Goal: Task Accomplishment & Management: Use online tool/utility

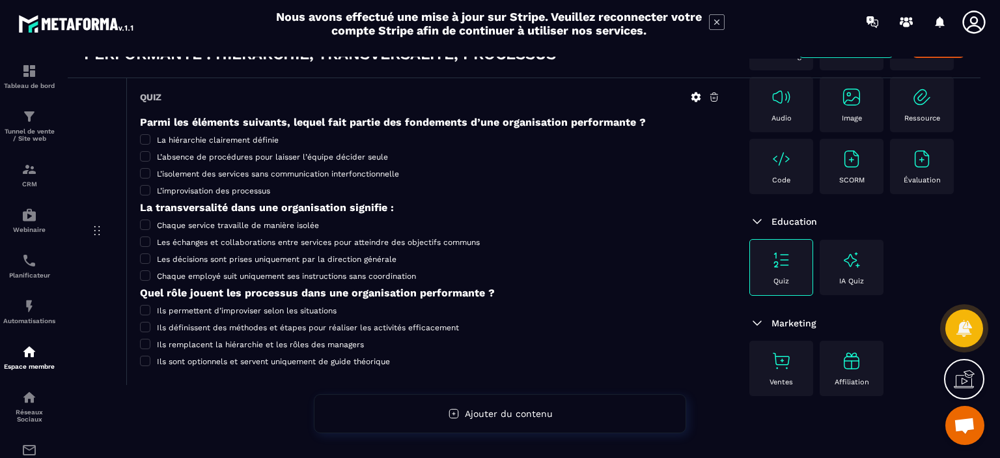
scroll to position [50, 0]
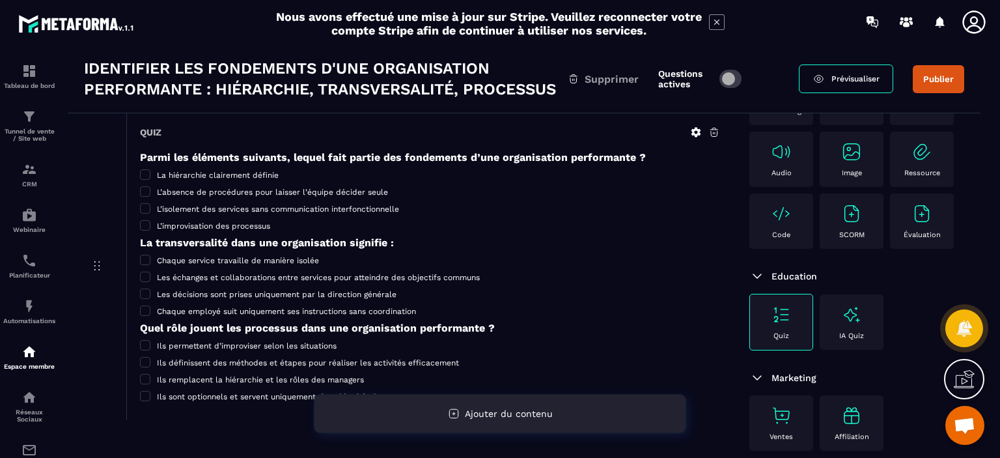
click at [502, 423] on div "Ajouter du contenu" at bounding box center [500, 413] width 372 height 39
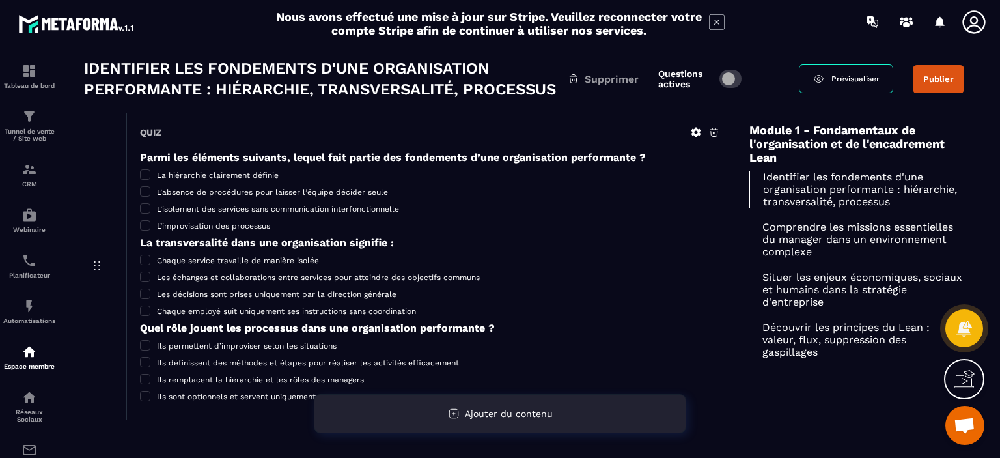
drag, startPoint x: 502, startPoint y: 423, endPoint x: 487, endPoint y: 413, distance: 18.2
click at [487, 413] on span "Ajouter du contenu" at bounding box center [509, 413] width 88 height 10
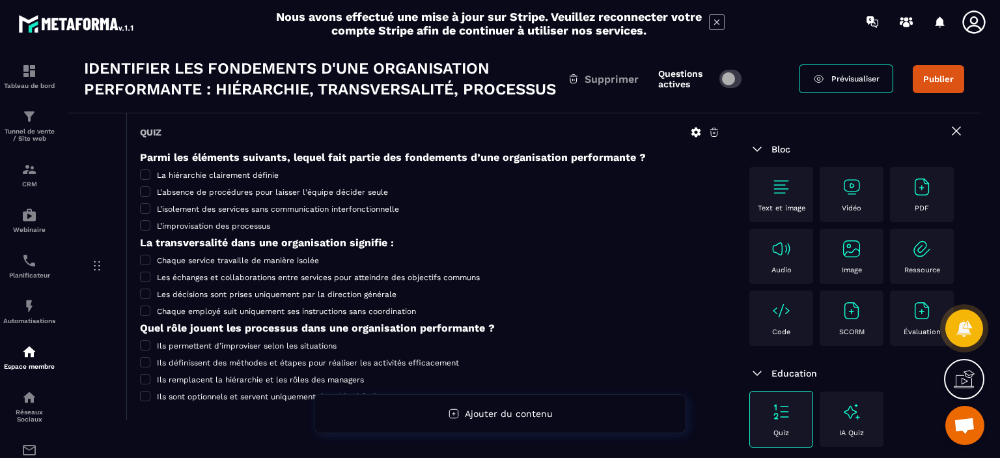
click at [766, 201] on div "Text et image" at bounding box center [781, 194] width 51 height 36
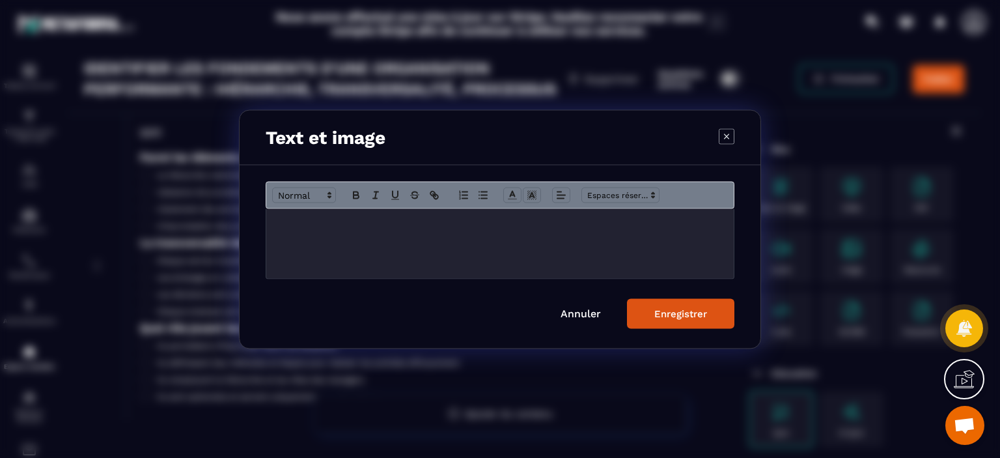
click at [331, 249] on div "Modal window" at bounding box center [500, 243] width 468 height 70
click at [941, 32] on div "Modal window" at bounding box center [500, 229] width 1000 height 458
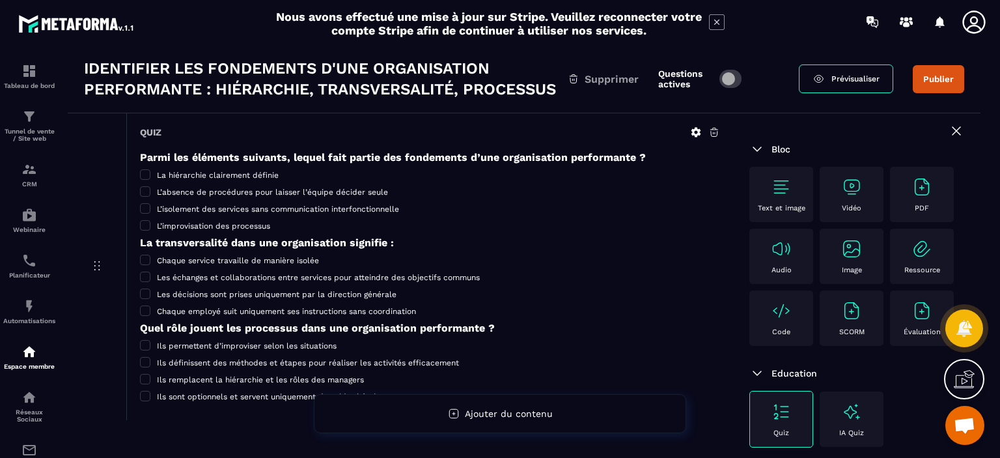
click at [779, 204] on p "Text et image" at bounding box center [782, 208] width 48 height 8
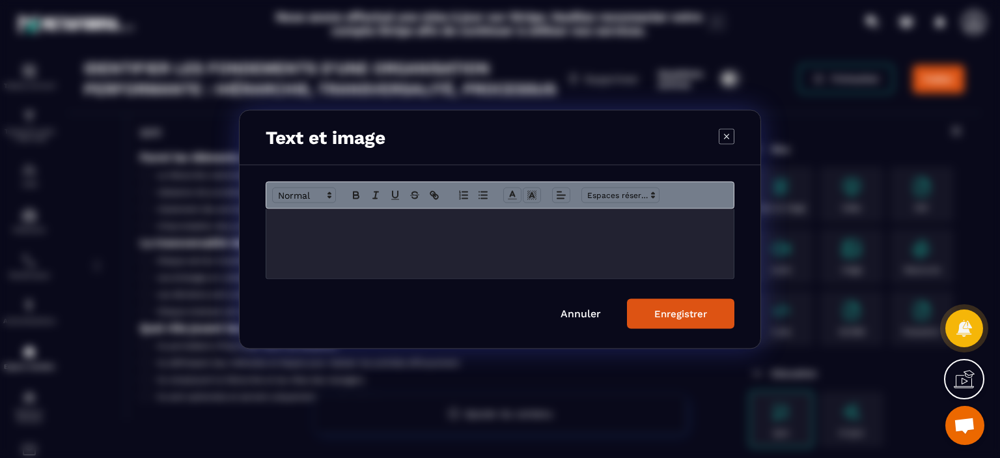
click at [331, 251] on div "Modal window" at bounding box center [500, 243] width 468 height 70
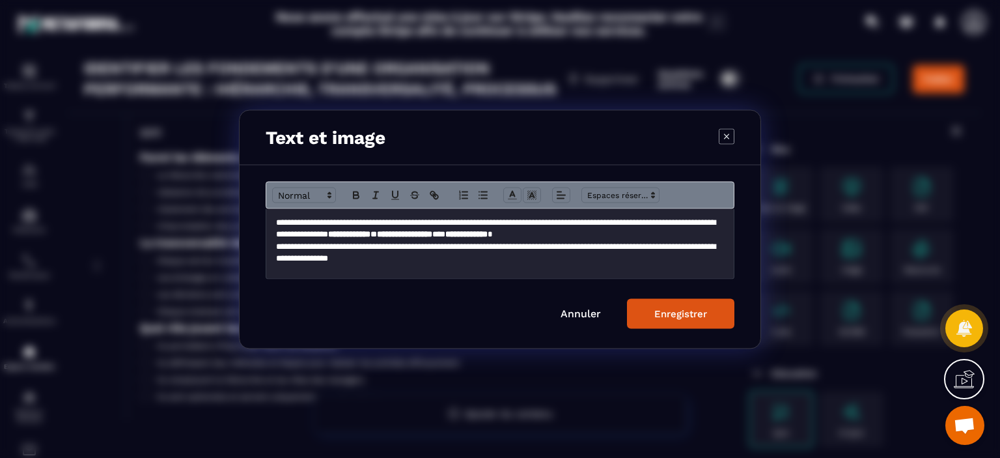
scroll to position [8, 0]
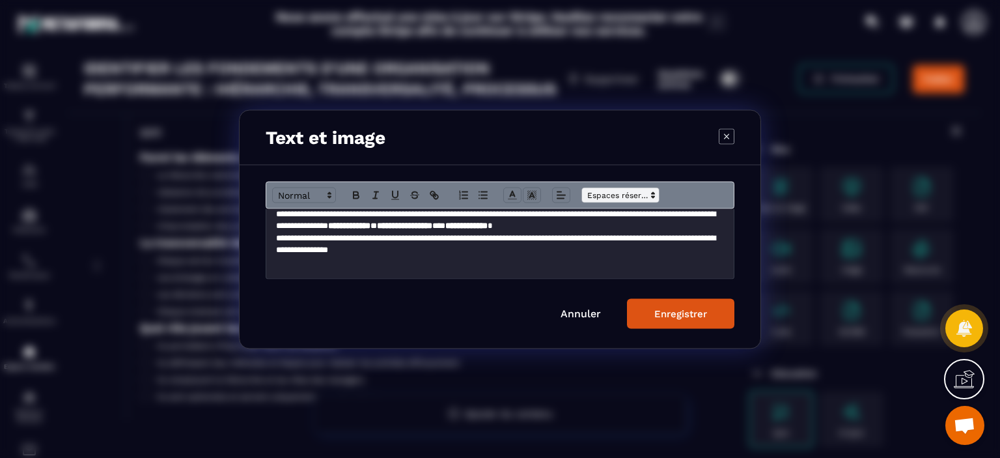
click at [645, 195] on span "Modal window" at bounding box center [620, 195] width 78 height 16
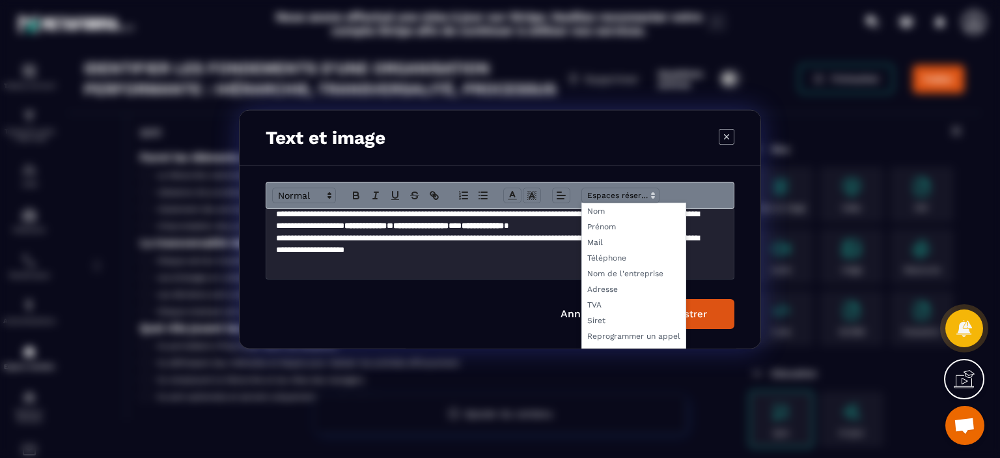
click at [307, 266] on p "Modal window" at bounding box center [496, 262] width 441 height 12
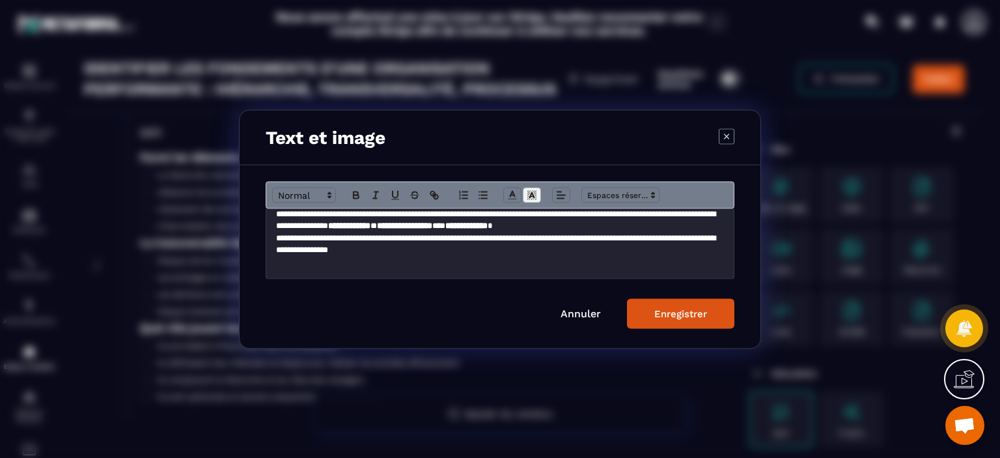
click at [530, 198] on icon "Modal window" at bounding box center [532, 195] width 12 height 12
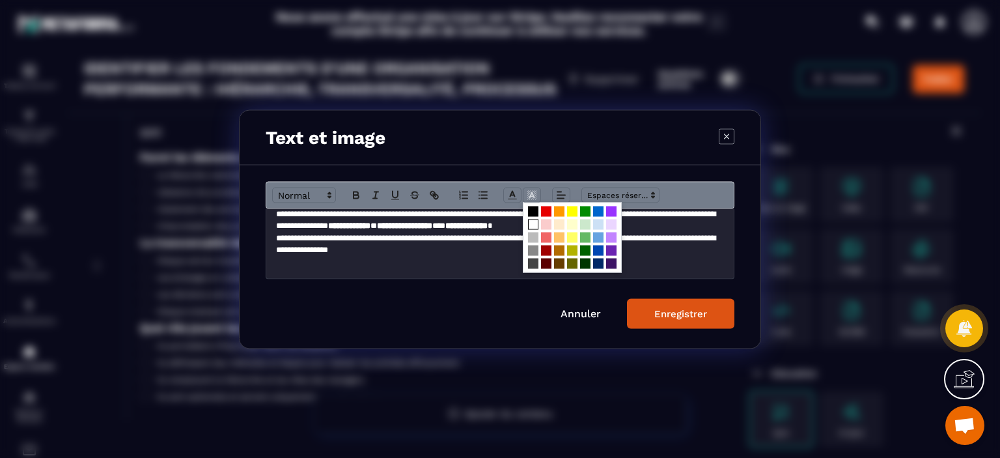
click at [469, 247] on p "**********" at bounding box center [495, 244] width 438 height 24
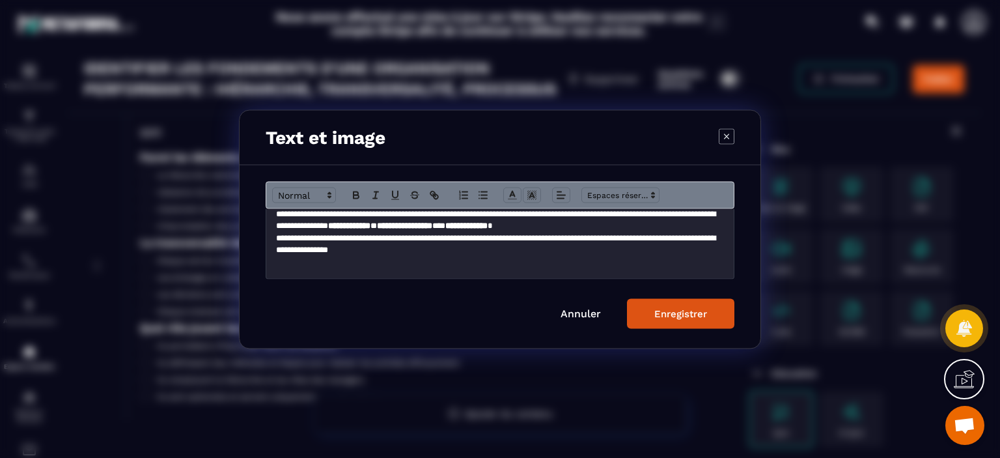
click at [487, 260] on p "Modal window" at bounding box center [500, 262] width 448 height 12
click at [647, 311] on button "Enregistrer" at bounding box center [680, 313] width 107 height 30
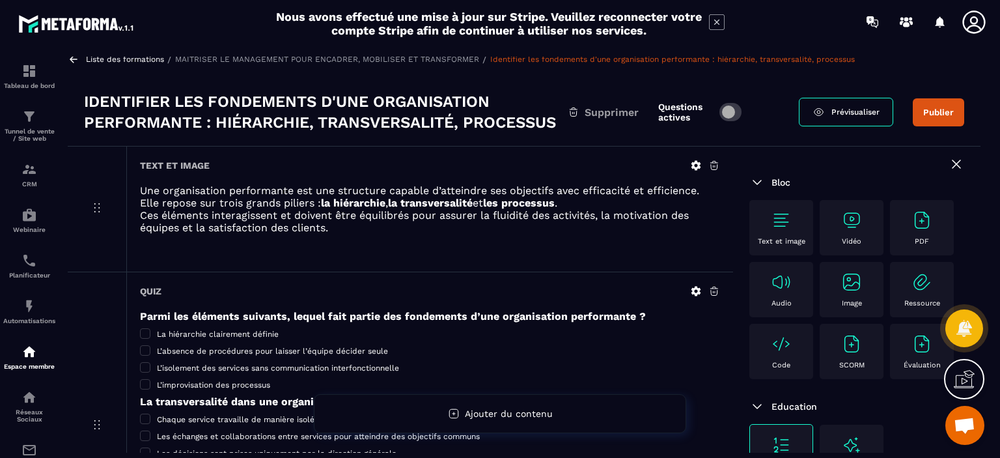
scroll to position [0, 0]
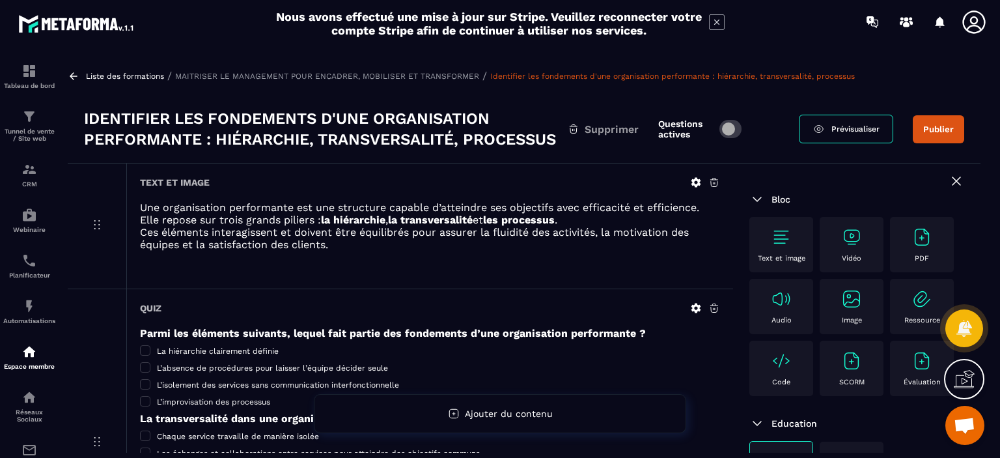
click at [787, 260] on p "Text et image" at bounding box center [782, 258] width 48 height 8
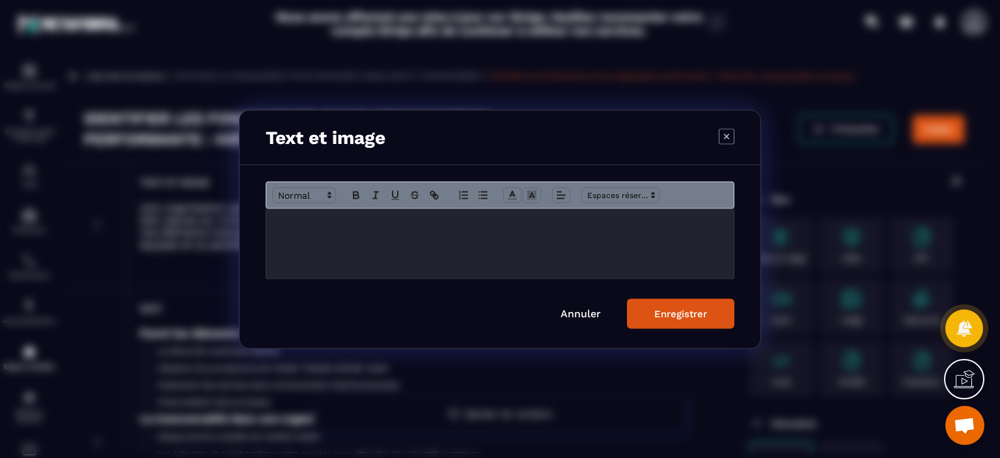
click at [323, 218] on p "Modal window" at bounding box center [500, 222] width 448 height 12
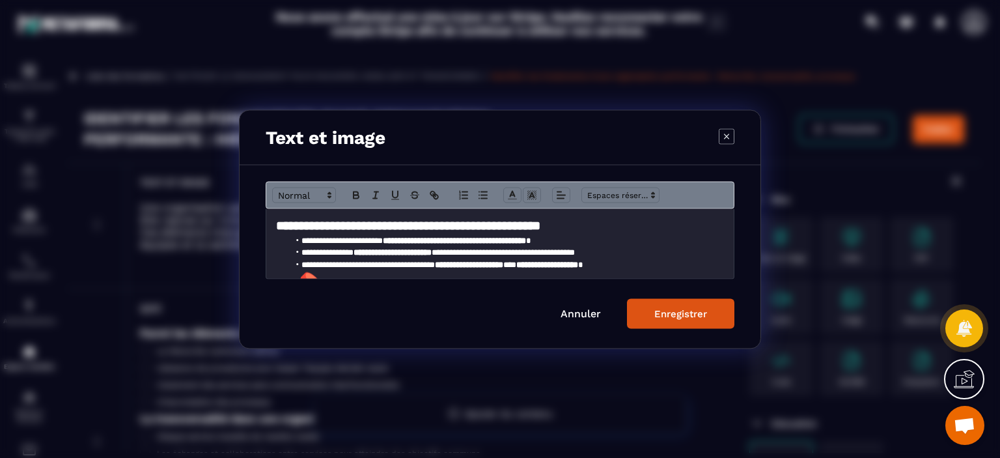
scroll to position [39, 0]
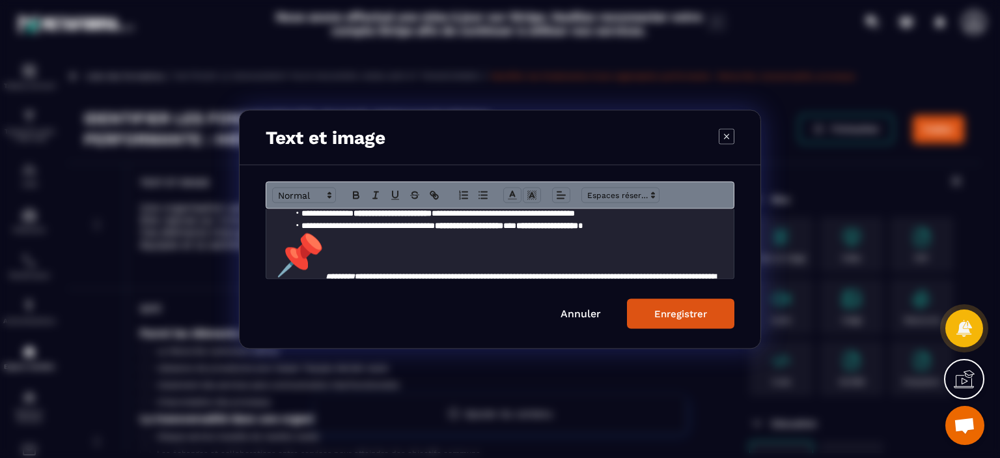
drag, startPoint x: 327, startPoint y: 267, endPoint x: 322, endPoint y: 278, distance: 12.0
click at [322, 278] on p "**********" at bounding box center [495, 268] width 438 height 74
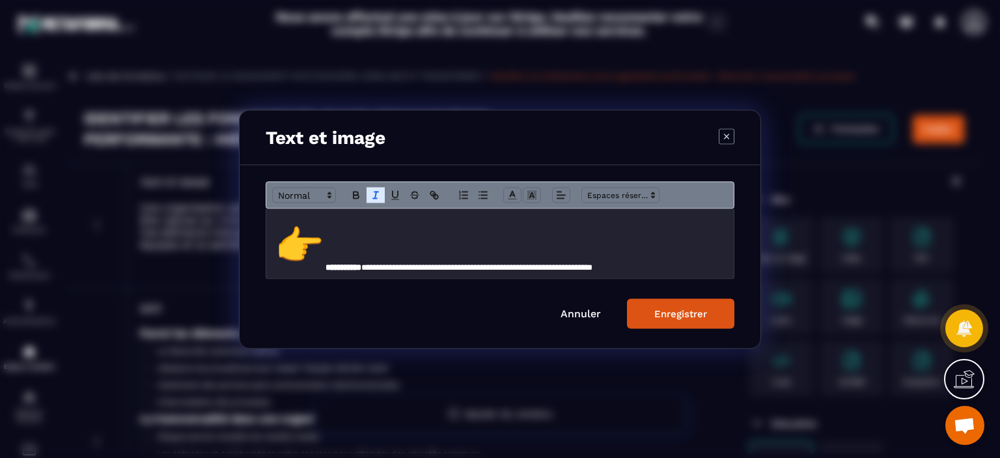
scroll to position [98, 0]
click at [324, 264] on p "**********" at bounding box center [495, 246] width 438 height 50
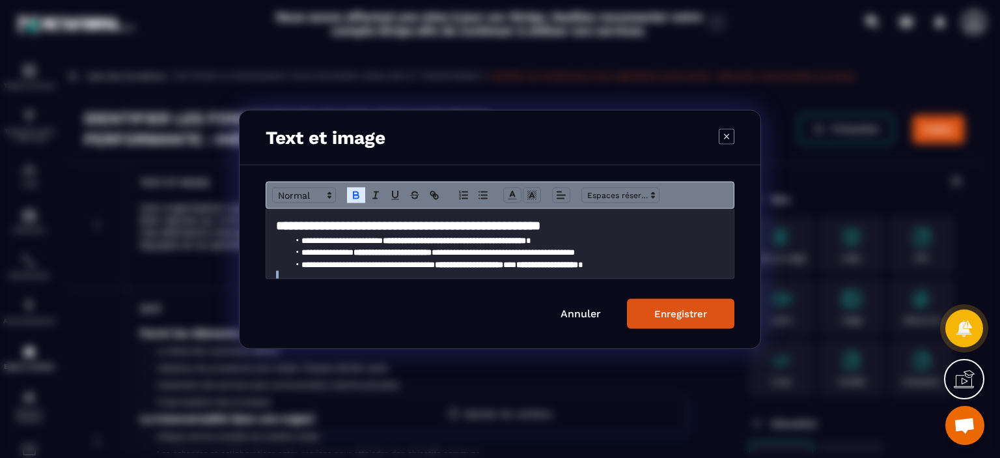
scroll to position [5, 0]
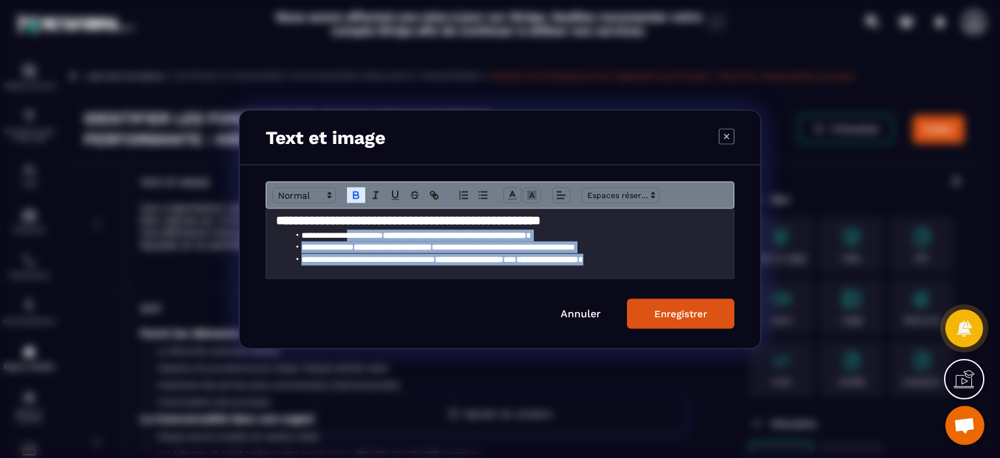
drag, startPoint x: 670, startPoint y: 269, endPoint x: 359, endPoint y: 239, distance: 312.7
click at [359, 239] on ul "**********" at bounding box center [500, 247] width 448 height 36
click at [352, 199] on icon "Modal window" at bounding box center [356, 195] width 12 height 12
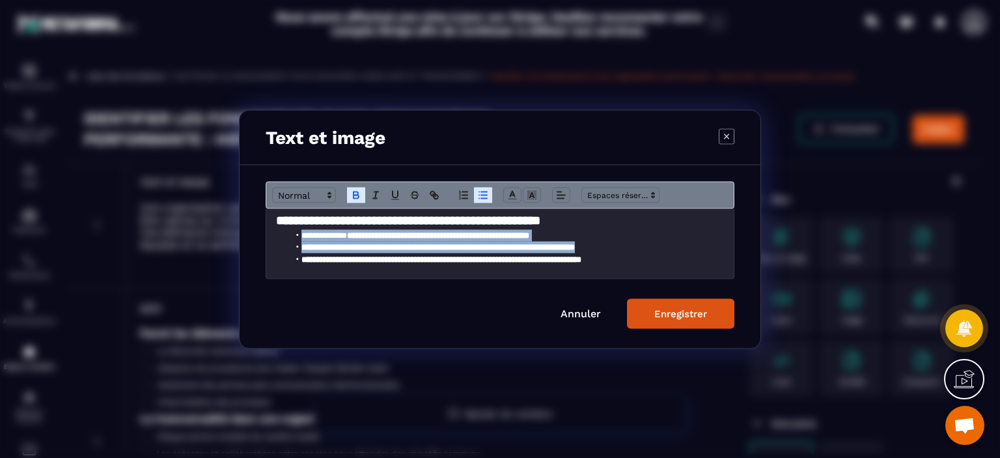
click at [352, 199] on icon "Modal window" at bounding box center [356, 195] width 12 height 12
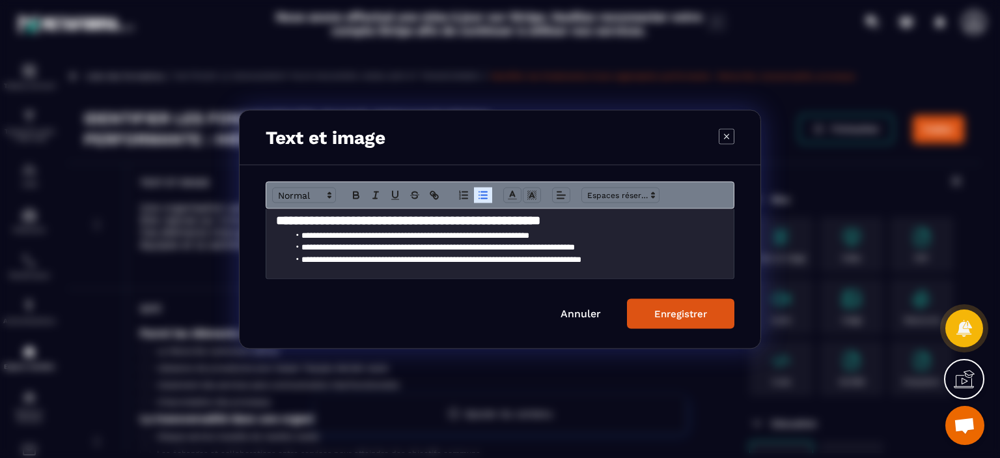
click at [443, 270] on p "Modal window" at bounding box center [500, 271] width 448 height 12
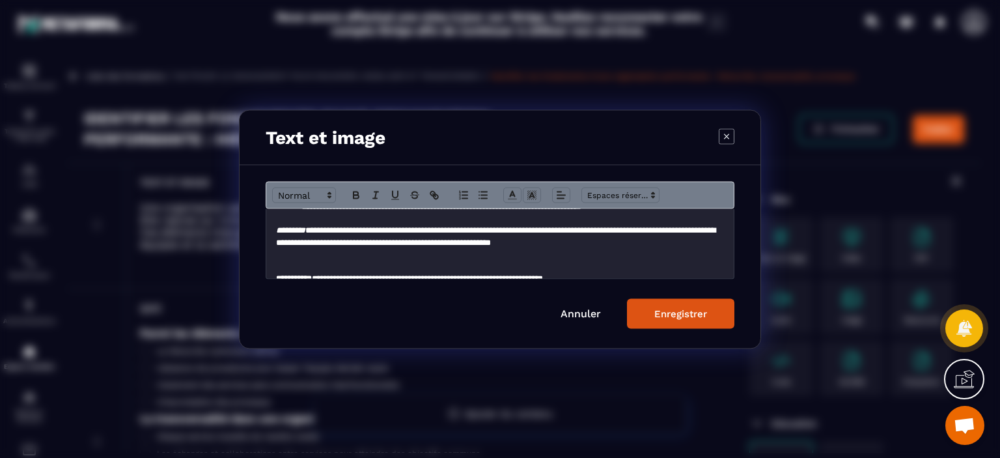
scroll to position [0, 0]
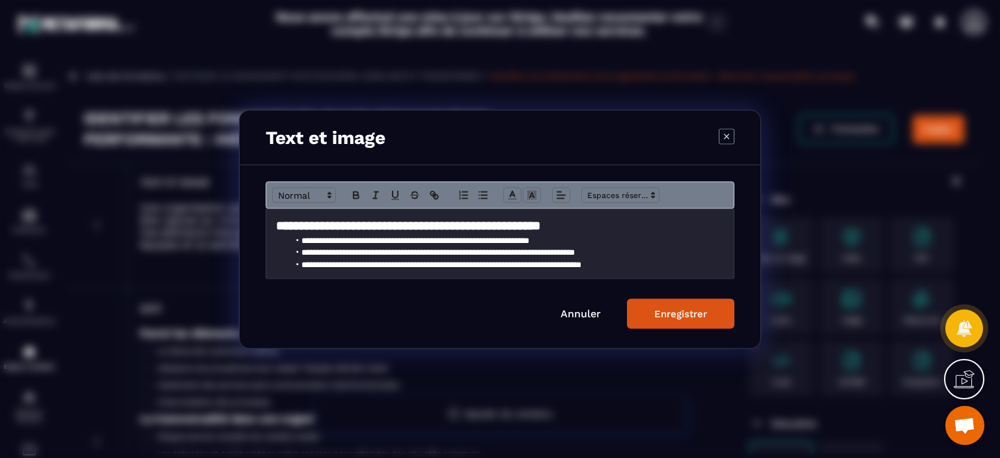
click at [664, 226] on h2 "**********" at bounding box center [500, 225] width 448 height 18
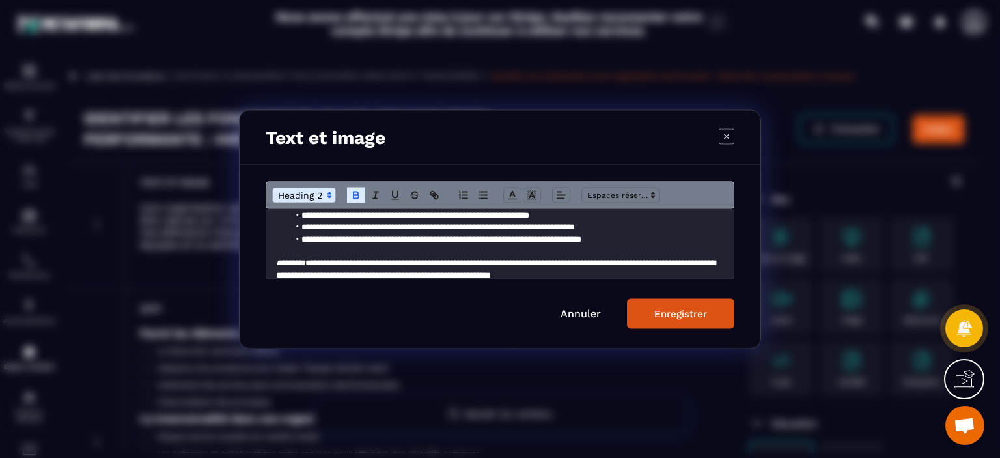
scroll to position [72, 0]
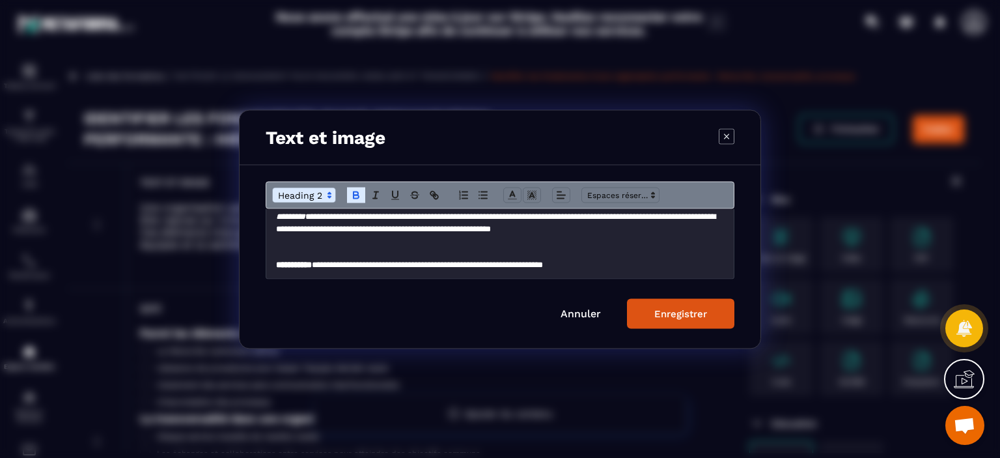
click at [706, 321] on button "Enregistrer" at bounding box center [680, 313] width 107 height 30
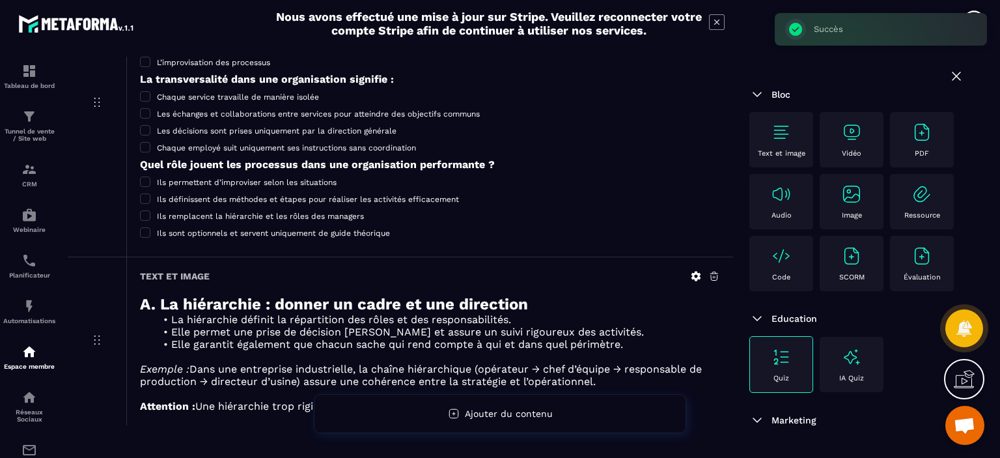
scroll to position [380, 0]
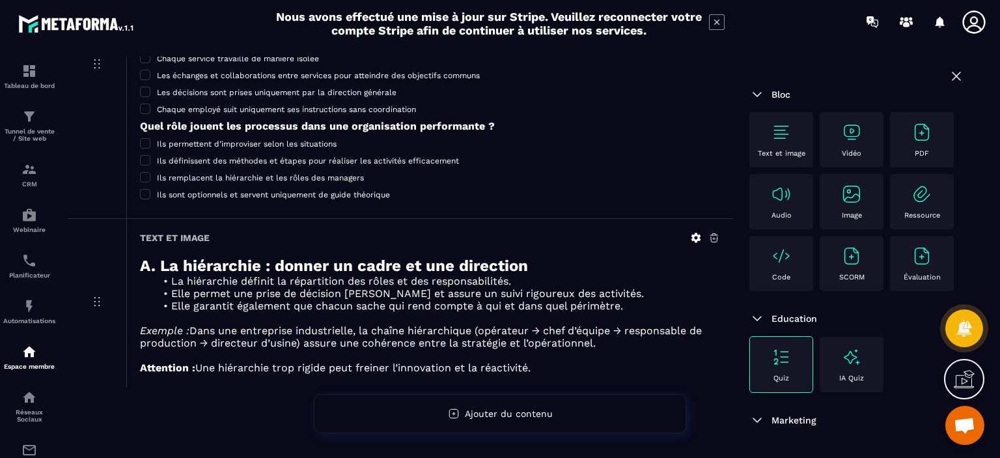
drag, startPoint x: 104, startPoint y: 303, endPoint x: 104, endPoint y: 218, distance: 84.7
drag, startPoint x: 104, startPoint y: 218, endPoint x: 96, endPoint y: 310, distance: 92.2
click at [96, 310] on div at bounding box center [97, 303] width 59 height 18
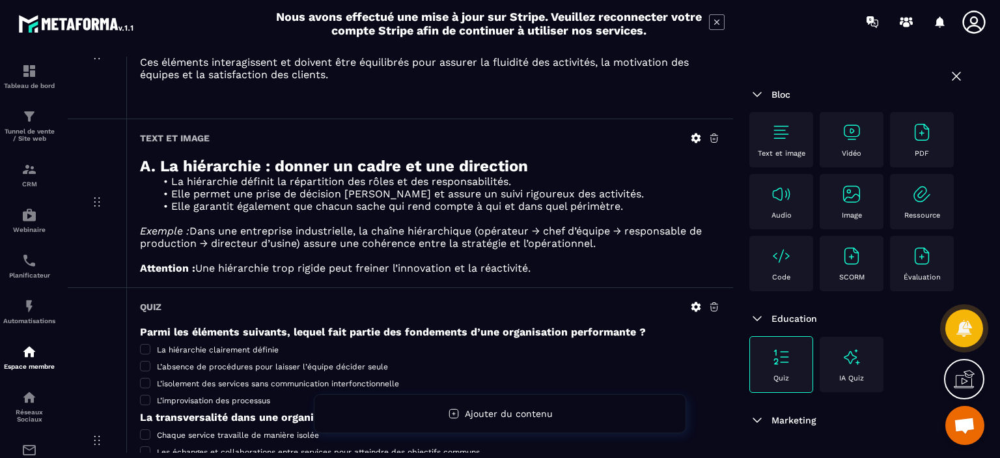
scroll to position [133, 0]
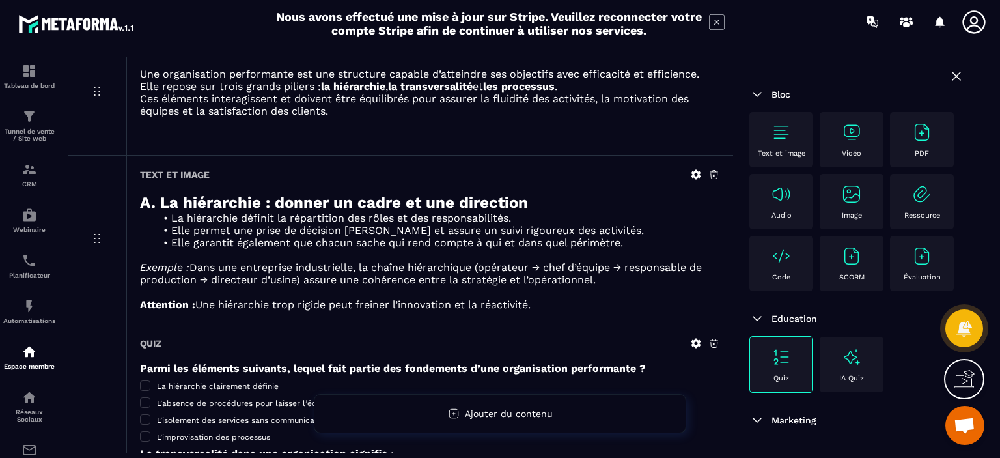
click at [858, 150] on p "Vidéo" at bounding box center [852, 153] width 20 height 8
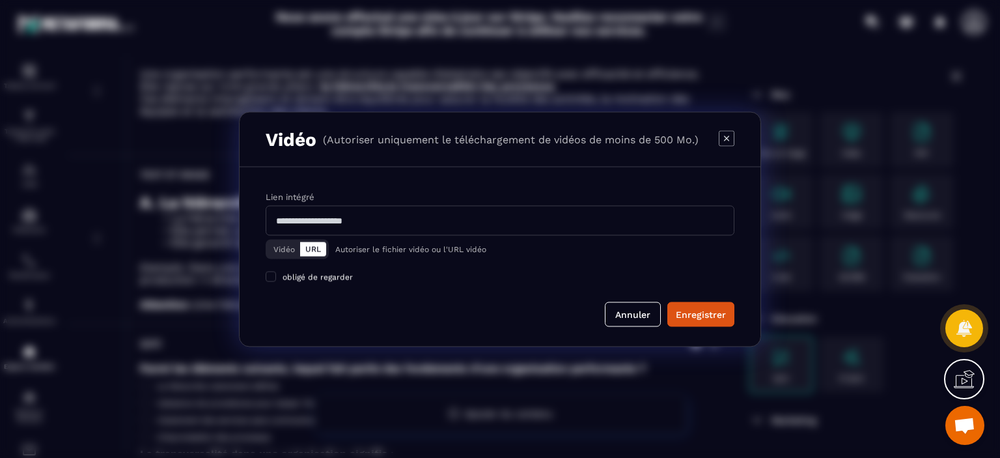
click at [729, 140] on icon "Modal window" at bounding box center [726, 137] width 5 height 5
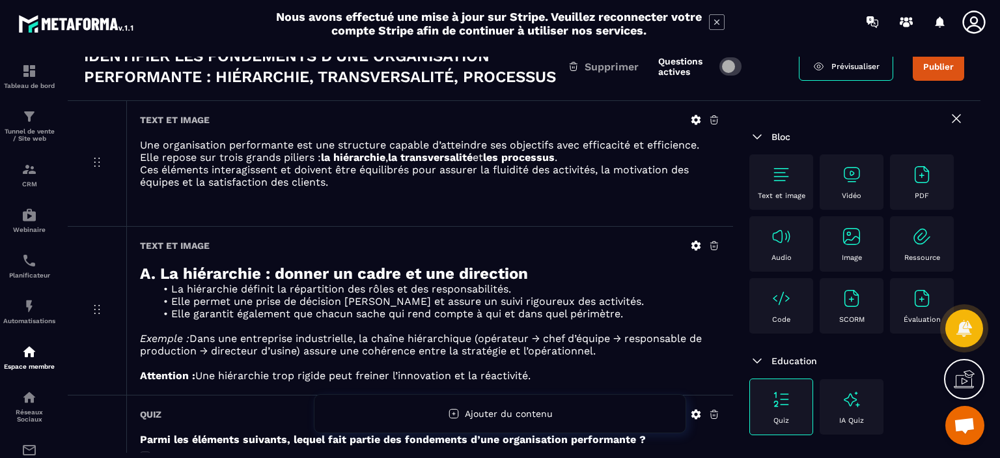
scroll to position [0, 0]
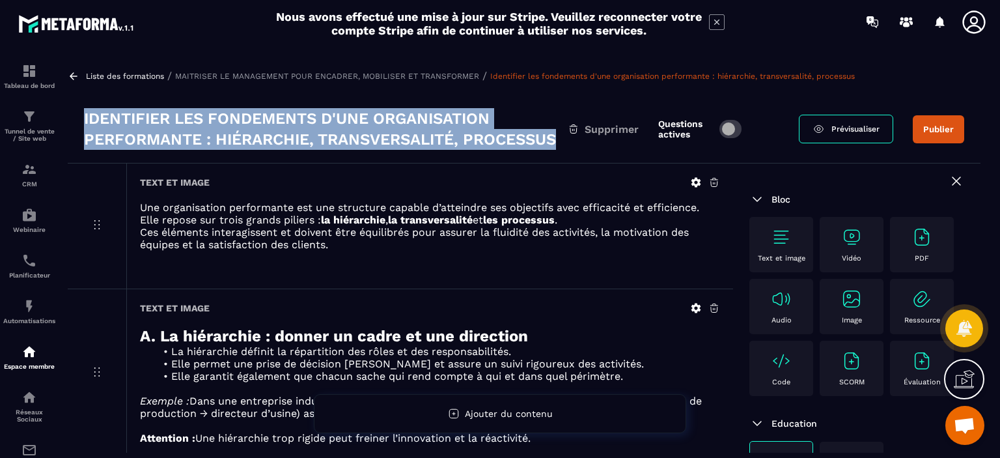
drag, startPoint x: 560, startPoint y: 139, endPoint x: 81, endPoint y: 114, distance: 479.9
click at [81, 114] on div "Identifier les fondements d'une organisation performante : hiérarchie, transver…" at bounding box center [524, 129] width 913 height 68
copy h3 "Identifier les fondements d'une organisation performante : hiérarchie, transver…"
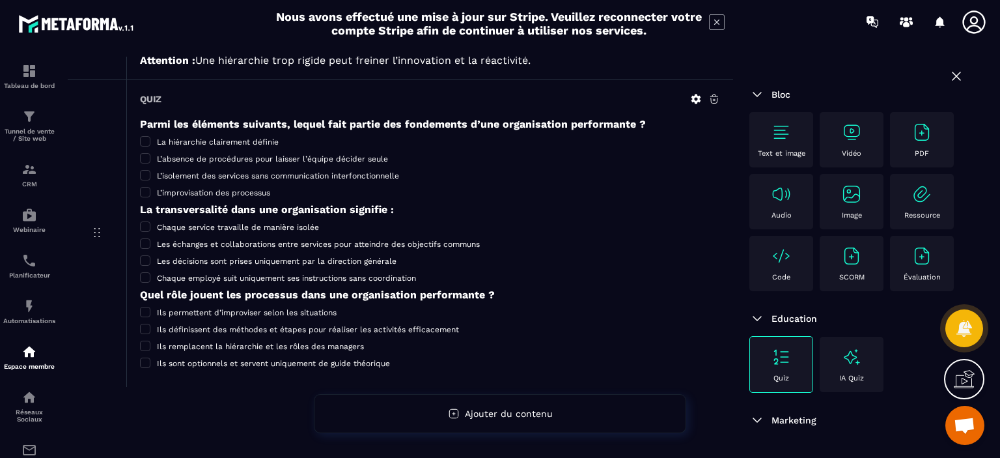
scroll to position [380, 0]
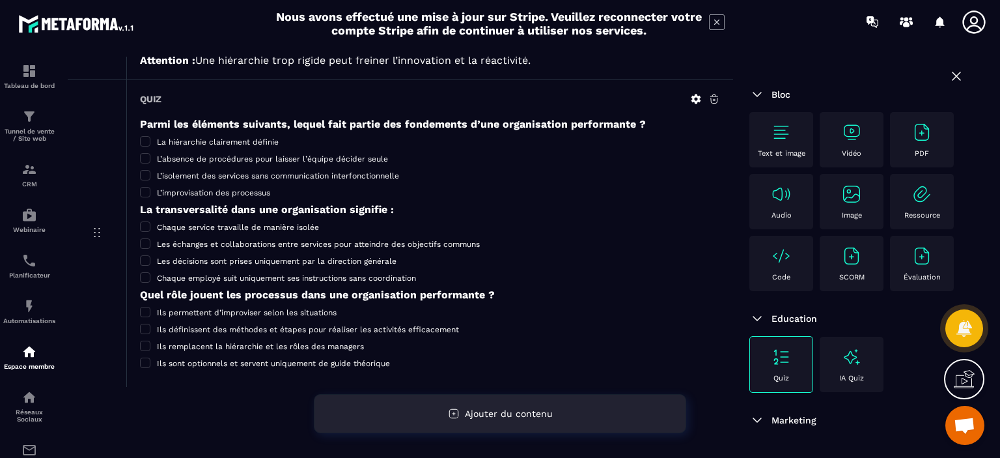
click at [509, 406] on div "Ajouter du contenu" at bounding box center [500, 413] width 372 height 39
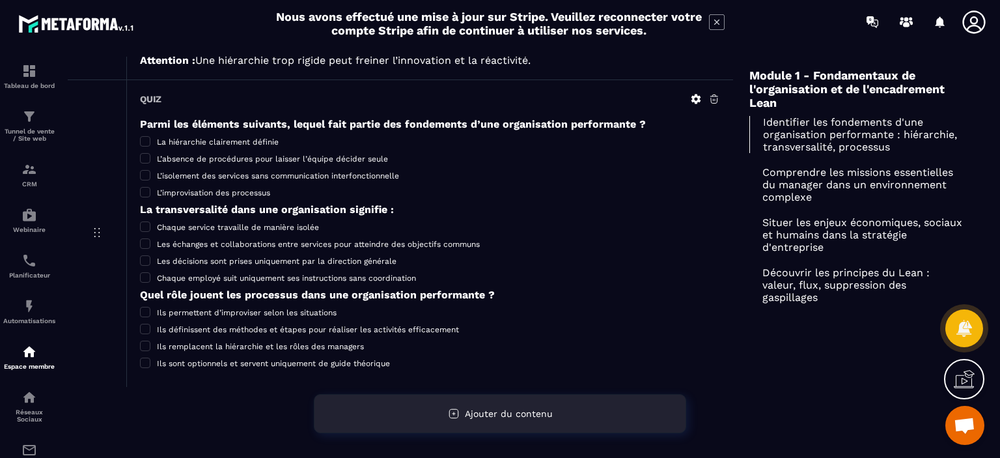
click at [508, 408] on span "Ajouter du contenu" at bounding box center [509, 413] width 88 height 10
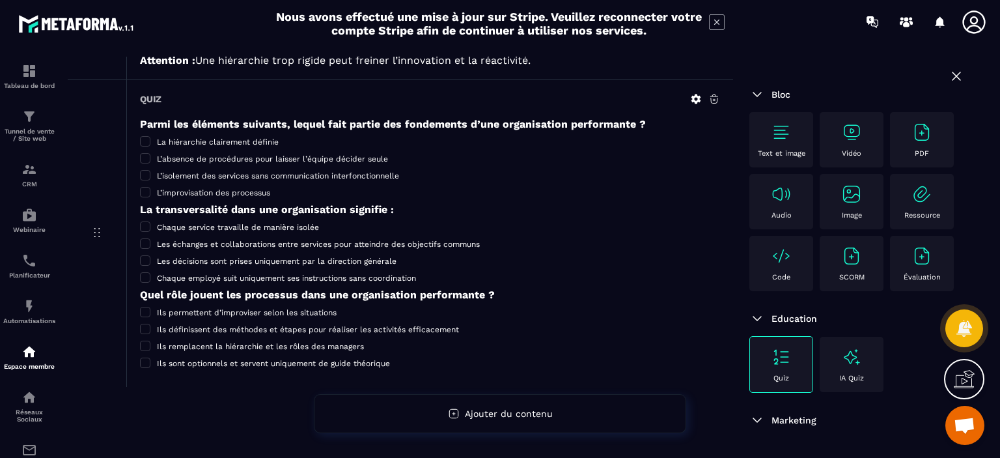
click at [865, 146] on div "Vidéo" at bounding box center [851, 140] width 51 height 36
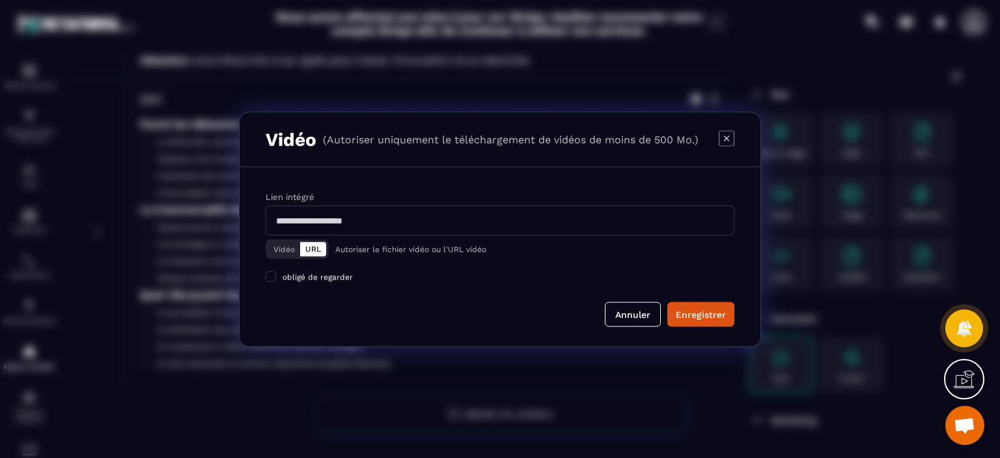
click at [363, 226] on input "Modal window" at bounding box center [500, 220] width 469 height 30
paste input "**********"
type input "**********"
click at [285, 247] on button "Vidéo" at bounding box center [284, 249] width 32 height 14
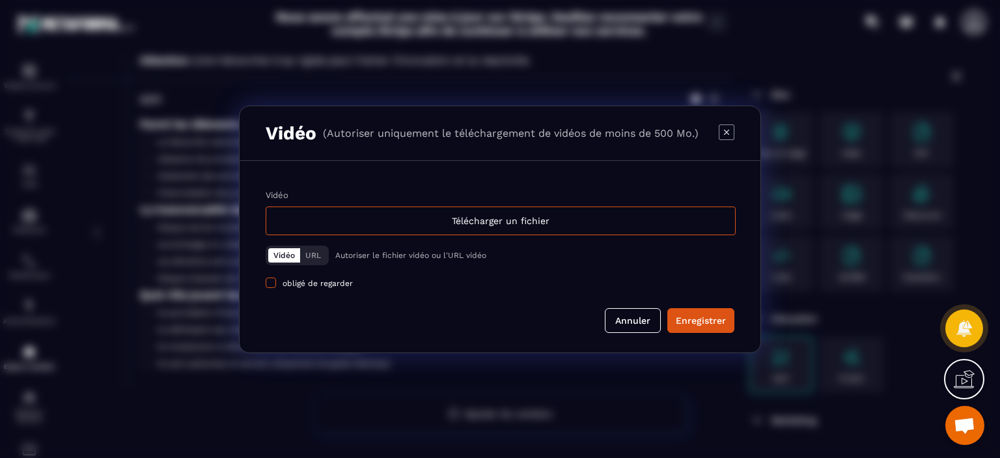
click at [272, 281] on span "Modal window" at bounding box center [271, 282] width 10 height 10
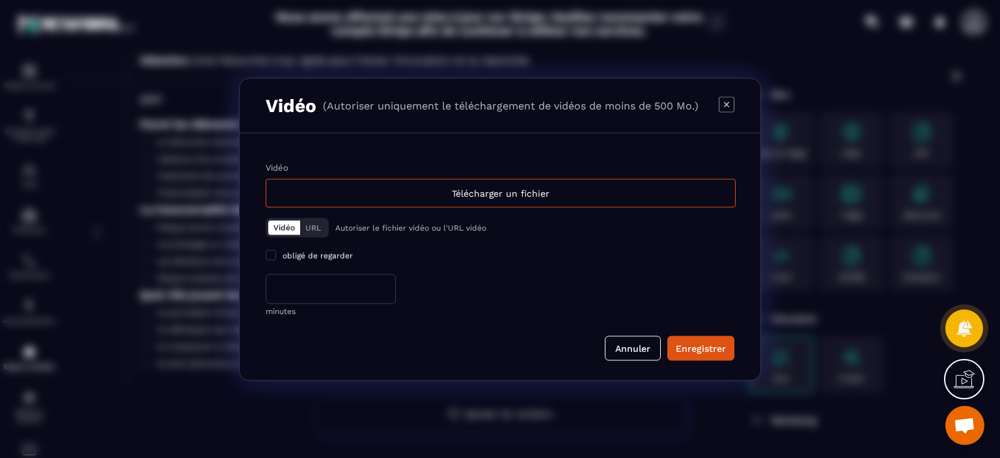
click at [393, 142] on div "Vidéo Télécharger un fichier Vidéo URL Autoriser le fichier vidéo ou l'URL vidé…" at bounding box center [500, 256] width 521 height 247
click at [283, 286] on input "*" at bounding box center [331, 288] width 130 height 30
type input "*"
click at [322, 225] on button "URL" at bounding box center [313, 227] width 26 height 14
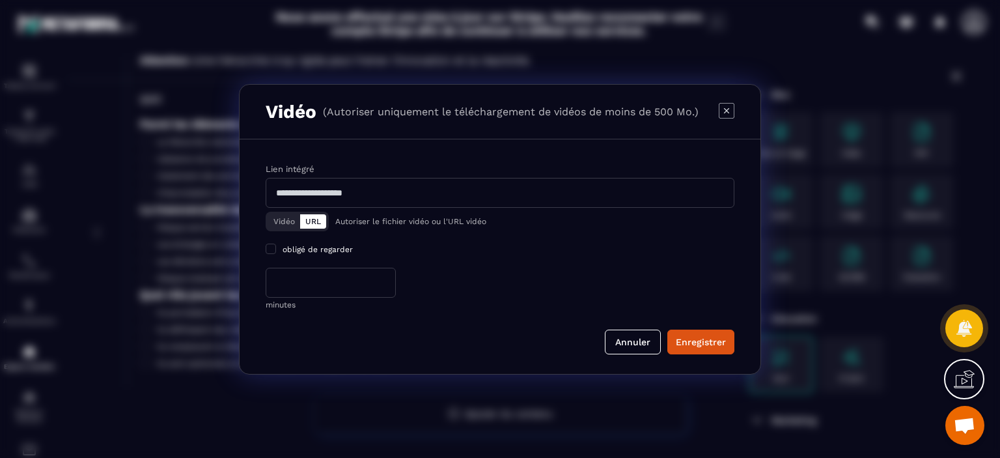
click at [352, 205] on input "Modal window" at bounding box center [500, 193] width 469 height 30
paste input "**********"
type input "**********"
click at [695, 331] on button "Enregistrer" at bounding box center [700, 341] width 67 height 25
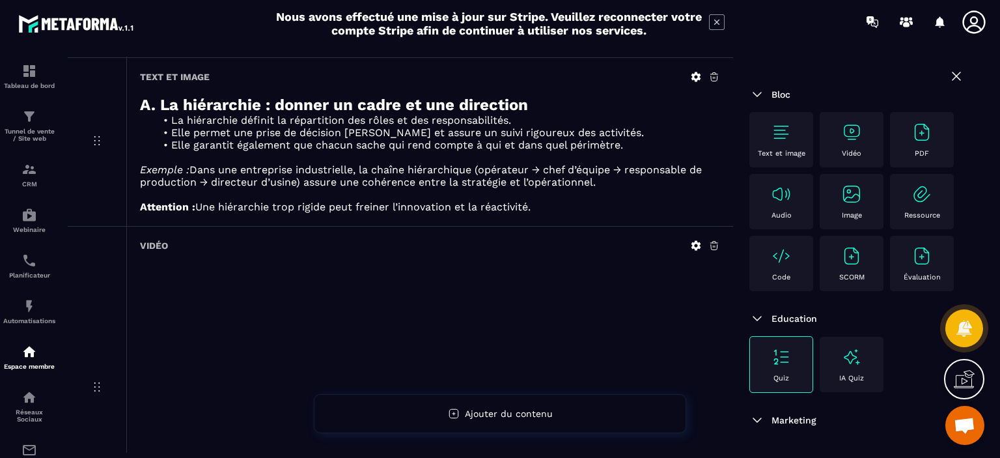
scroll to position [232, 0]
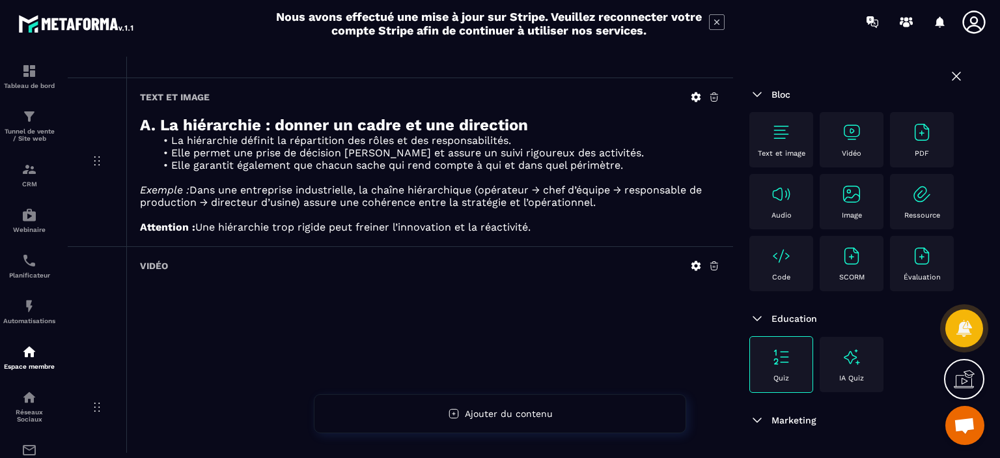
click at [111, 124] on div "Text et image A. La hiérarchie : donner un cadre et une direction La hiérarchie…" at bounding box center [400, 161] width 665 height 169
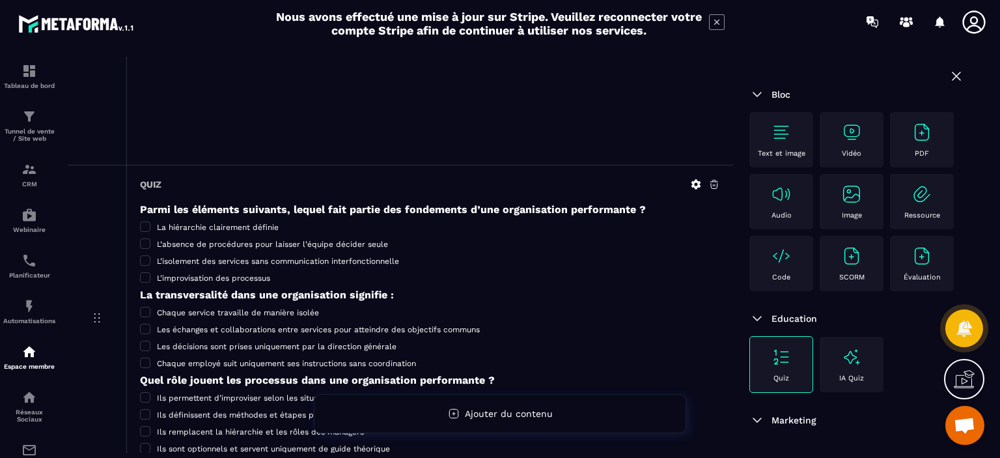
scroll to position [703, 0]
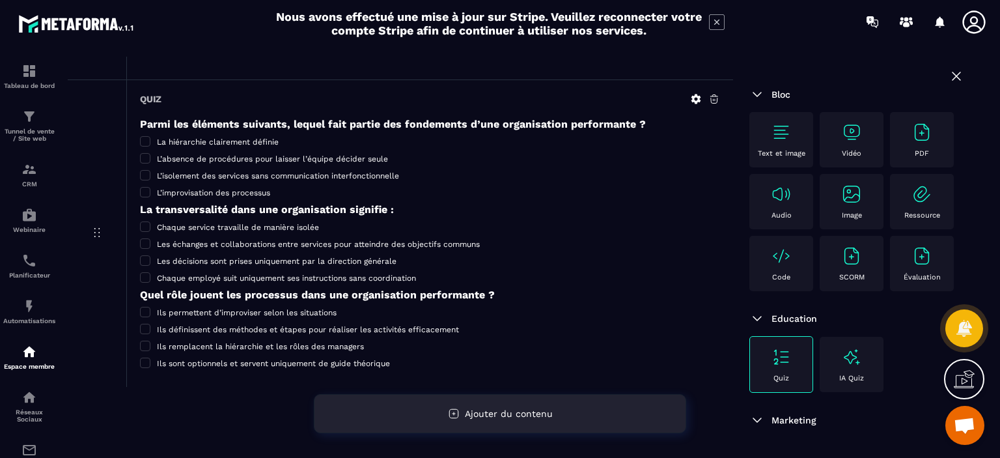
click at [516, 401] on div "Ajouter du contenu" at bounding box center [500, 413] width 372 height 39
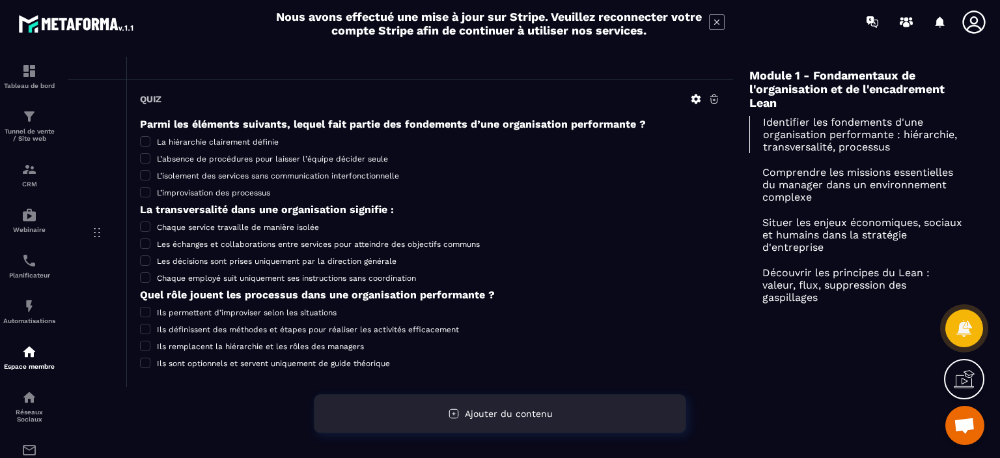
drag, startPoint x: 516, startPoint y: 401, endPoint x: 497, endPoint y: 405, distance: 18.6
click at [497, 405] on div "Ajouter du contenu" at bounding box center [500, 413] width 372 height 39
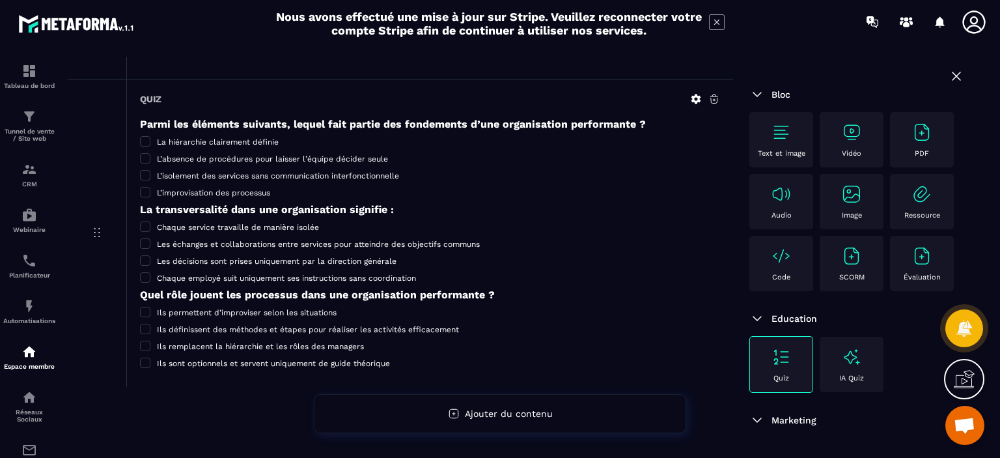
click at [789, 149] on p "Text et image" at bounding box center [782, 153] width 48 height 8
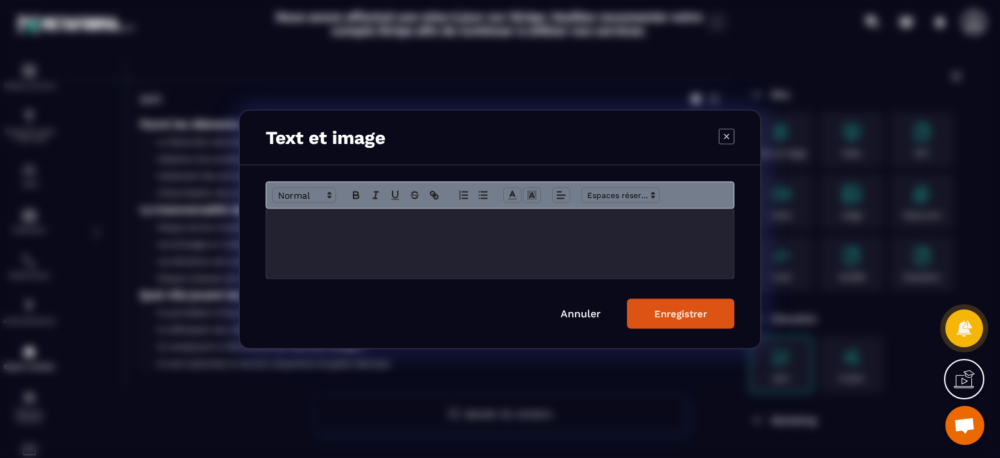
click at [445, 243] on div "Modal window" at bounding box center [500, 243] width 468 height 70
paste div "Modal window"
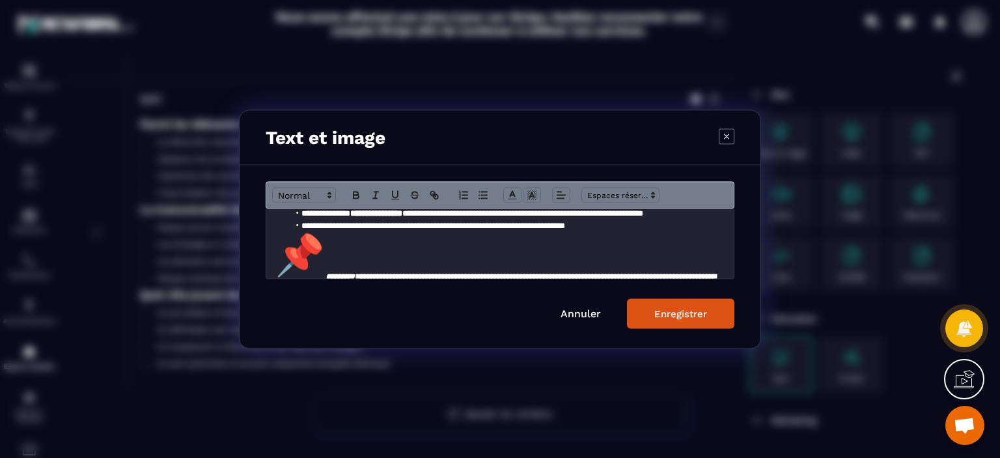
click at [323, 253] on p "**********" at bounding box center [495, 262] width 438 height 62
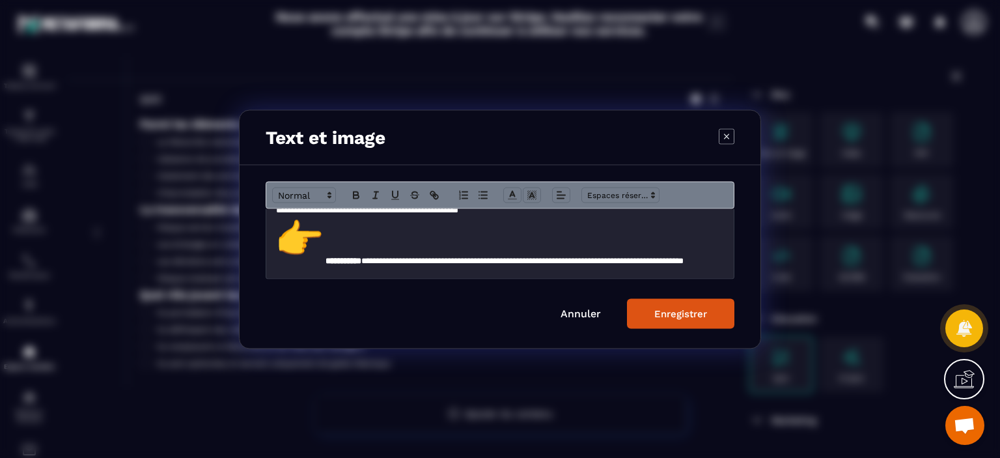
scroll to position [107, 0]
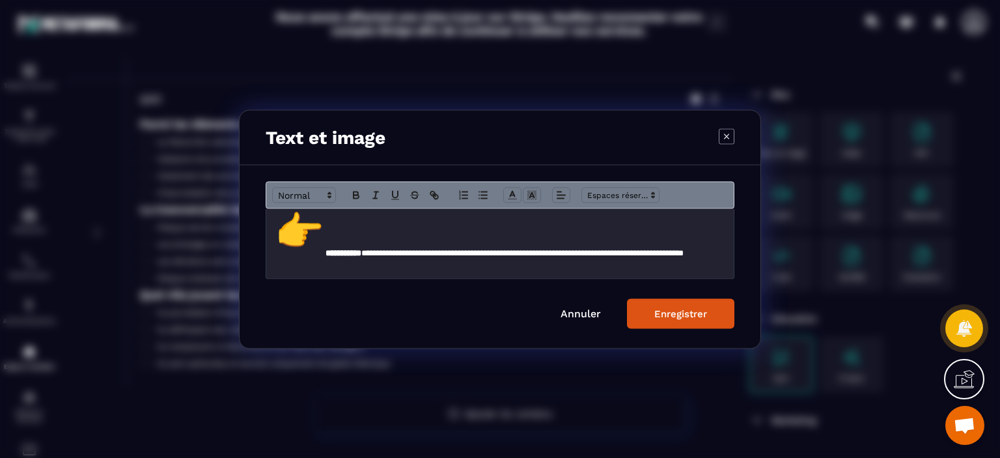
click at [321, 239] on img "Modal window" at bounding box center [299, 231] width 47 height 47
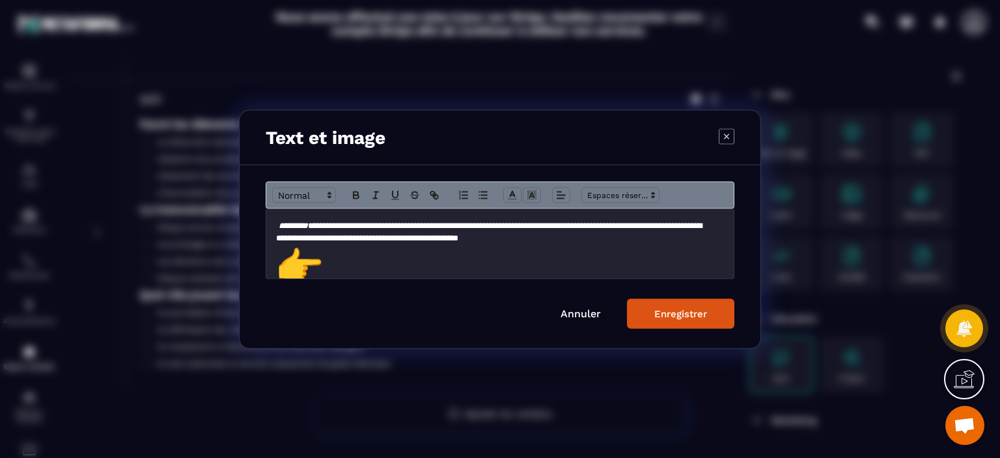
click at [322, 252] on img "Modal window" at bounding box center [299, 267] width 47 height 47
click at [324, 260] on p "**********" at bounding box center [495, 275] width 438 height 62
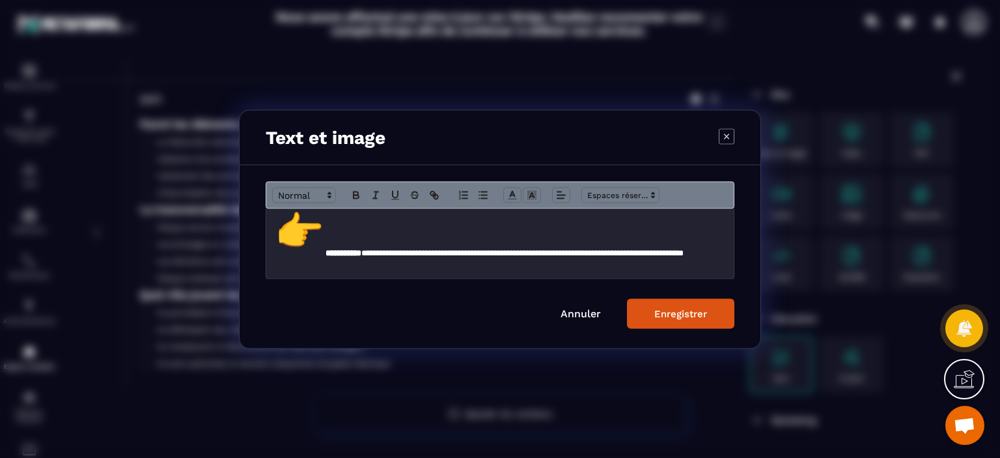
scroll to position [107, 0]
click at [326, 248] on strong "**********" at bounding box center [344, 252] width 36 height 8
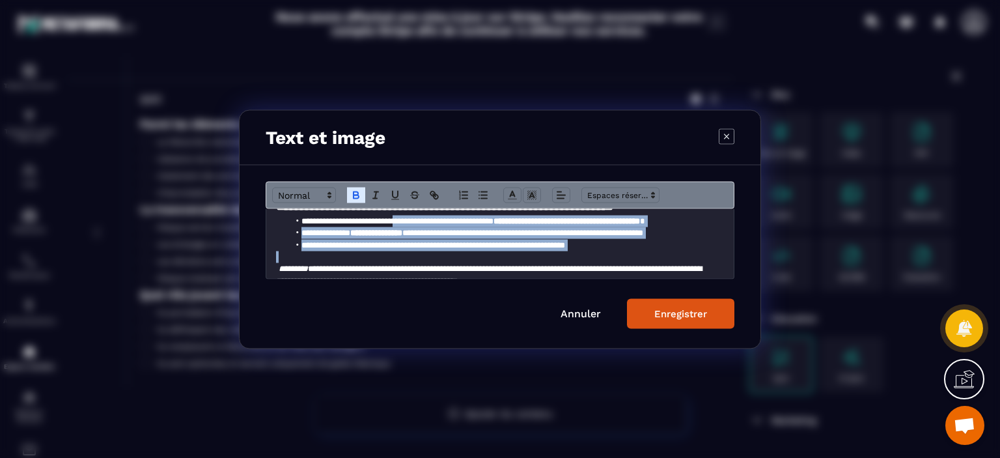
scroll to position [19, 0]
drag, startPoint x: 654, startPoint y: 238, endPoint x: 385, endPoint y: 223, distance: 269.3
click at [385, 223] on div "**********" at bounding box center [500, 243] width 468 height 70
click at [359, 197] on icon "Modal window" at bounding box center [356, 195] width 12 height 12
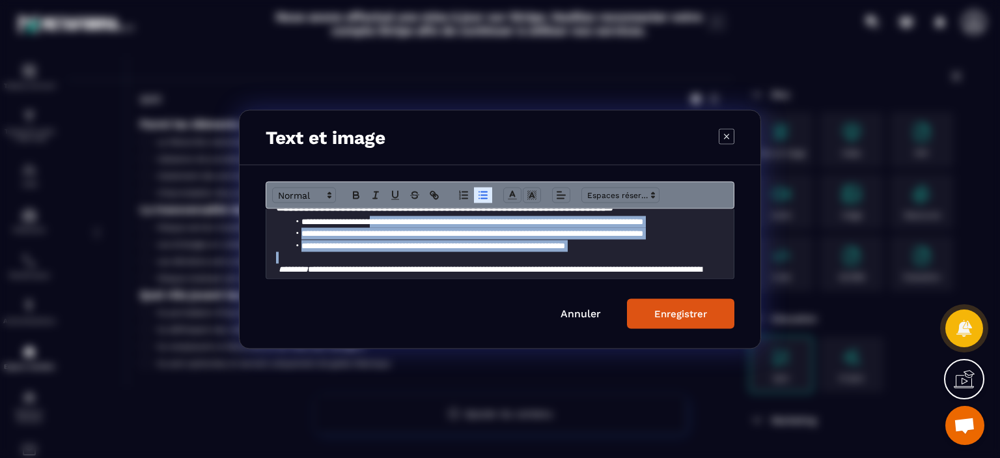
click at [710, 324] on button "Enregistrer" at bounding box center [680, 313] width 107 height 30
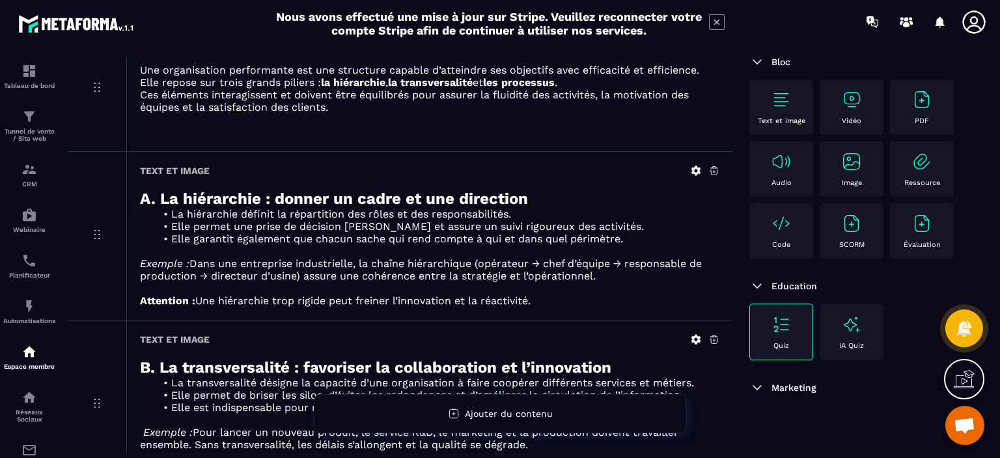
scroll to position [0, 0]
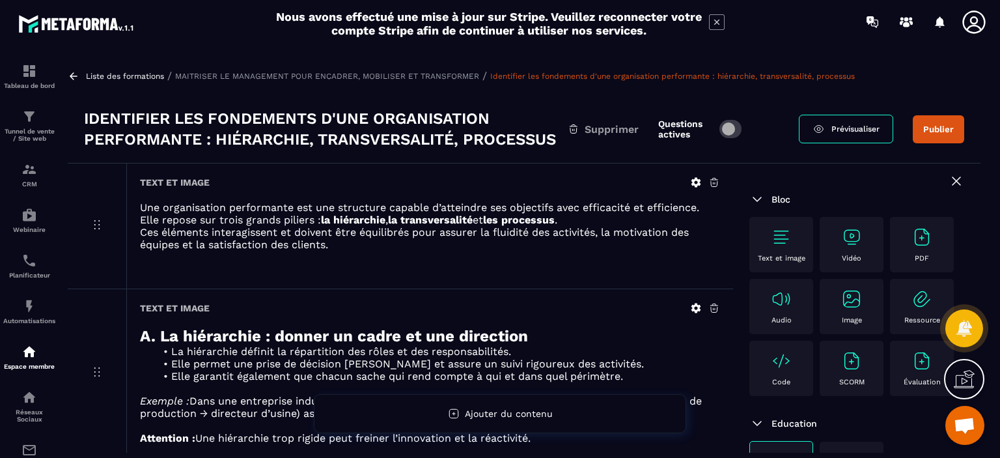
click at [853, 129] on span "Prévisualiser" at bounding box center [856, 128] width 48 height 9
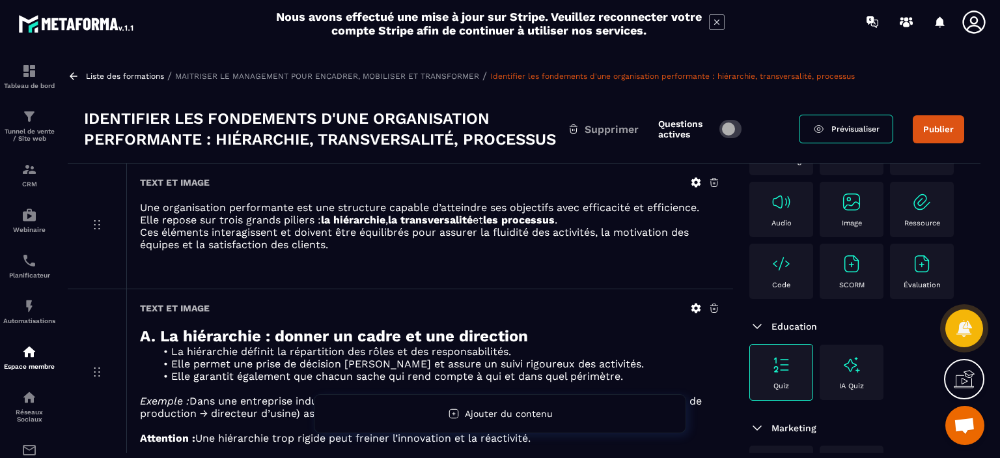
click at [74, 79] on icon at bounding box center [74, 76] width 12 height 12
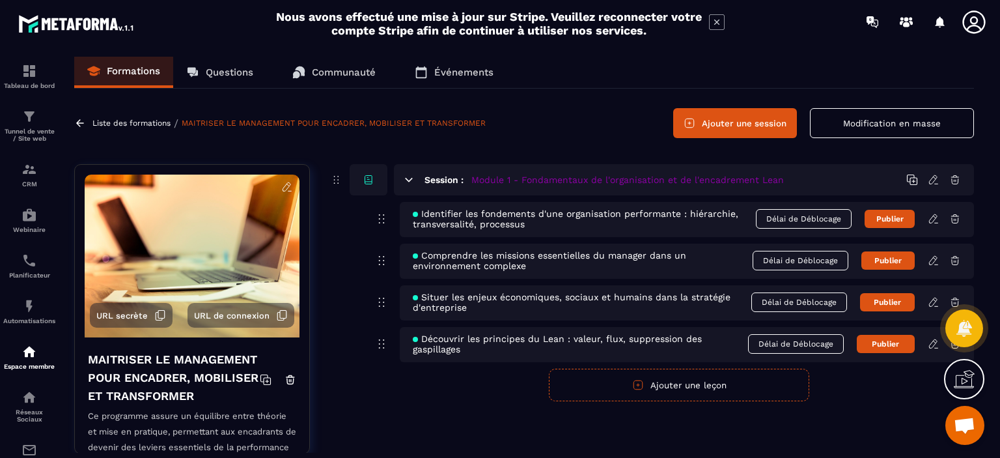
click at [716, 390] on button "Ajouter une leçon" at bounding box center [679, 385] width 260 height 33
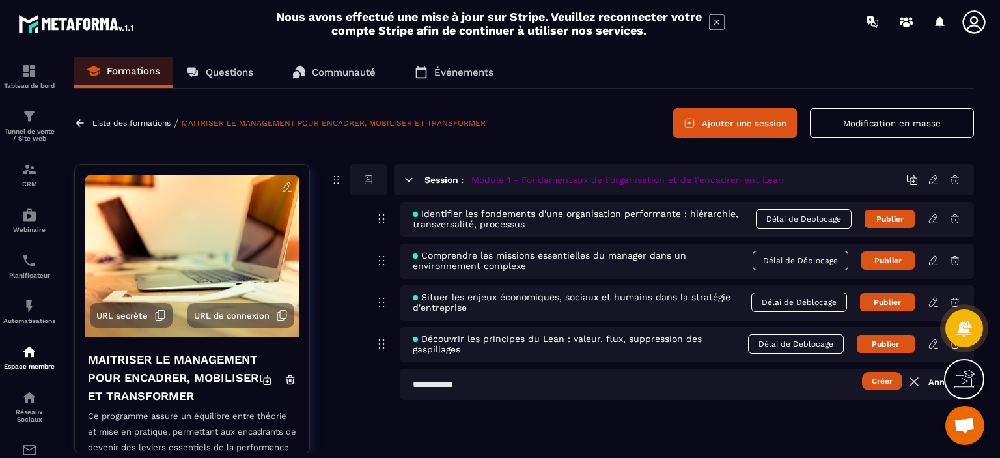
click at [695, 384] on input "text" at bounding box center [687, 384] width 574 height 31
click at [422, 385] on input "*********" at bounding box center [687, 384] width 574 height 31
type input "**********"
click at [865, 385] on button "Créer" at bounding box center [882, 381] width 40 height 18
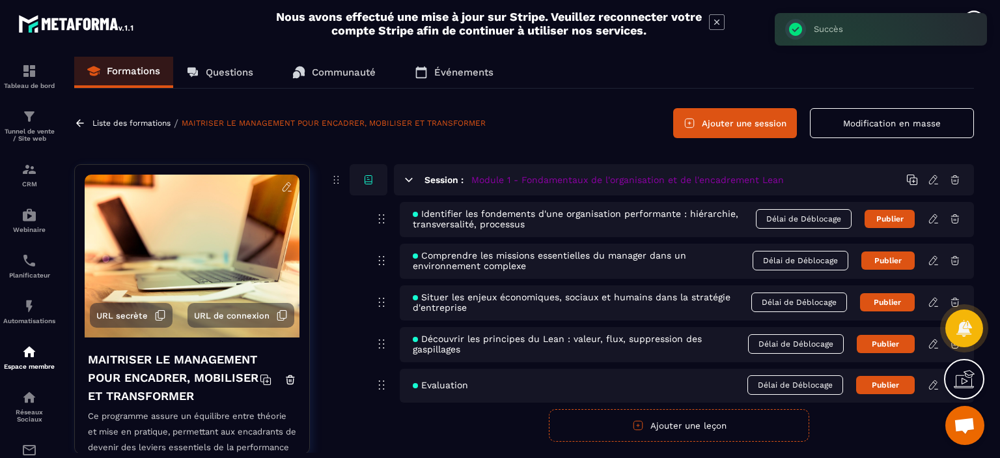
click at [828, 223] on span "Délai de Déblocage" at bounding box center [804, 219] width 96 height 20
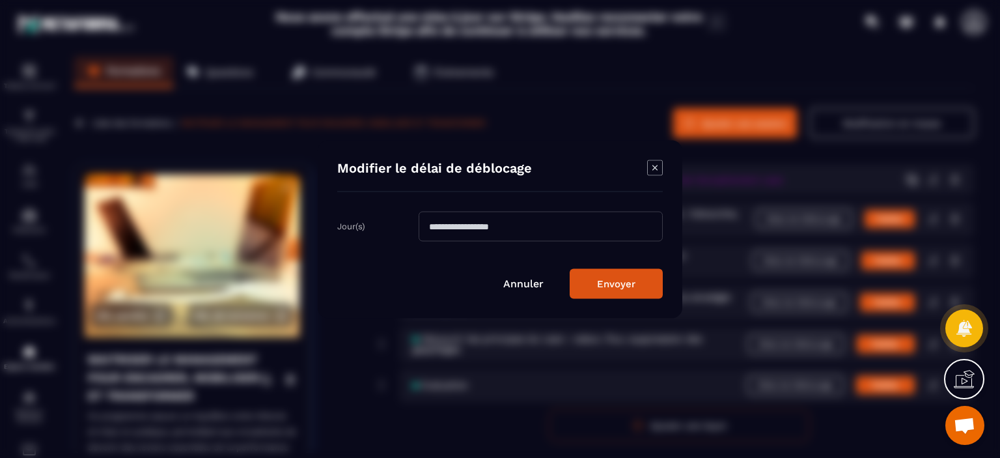
click at [542, 234] on input "Modal window" at bounding box center [541, 226] width 244 height 30
type input "*"
click at [605, 283] on button "Envoyer" at bounding box center [616, 283] width 93 height 30
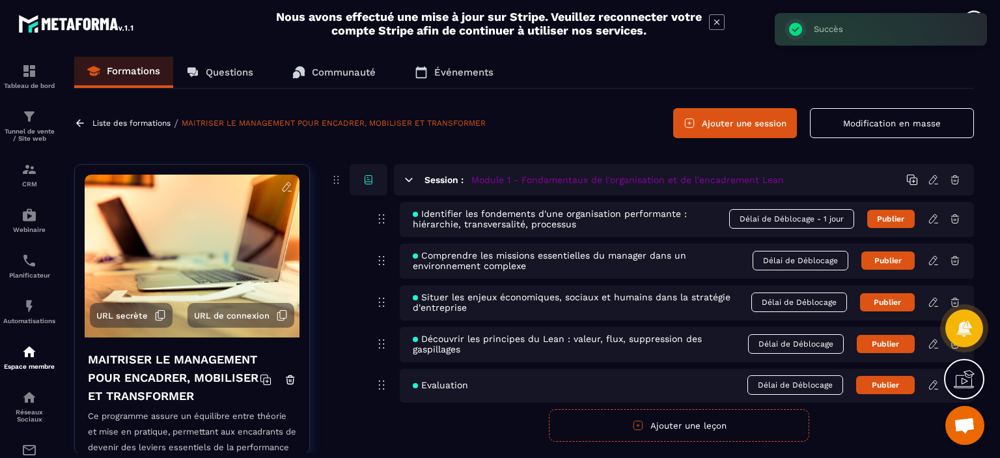
click at [775, 264] on span "Délai de Déblocage" at bounding box center [801, 261] width 96 height 20
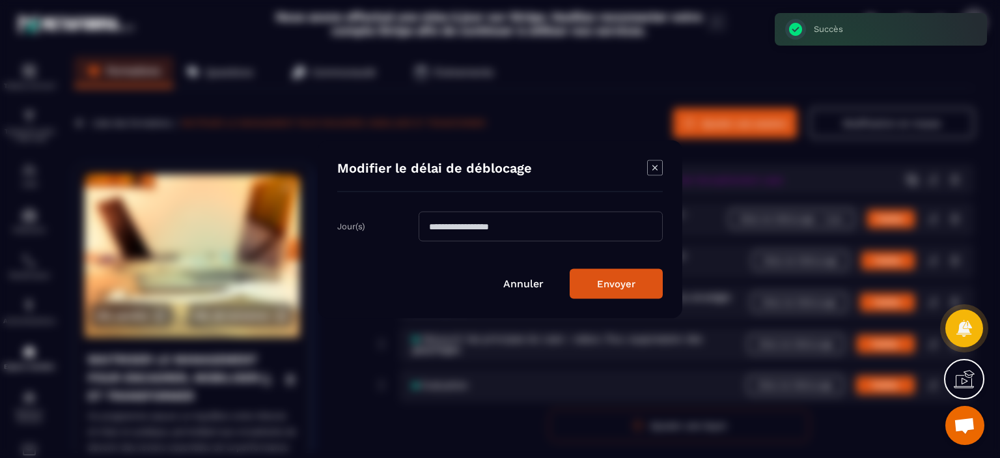
click at [531, 223] on input "Modal window" at bounding box center [541, 226] width 244 height 30
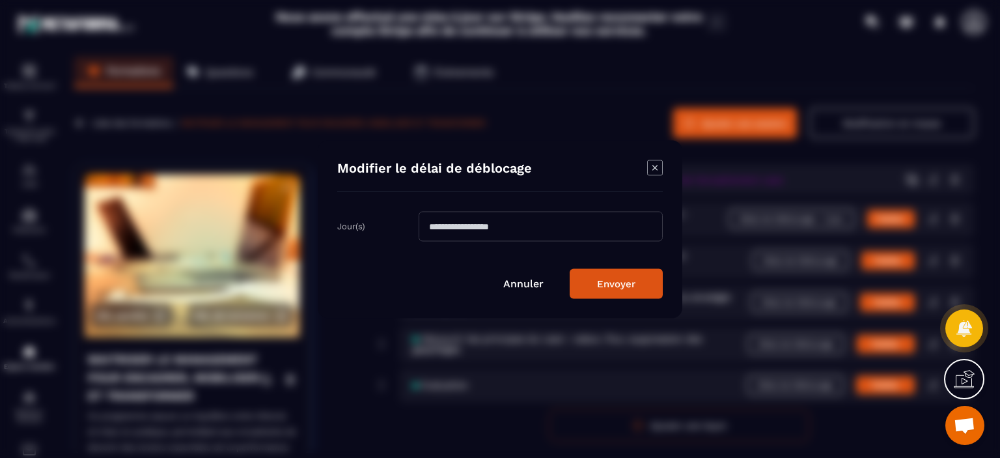
click at [653, 171] on icon "Modal window" at bounding box center [655, 168] width 16 height 16
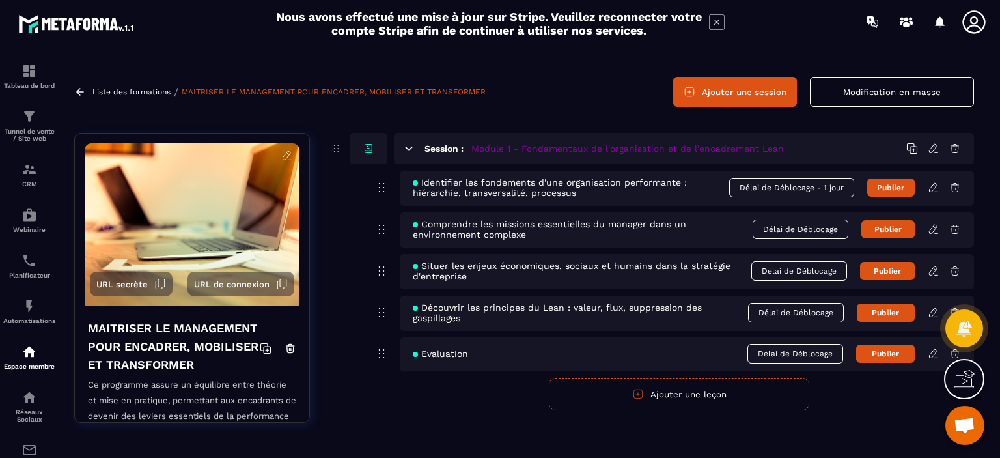
scroll to position [34, 0]
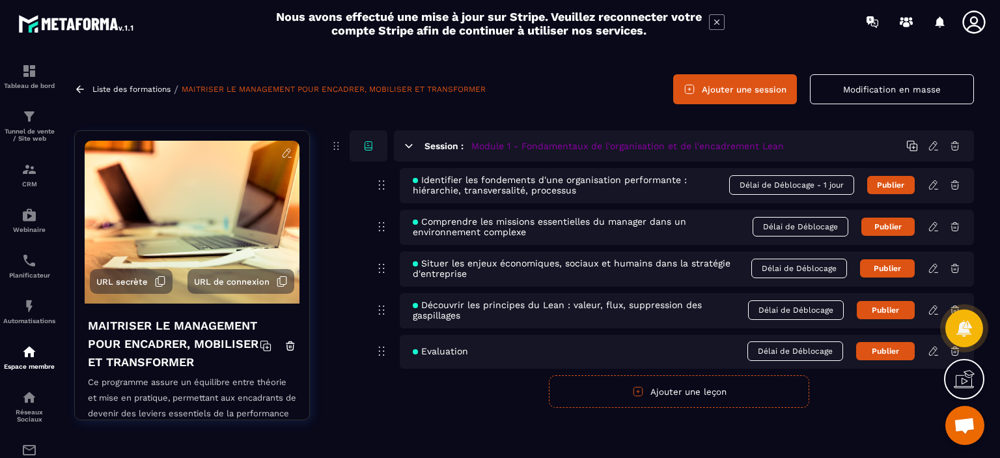
click at [930, 351] on icon at bounding box center [933, 350] width 8 height 8
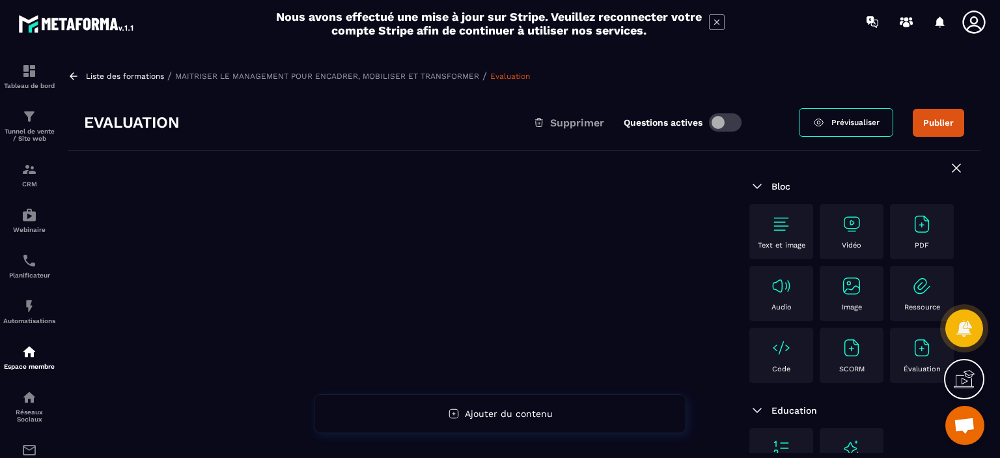
scroll to position [218, 0]
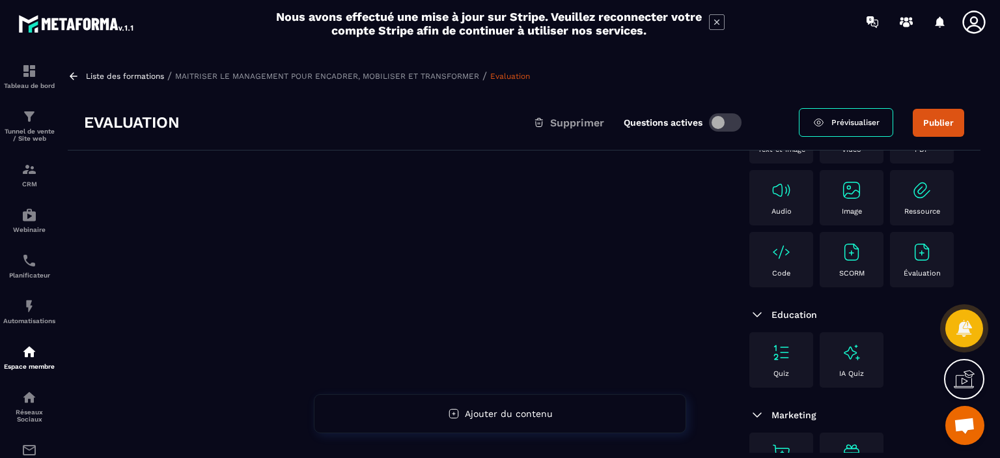
click at [912, 255] on img at bounding box center [922, 252] width 21 height 21
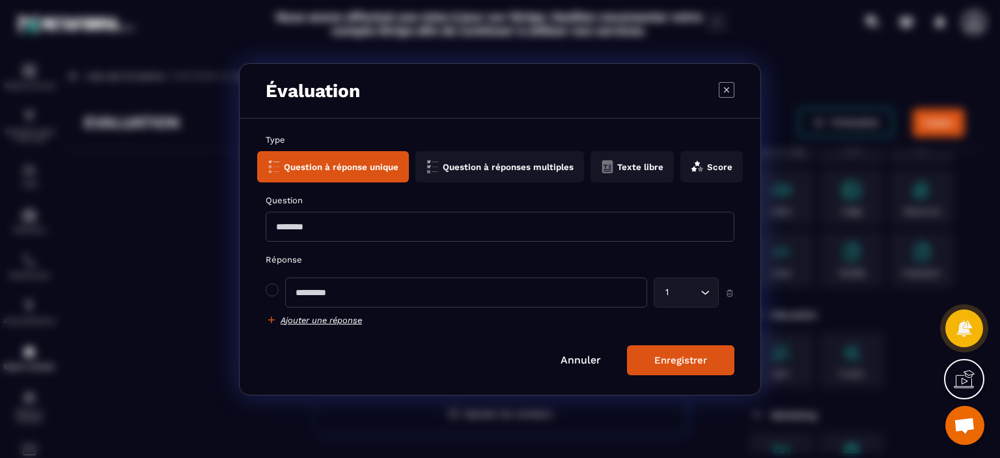
click at [439, 228] on input "Modal window" at bounding box center [500, 227] width 469 height 30
type input "**********"
click at [400, 286] on input "Modal window" at bounding box center [466, 292] width 362 height 30
type input "***"
click at [336, 316] on h6 "Ajouter une réponse" at bounding box center [321, 320] width 81 height 10
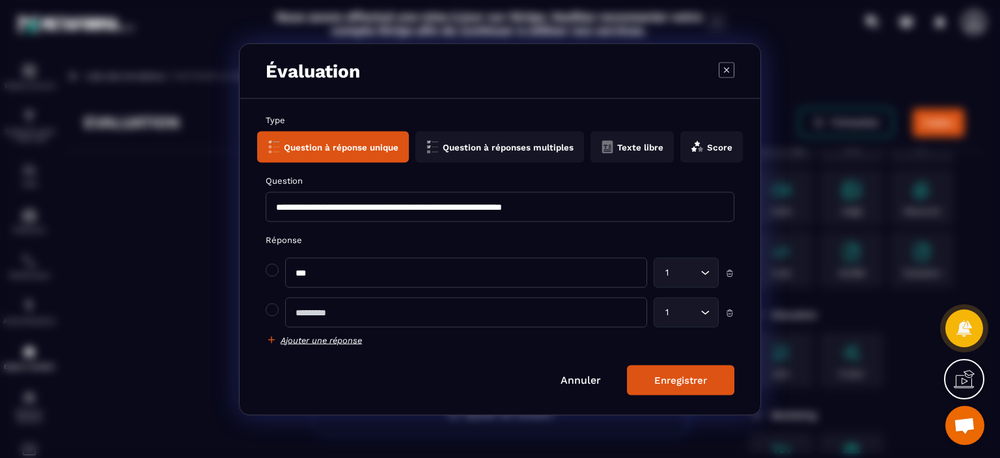
click at [357, 313] on input "Modal window" at bounding box center [466, 312] width 362 height 30
type input "***"
click at [704, 275] on icon "Search for option" at bounding box center [705, 272] width 13 height 13
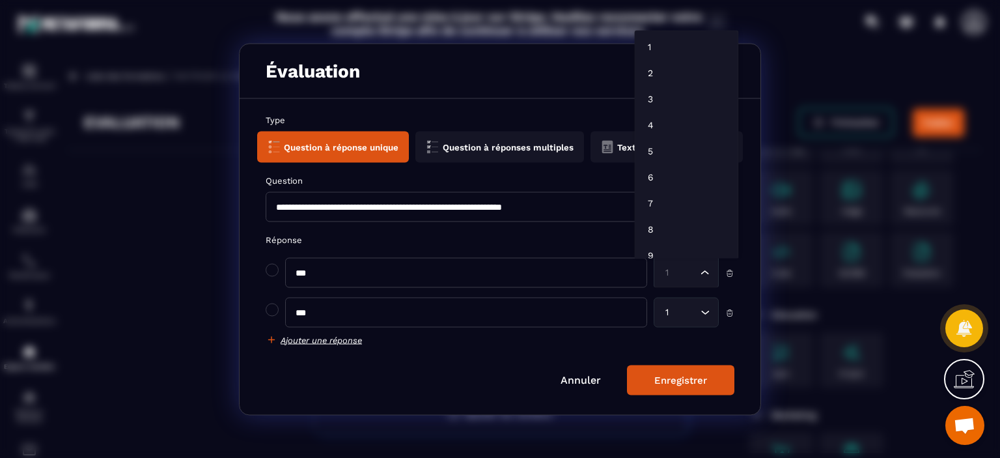
click at [704, 275] on icon "Search for option" at bounding box center [705, 272] width 13 height 13
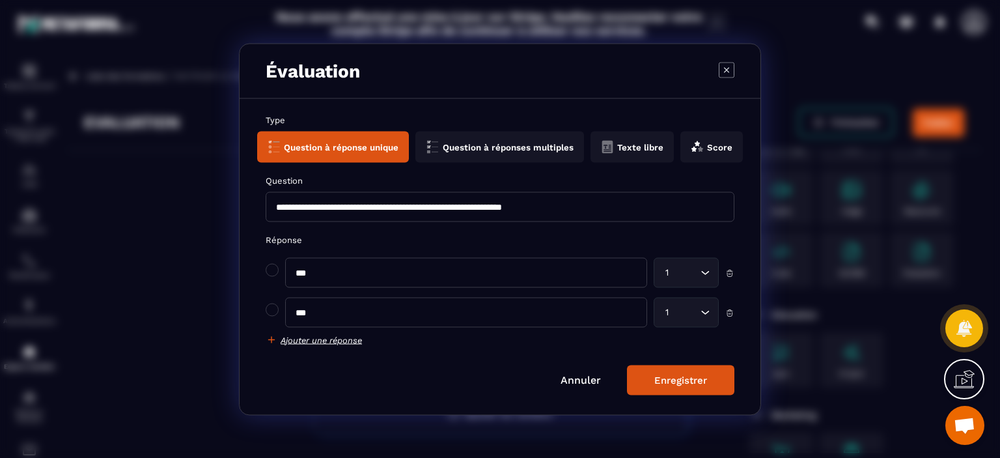
click at [667, 373] on button "Enregistrer" at bounding box center [680, 380] width 107 height 30
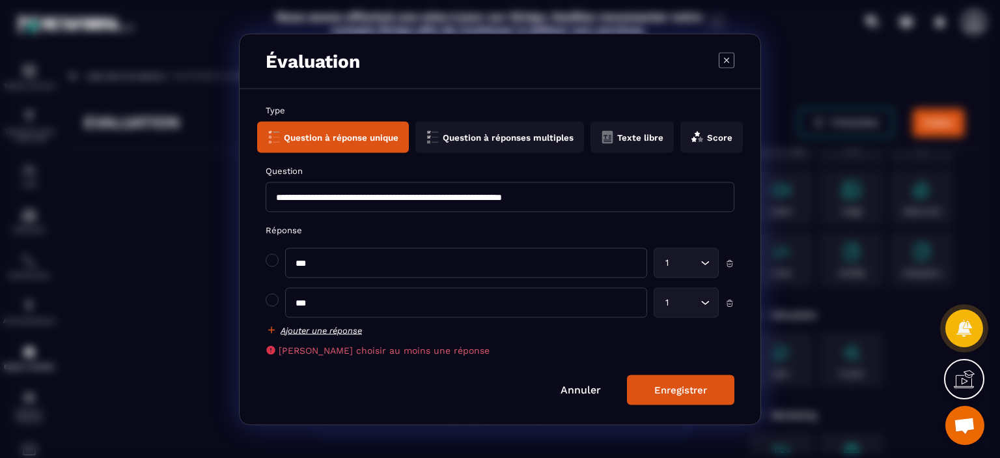
click at [701, 136] on icon "Modal window" at bounding box center [697, 136] width 13 height 13
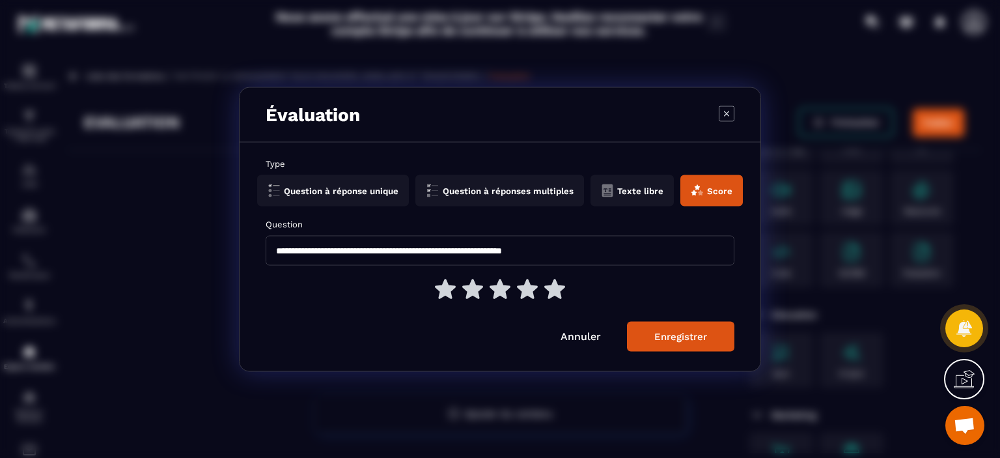
click at [599, 335] on link "Annuler" at bounding box center [581, 335] width 40 height 12
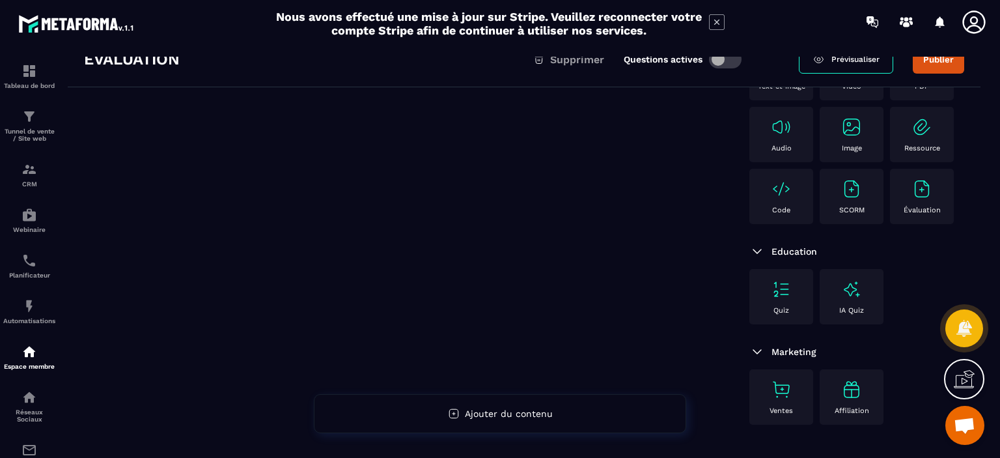
click at [897, 204] on div "Évaluation" at bounding box center [922, 196] width 51 height 36
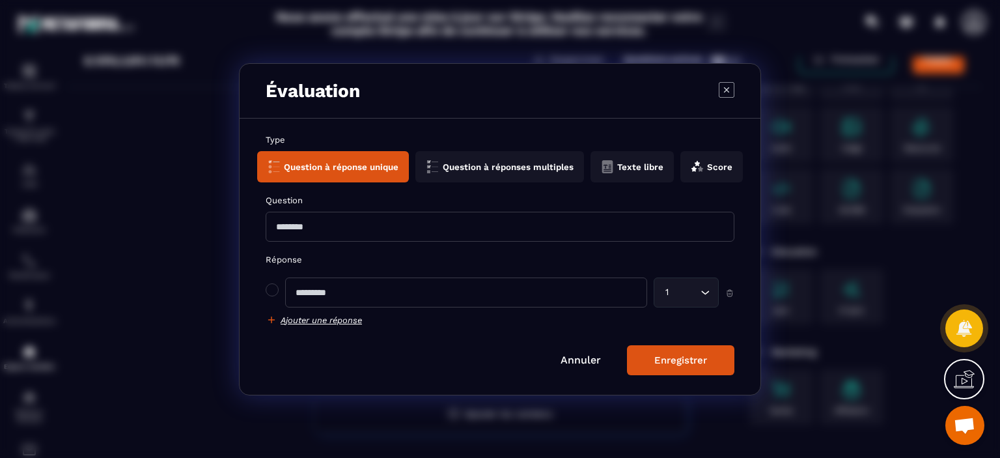
click at [591, 181] on button "Question à réponses multiples" at bounding box center [632, 166] width 83 height 31
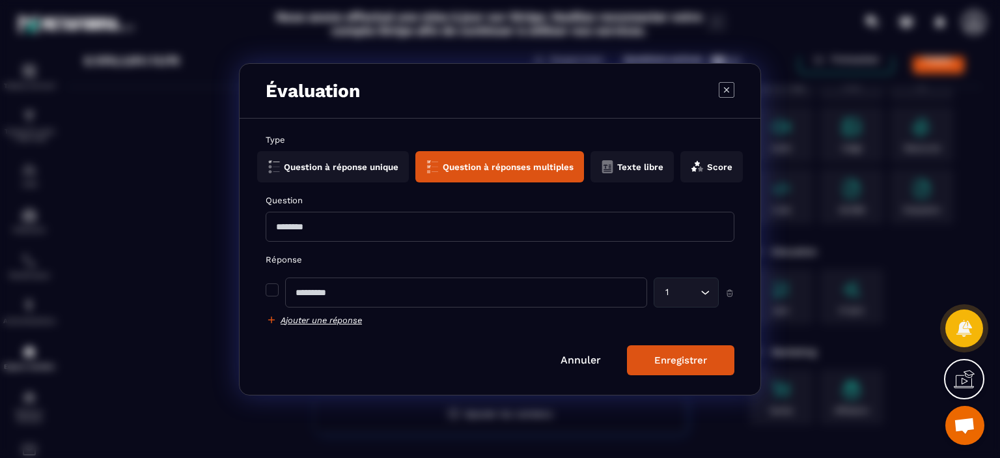
click at [518, 171] on button "Question à réponses multiples" at bounding box center [499, 166] width 169 height 31
click at [415, 161] on button "Question à réponse unique" at bounding box center [499, 166] width 169 height 31
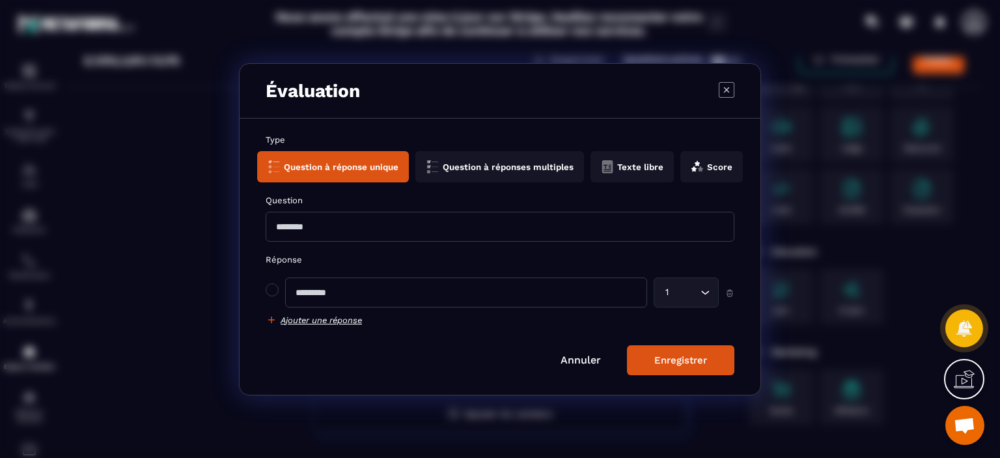
click at [591, 158] on button "Question à réponses multiples" at bounding box center [632, 166] width 83 height 31
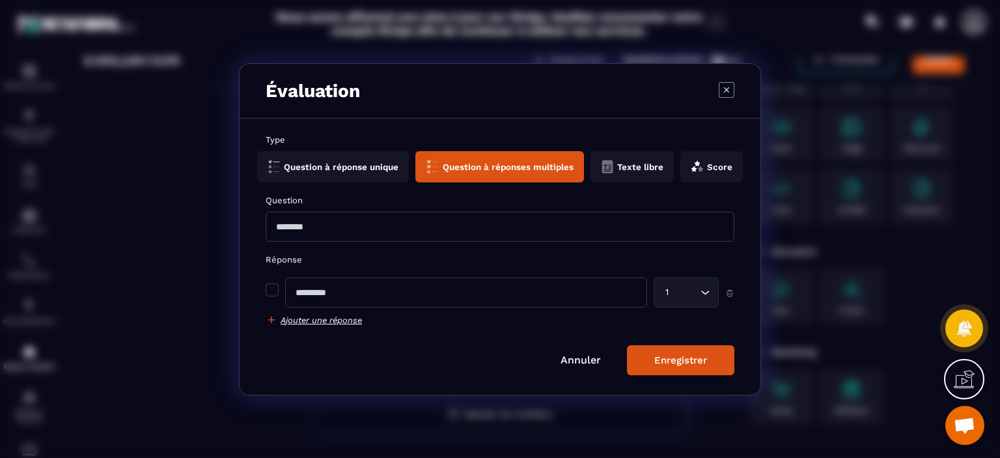
click at [720, 166] on button "Score" at bounding box center [711, 166] width 63 height 31
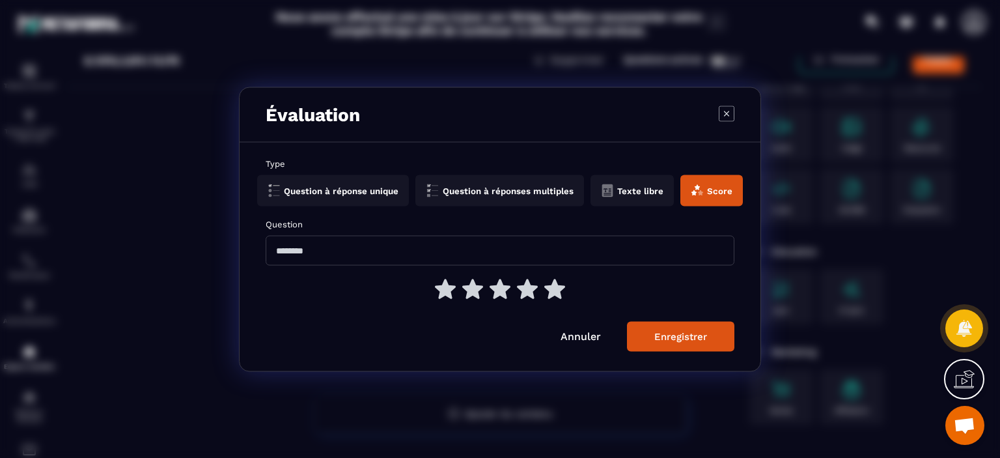
click at [724, 111] on icon "Modal window" at bounding box center [726, 112] width 5 height 5
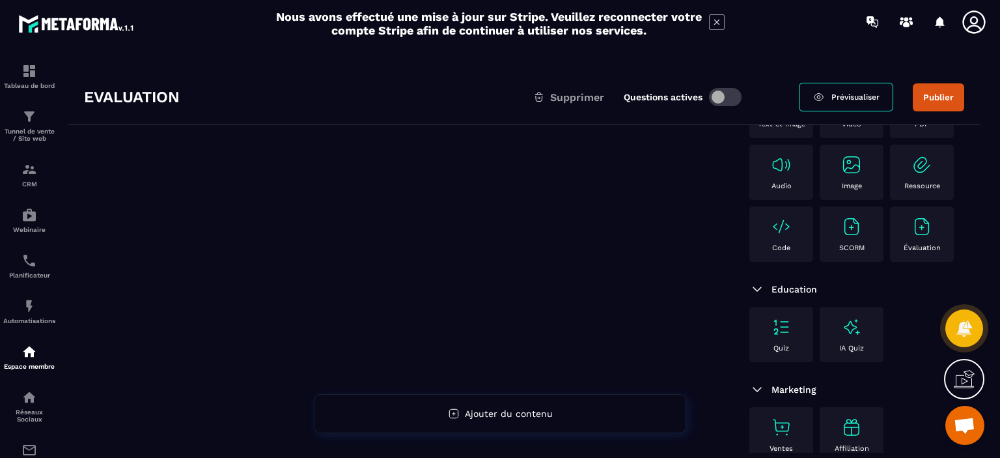
scroll to position [0, 0]
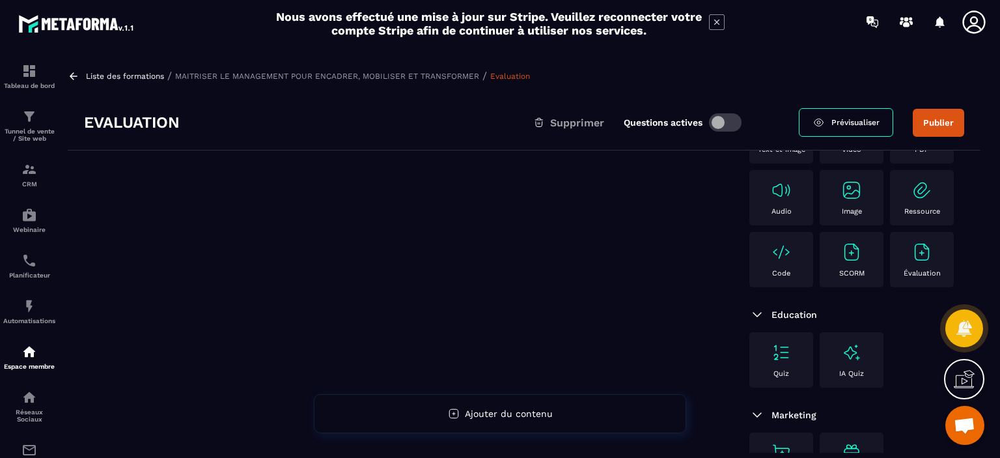
click at [598, 121] on span "Supprimer" at bounding box center [577, 123] width 54 height 12
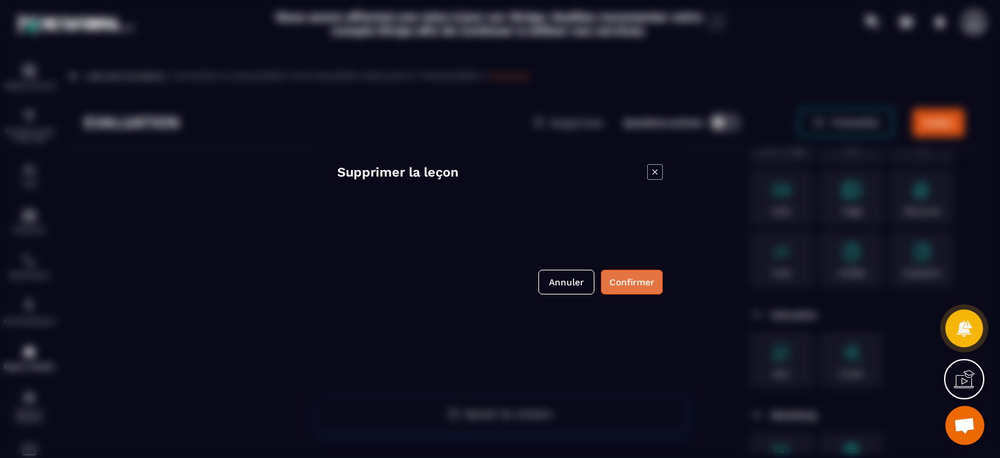
click at [645, 279] on button "Confirmer" at bounding box center [632, 282] width 62 height 25
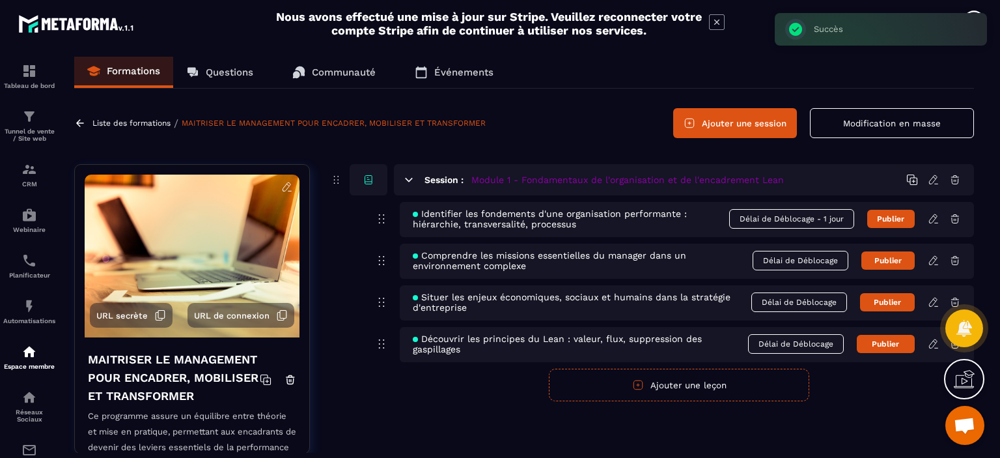
click at [236, 76] on p "Questions" at bounding box center [230, 72] width 48 height 12
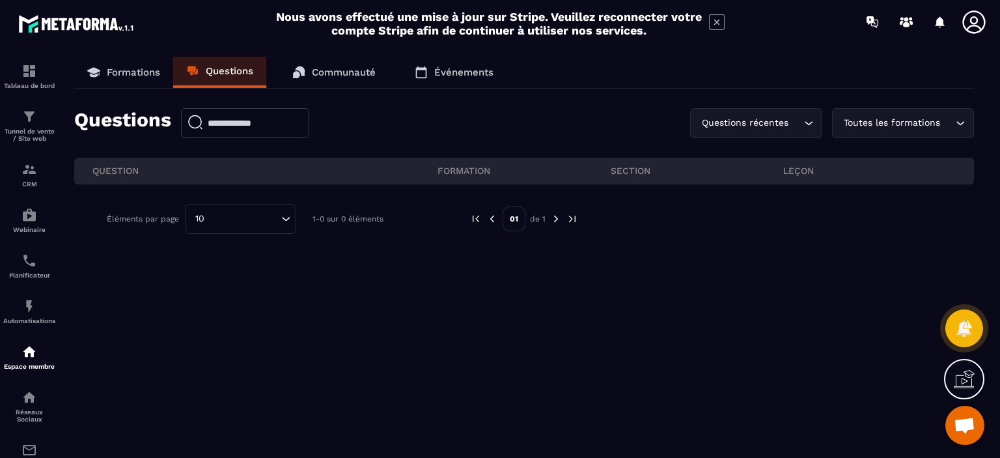
click at [481, 178] on div "QUESTION FORMATION section leçon" at bounding box center [524, 171] width 900 height 27
click at [959, 122] on icon "Search for option" at bounding box center [960, 123] width 13 height 13
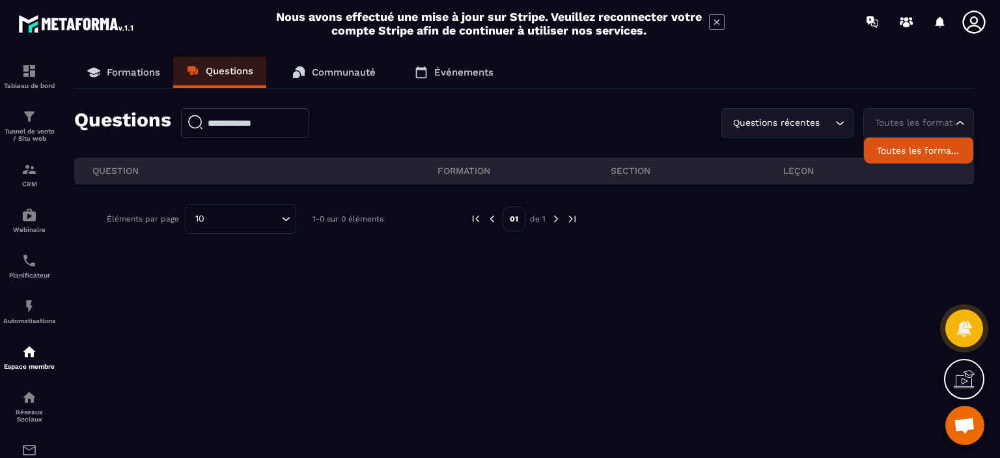
click at [846, 124] on div "Questions récentes Loading... Toutes les formations Loading... Toutes les forma…" at bounding box center [847, 123] width 253 height 30
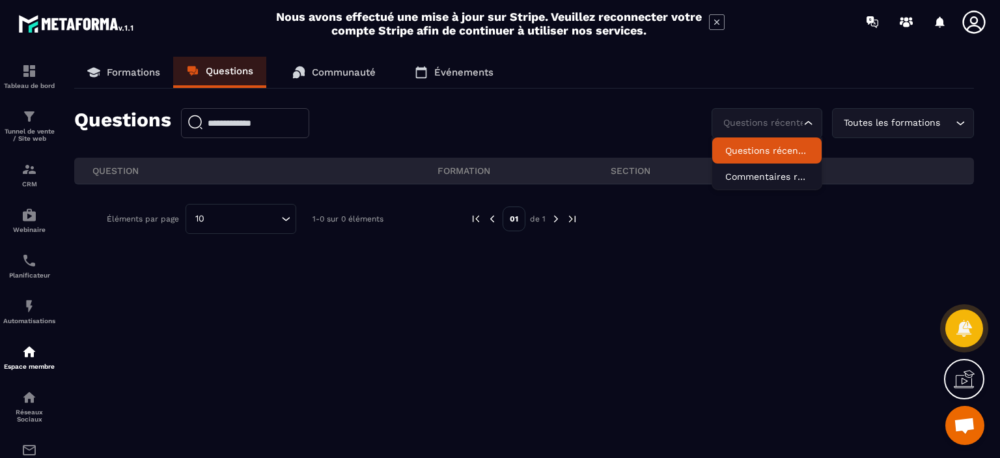
click at [778, 143] on li "Questions récentes" at bounding box center [766, 150] width 109 height 26
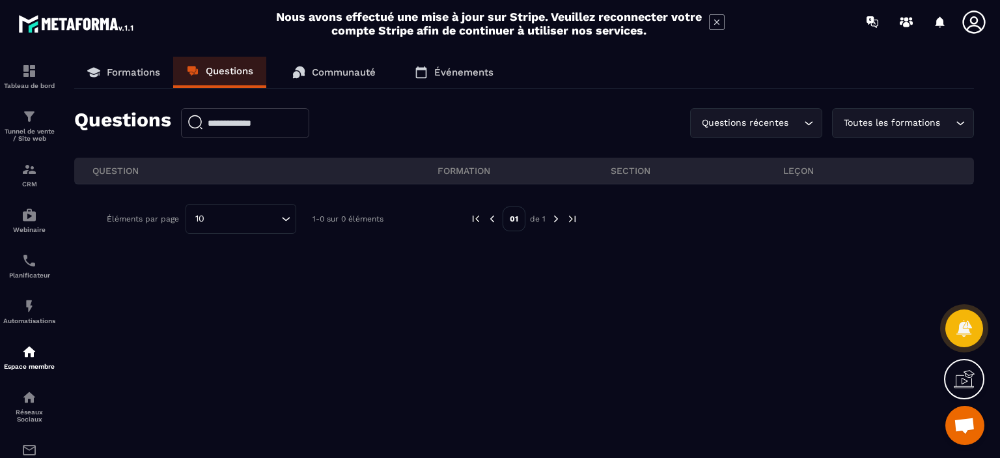
click at [440, 72] on p "Événements" at bounding box center [463, 72] width 59 height 12
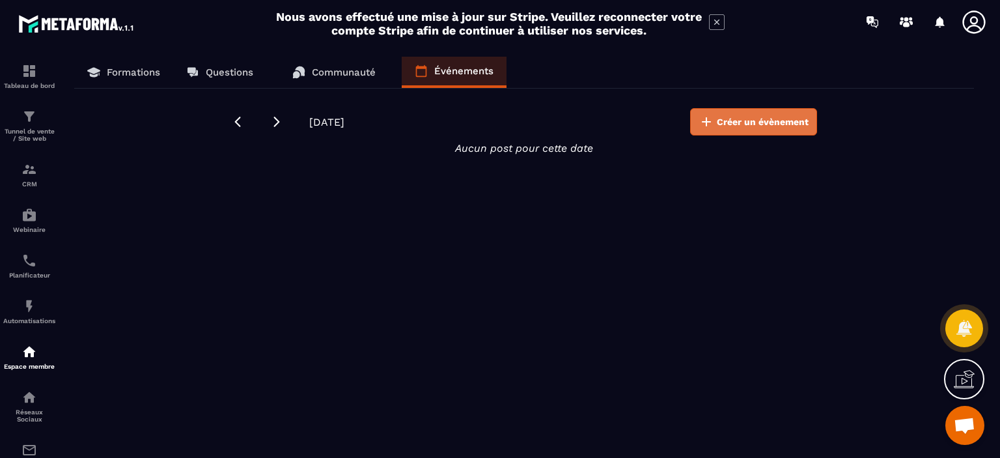
click at [767, 113] on button "Créer un évènement" at bounding box center [753, 121] width 127 height 27
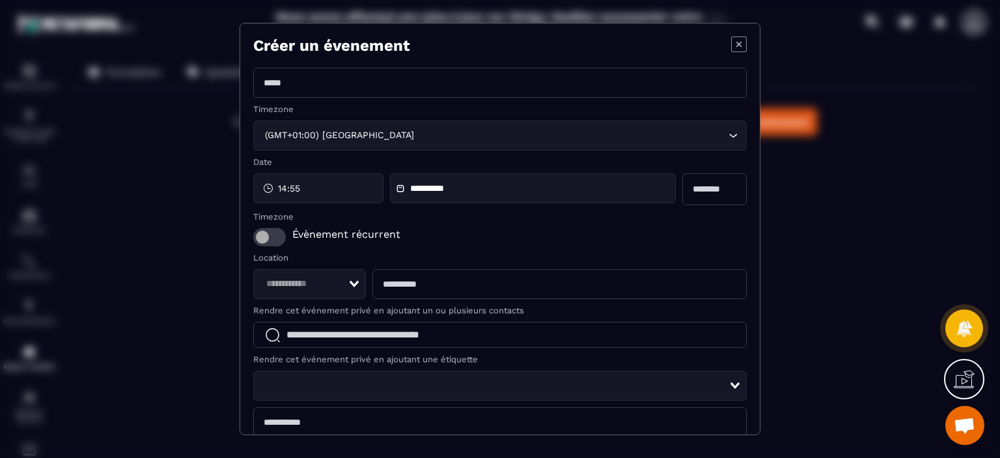
click at [331, 85] on input "Modal window" at bounding box center [500, 83] width 494 height 30
type input "**********"
click at [716, 190] on input "Modal window" at bounding box center [714, 189] width 65 height 32
click at [413, 189] on input "**********" at bounding box center [455, 189] width 91 height 10
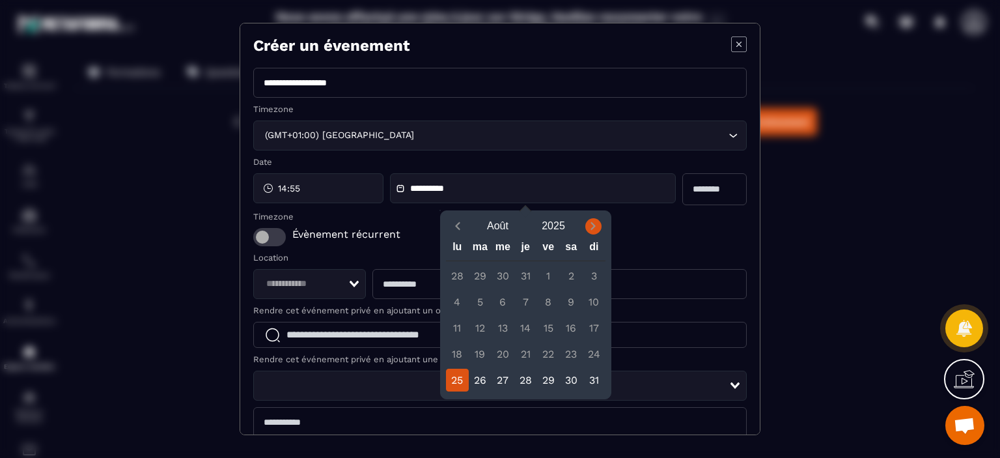
click at [591, 229] on icon "Next month" at bounding box center [593, 225] width 13 height 13
click at [476, 319] on div "16" at bounding box center [480, 327] width 23 height 23
type input "**********"
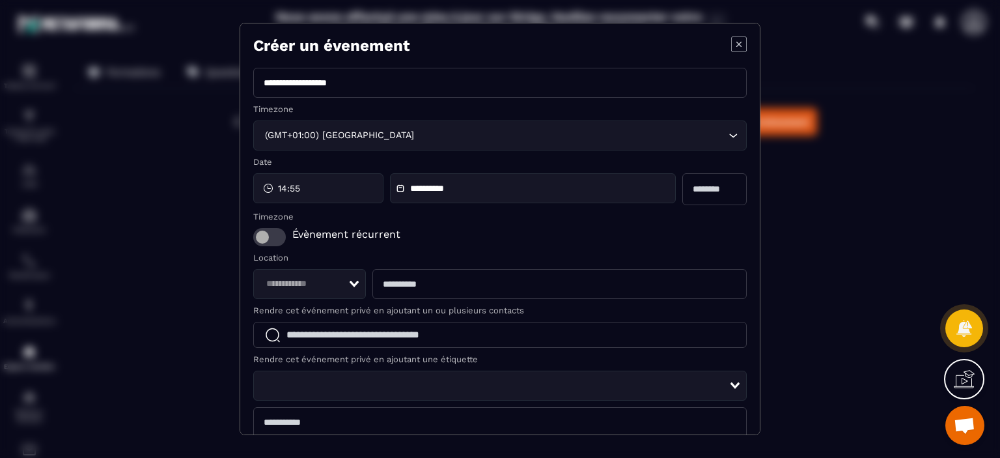
click at [279, 184] on span "14:55" at bounding box center [289, 188] width 22 height 13
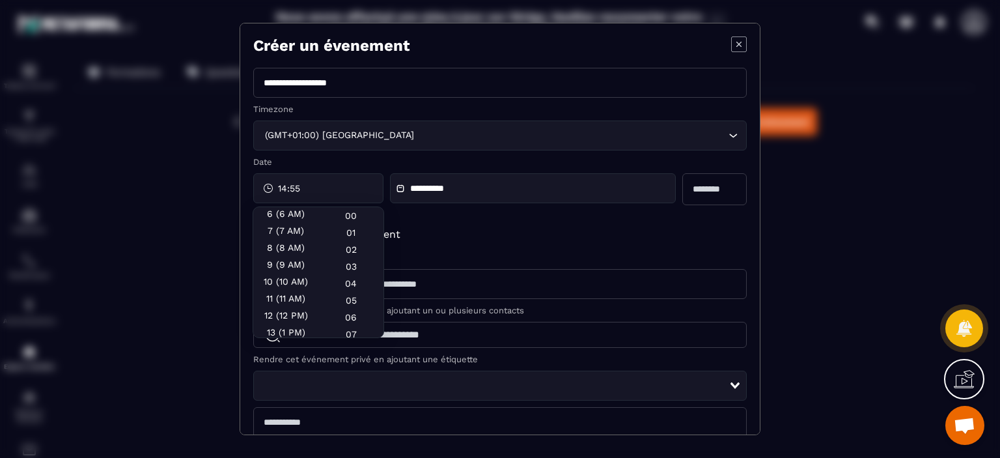
scroll to position [104, 0]
click at [285, 272] on div "9 (9 AM)" at bounding box center [285, 280] width 65 height 17
click at [344, 224] on div "00" at bounding box center [350, 232] width 65 height 17
click at [719, 196] on input "Modal window" at bounding box center [714, 189] width 65 height 32
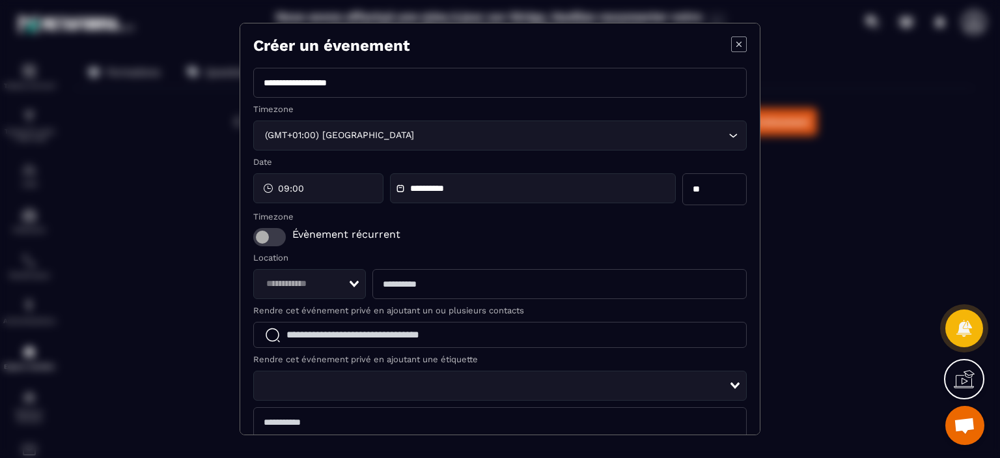
click at [680, 236] on div "Évènement récurrent" at bounding box center [500, 237] width 494 height 18
click at [682, 187] on input "**" at bounding box center [714, 189] width 65 height 32
click at [266, 241] on span "Modal window" at bounding box center [269, 237] width 33 height 18
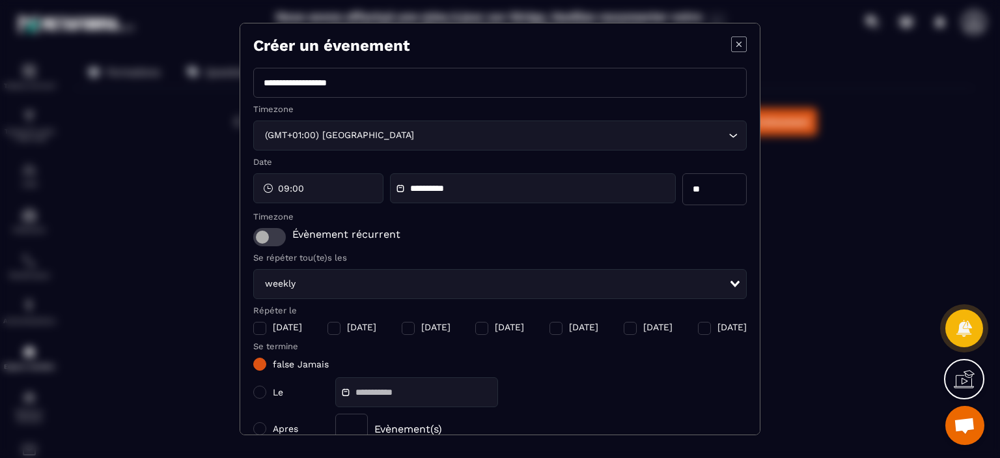
click at [266, 240] on span "Modal window" at bounding box center [269, 237] width 33 height 18
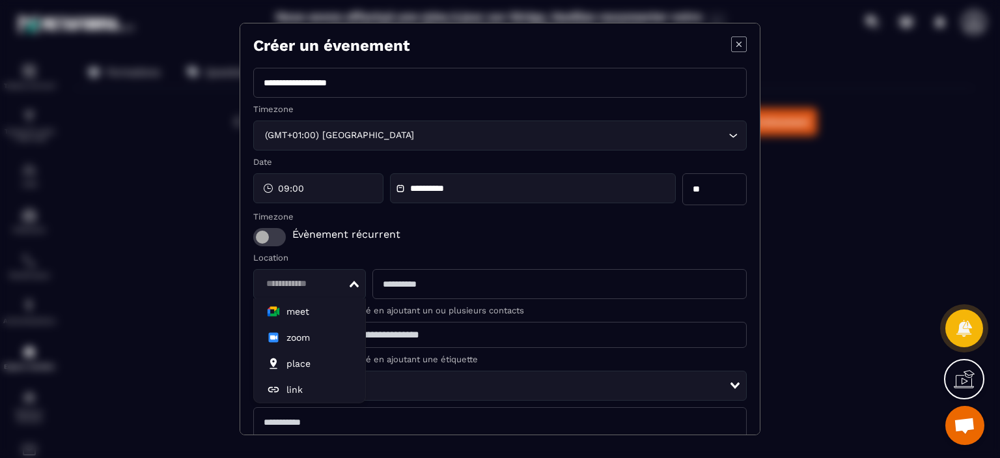
click at [350, 275] on div "Loading..." at bounding box center [309, 284] width 113 height 30
click at [318, 311] on span "meet" at bounding box center [309, 311] width 85 height 13
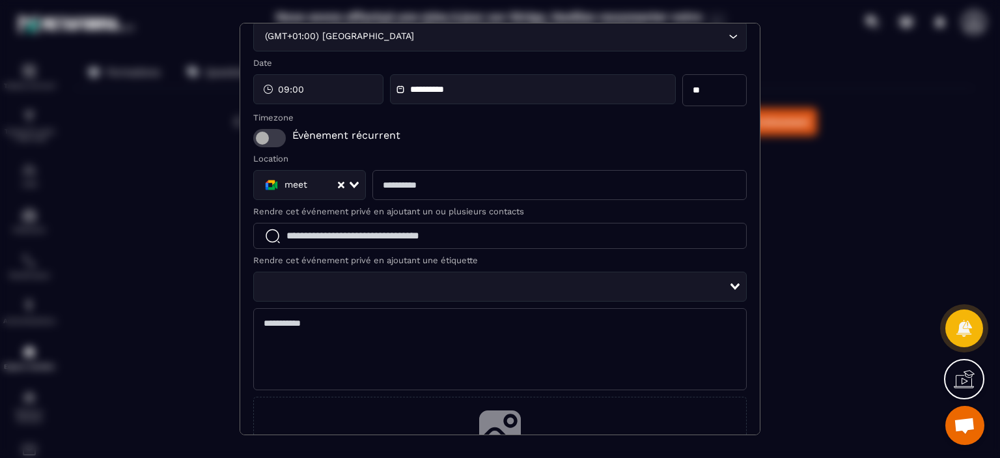
scroll to position [100, 0]
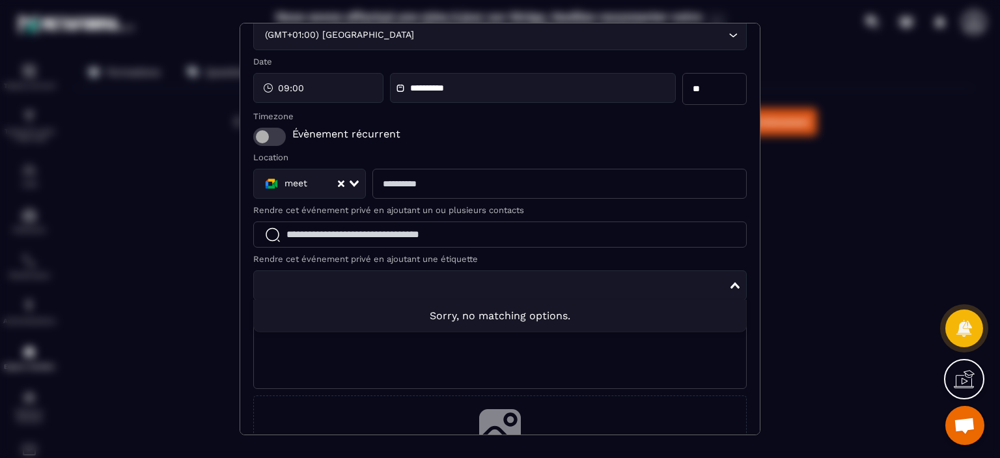
drag, startPoint x: 409, startPoint y: 294, endPoint x: 411, endPoint y: 333, distance: 38.5
click at [412, 333] on textarea "Modal window" at bounding box center [500, 348] width 494 height 82
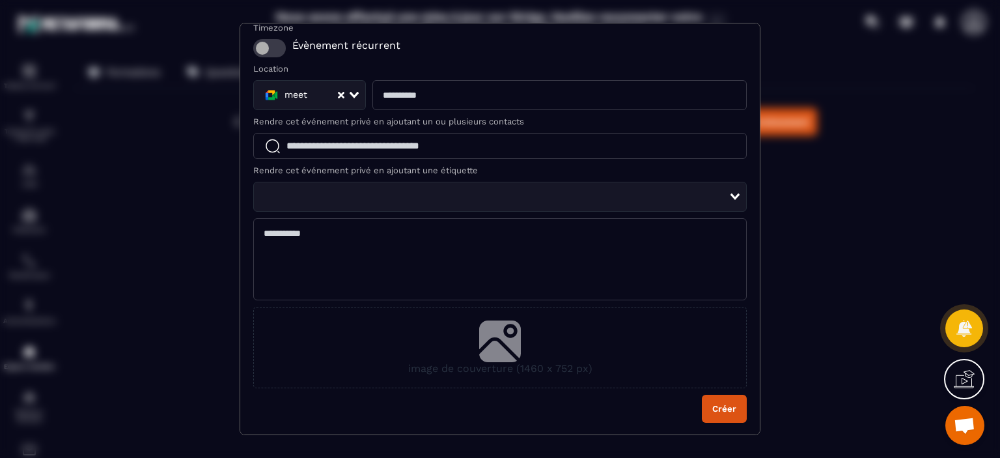
scroll to position [190, 0]
click at [721, 419] on button "Créer" at bounding box center [724, 407] width 45 height 28
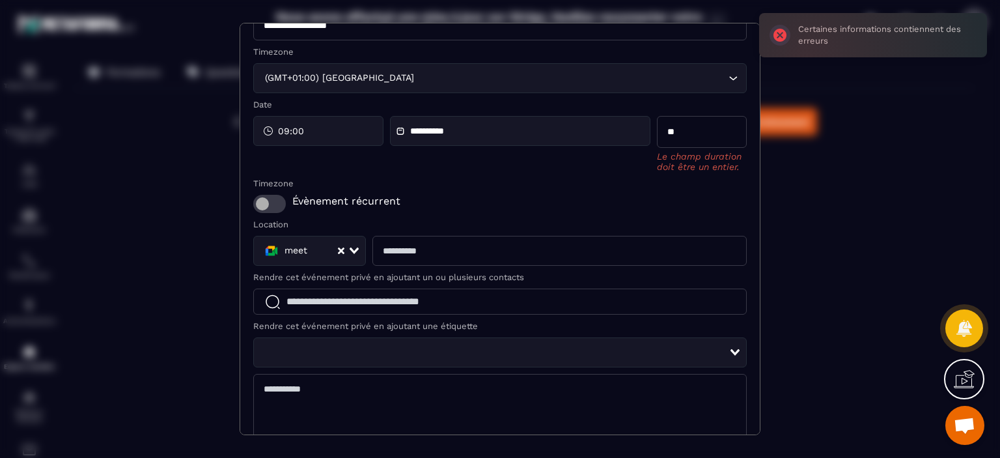
scroll to position [0, 0]
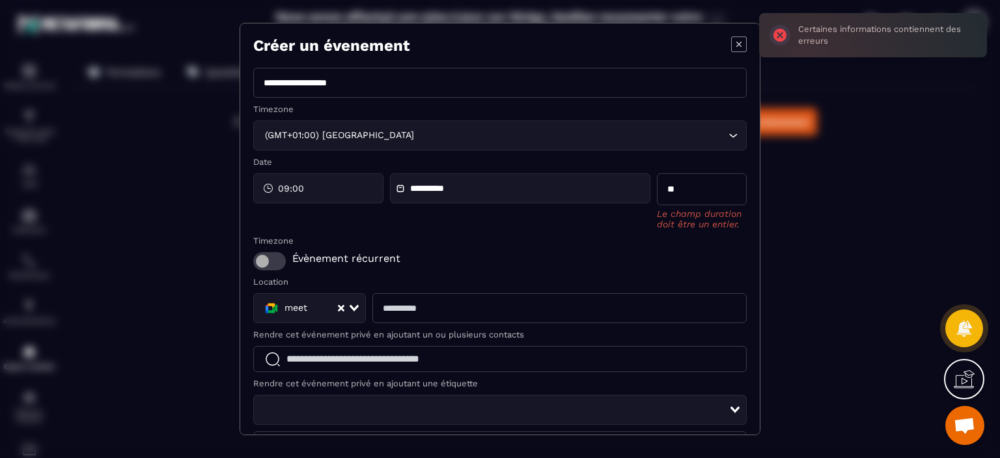
click at [682, 184] on input "**" at bounding box center [702, 189] width 90 height 32
type input "*"
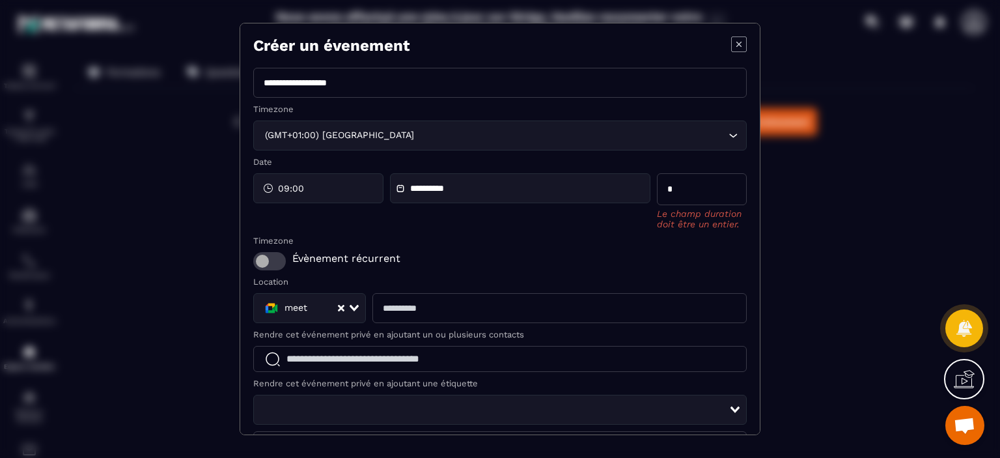
type input "**"
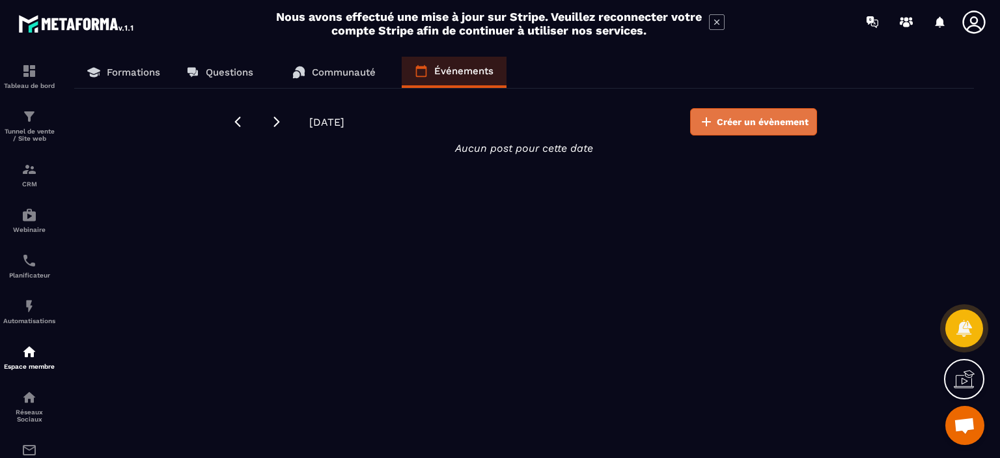
click at [735, 132] on button "Créer un évènement" at bounding box center [753, 121] width 127 height 27
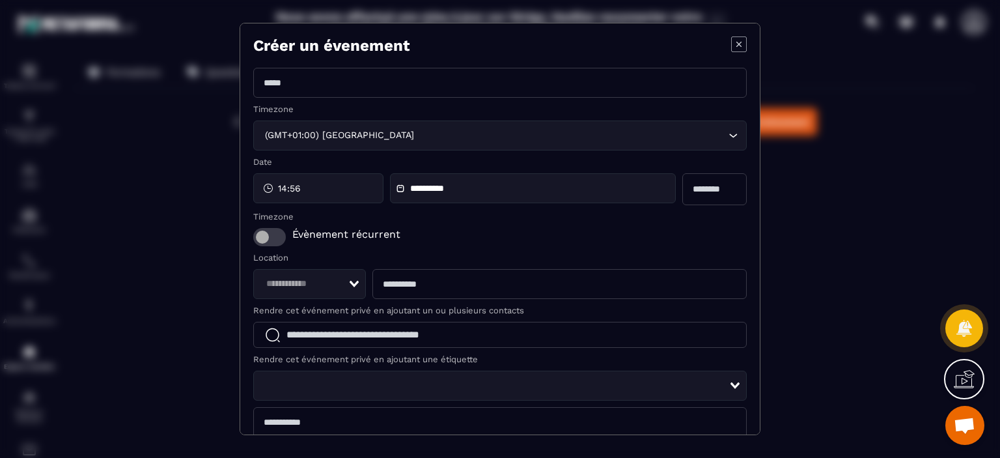
click at [375, 91] on input "Modal window" at bounding box center [500, 83] width 494 height 30
type input "**********"
click at [287, 186] on span "14:56" at bounding box center [289, 188] width 23 height 13
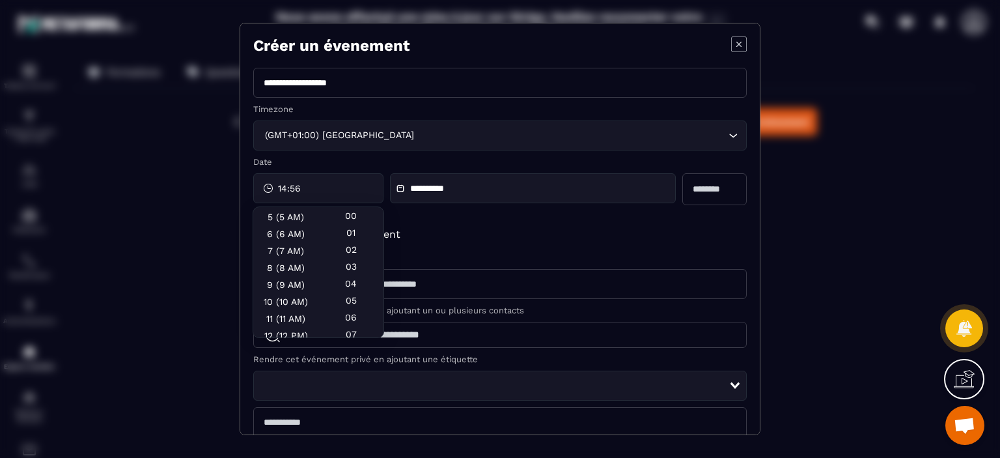
scroll to position [86, 0]
click at [275, 290] on div "9 (9 AM)" at bounding box center [285, 298] width 65 height 17
click at [346, 224] on div "00" at bounding box center [350, 232] width 65 height 17
click at [550, 194] on div "**********" at bounding box center [533, 188] width 286 height 30
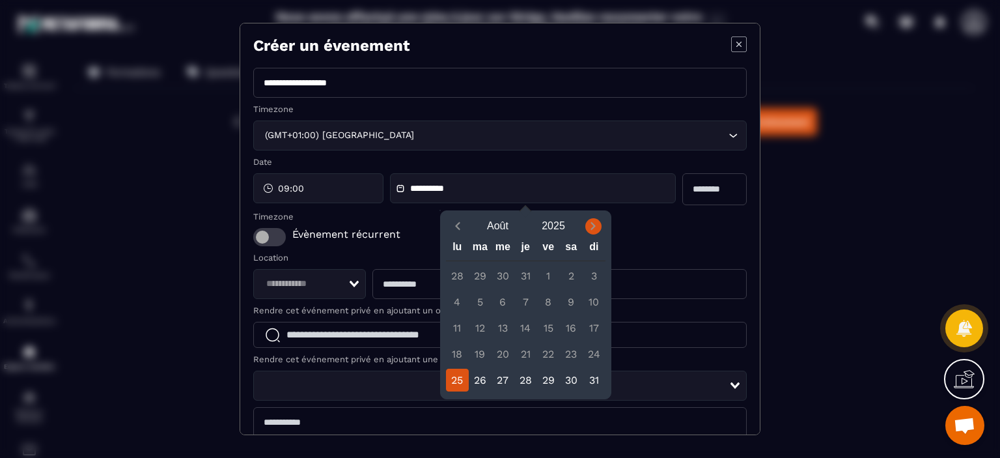
drag, startPoint x: 595, startPoint y: 221, endPoint x: 589, endPoint y: 230, distance: 10.7
click at [589, 230] on icon "Next month" at bounding box center [593, 225] width 13 height 13
click at [482, 328] on div "16" at bounding box center [480, 327] width 23 height 23
type input "**********"
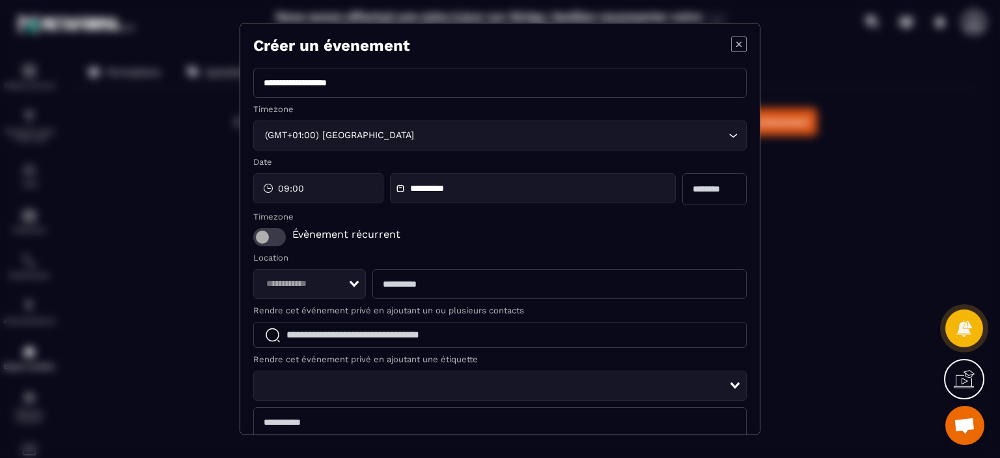
click at [698, 186] on input "Modal window" at bounding box center [714, 189] width 65 height 32
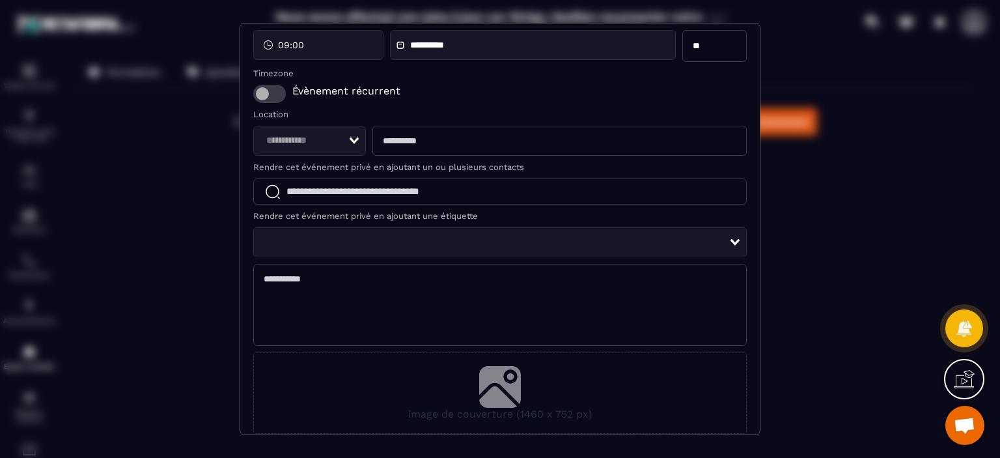
scroll to position [190, 0]
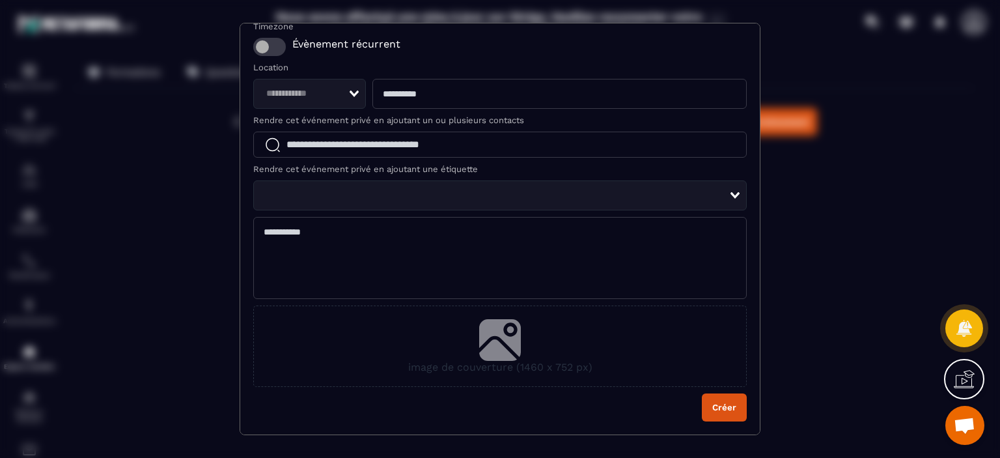
type input "**"
click at [715, 402] on button "Créer" at bounding box center [724, 407] width 45 height 28
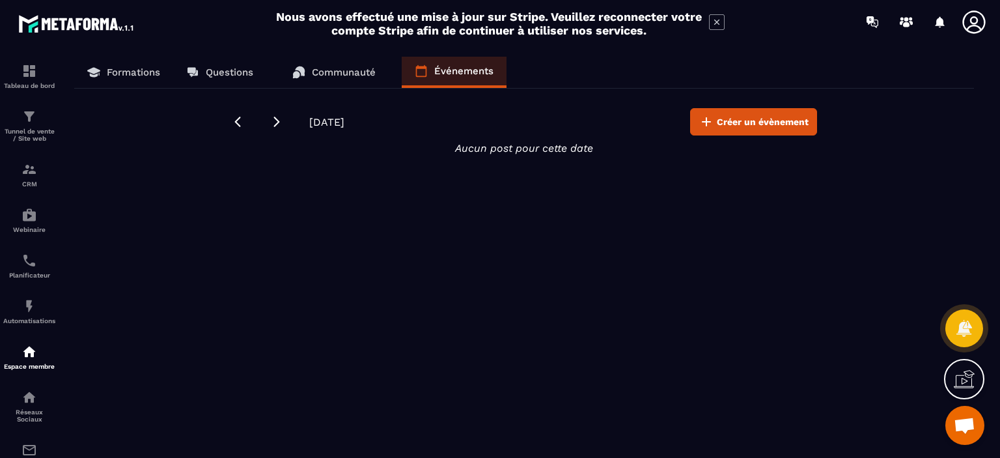
click at [328, 68] on p "Communauté" at bounding box center [344, 72] width 64 height 12
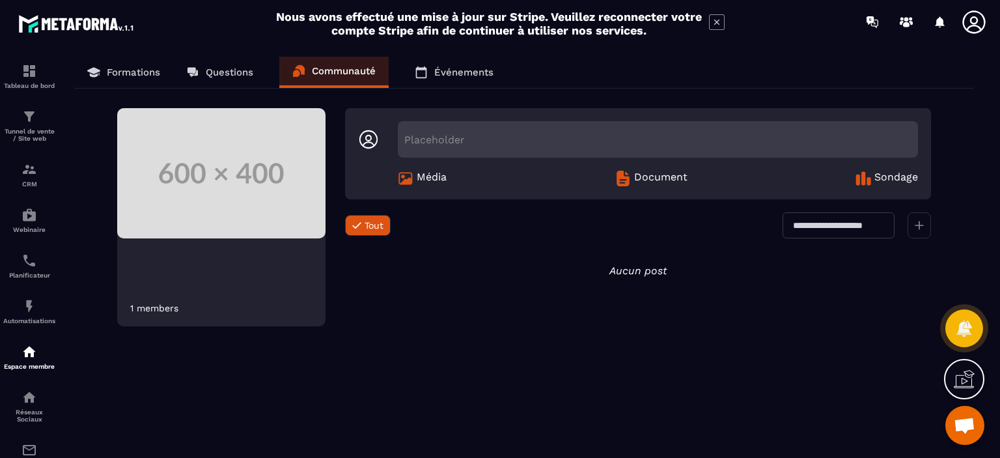
click at [158, 68] on p "Formations" at bounding box center [133, 72] width 53 height 12
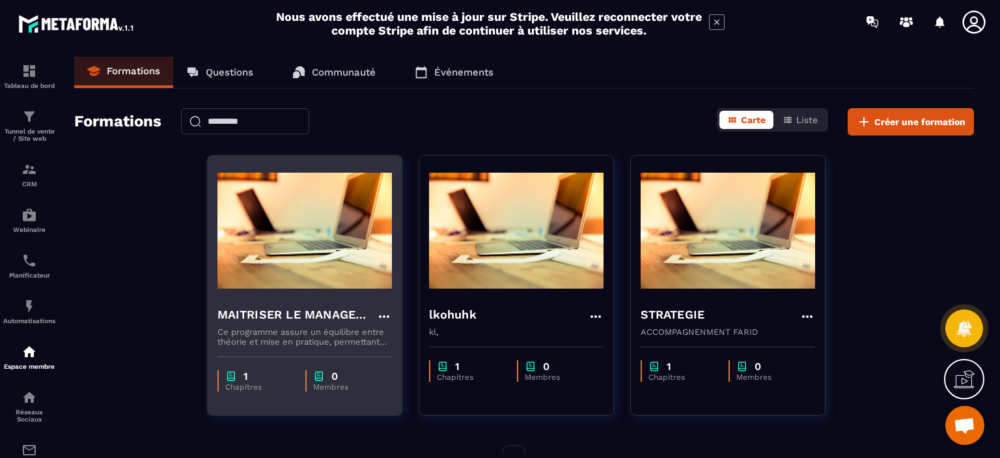
click at [249, 243] on img at bounding box center [304, 230] width 175 height 130
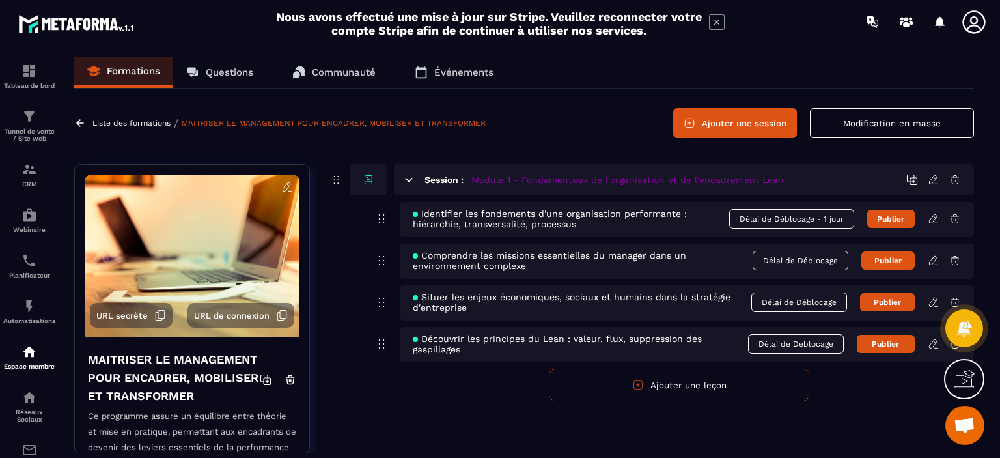
click at [749, 120] on button "Ajouter une session" at bounding box center [735, 123] width 124 height 30
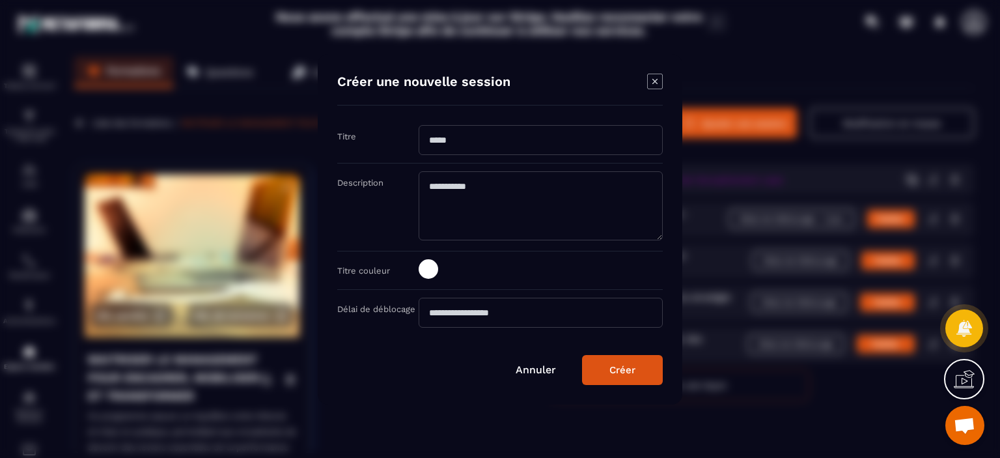
click at [654, 81] on icon "Modal window" at bounding box center [655, 82] width 16 height 16
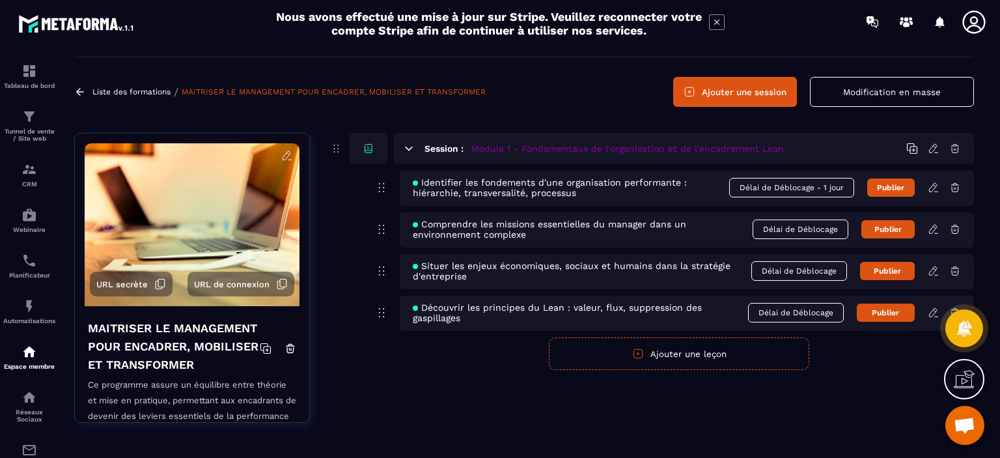
scroll to position [33, 0]
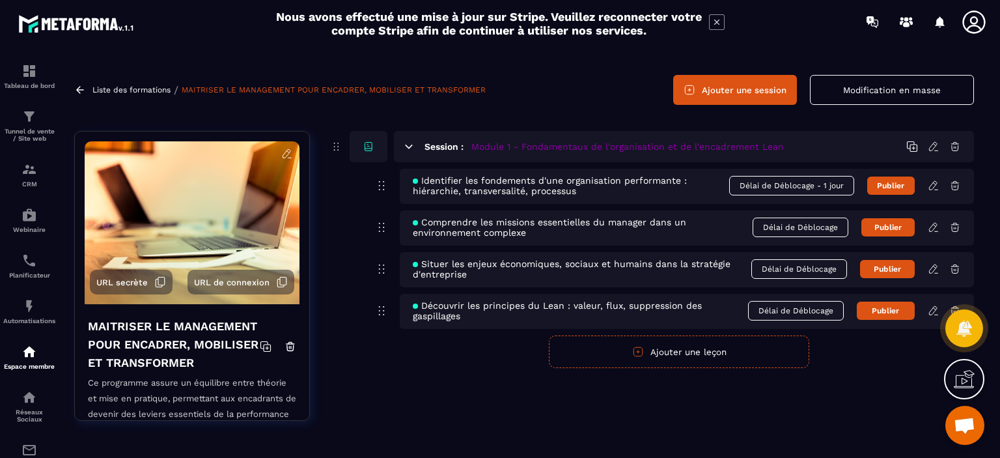
click at [914, 96] on button "Modification en masse" at bounding box center [892, 90] width 164 height 30
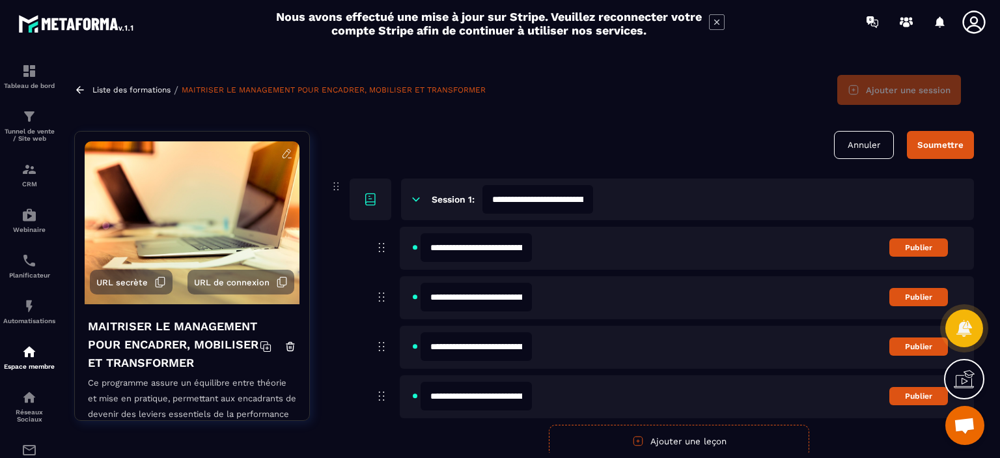
click at [764, 122] on div "**********" at bounding box center [524, 255] width 926 height 396
click at [135, 91] on p "Liste des formations" at bounding box center [131, 89] width 78 height 9
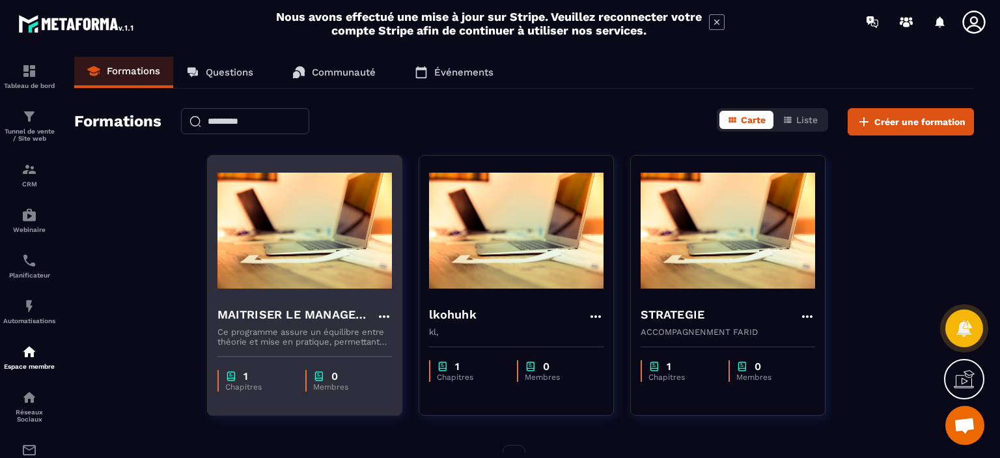
click at [282, 237] on img at bounding box center [304, 230] width 175 height 130
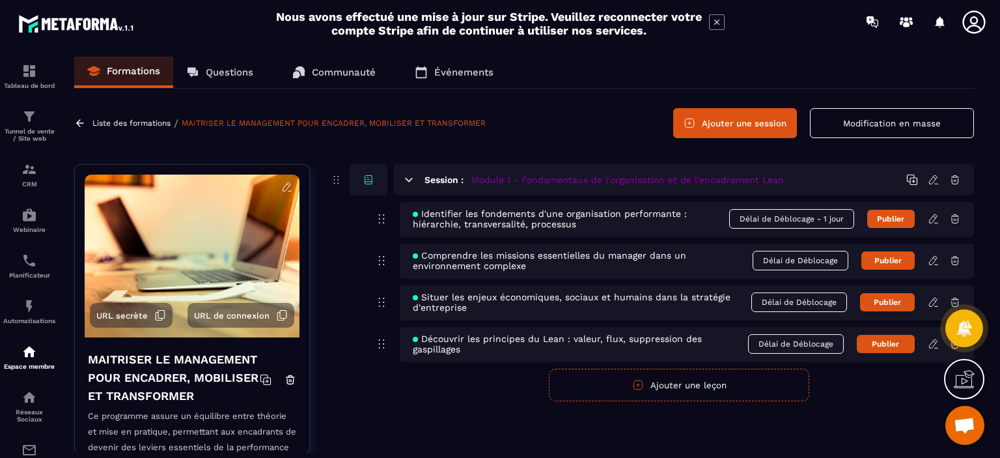
click at [634, 224] on span "Identifier les fondements d'une organisation performante : hiérarchie, transver…" at bounding box center [571, 218] width 316 height 21
click at [880, 223] on button "Publier" at bounding box center [891, 219] width 48 height 18
click at [880, 223] on button "Publié" at bounding box center [891, 219] width 48 height 20
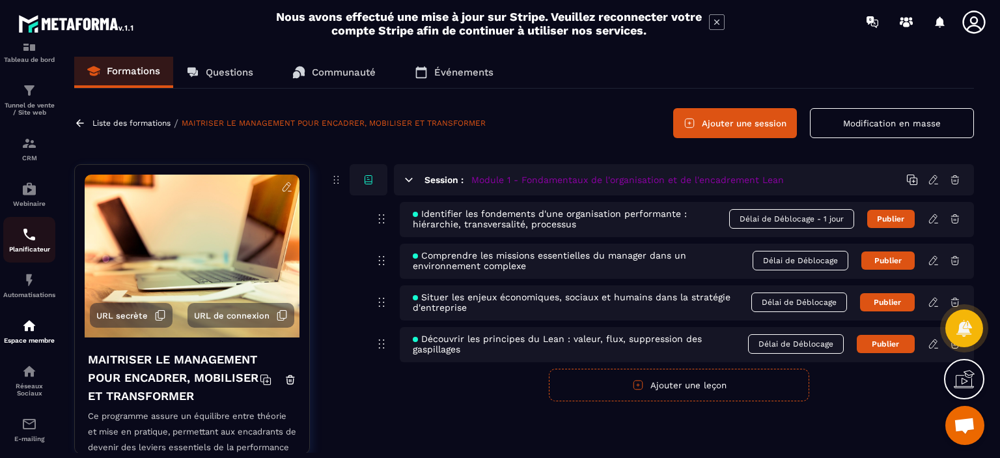
scroll to position [42, 0]
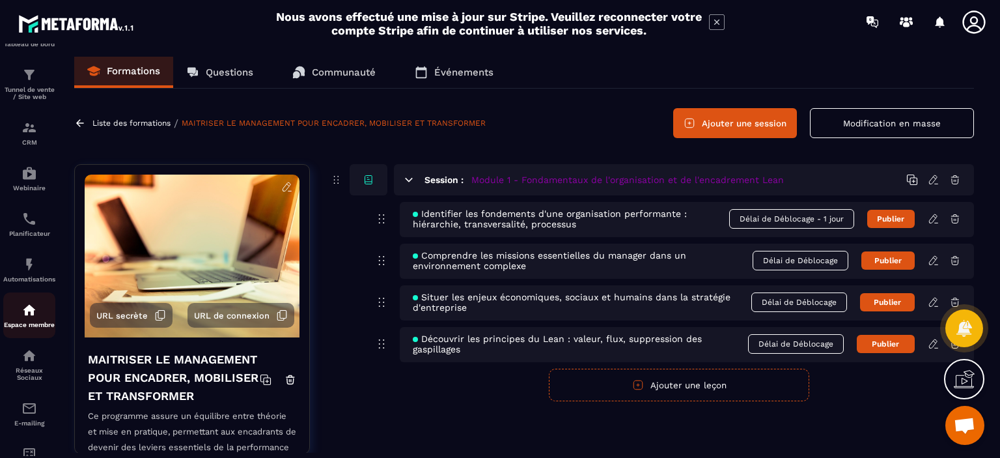
click at [26, 312] on img at bounding box center [29, 310] width 16 height 16
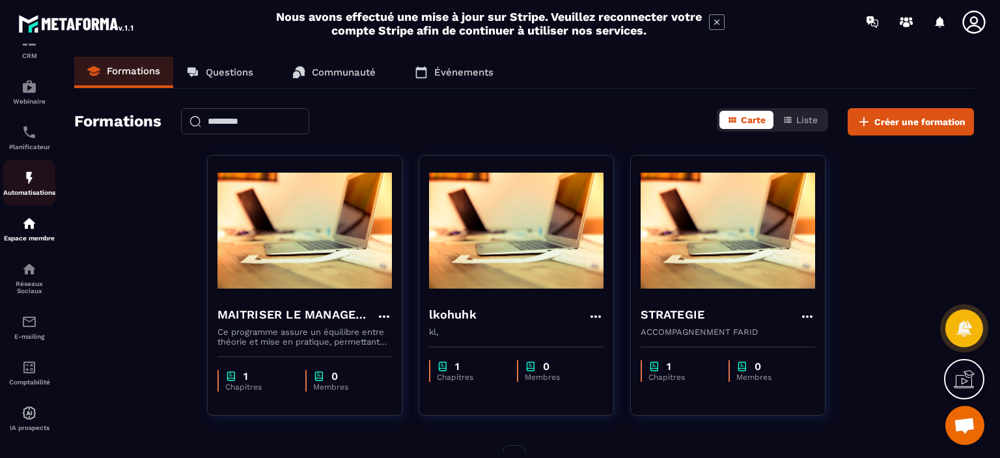
scroll to position [141, 0]
click at [29, 187] on p "Automatisations" at bounding box center [29, 187] width 52 height 7
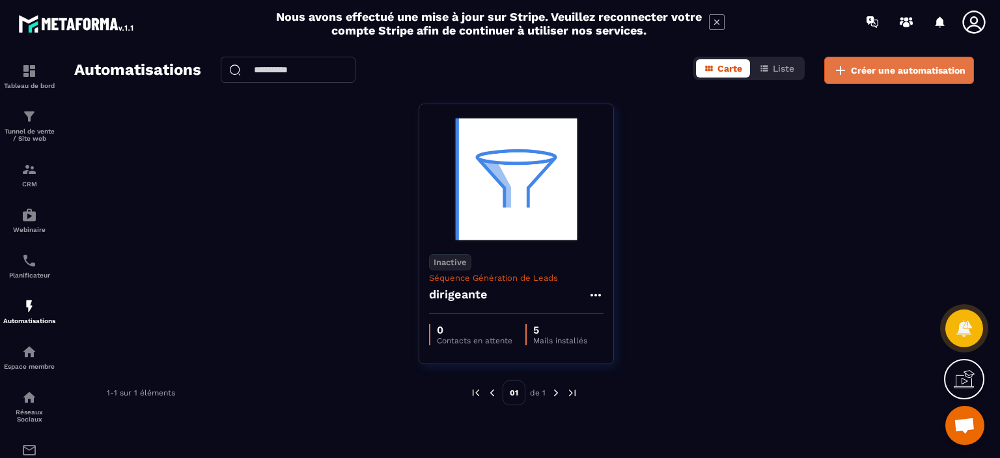
click at [906, 79] on button "Créer une automatisation" at bounding box center [899, 70] width 150 height 27
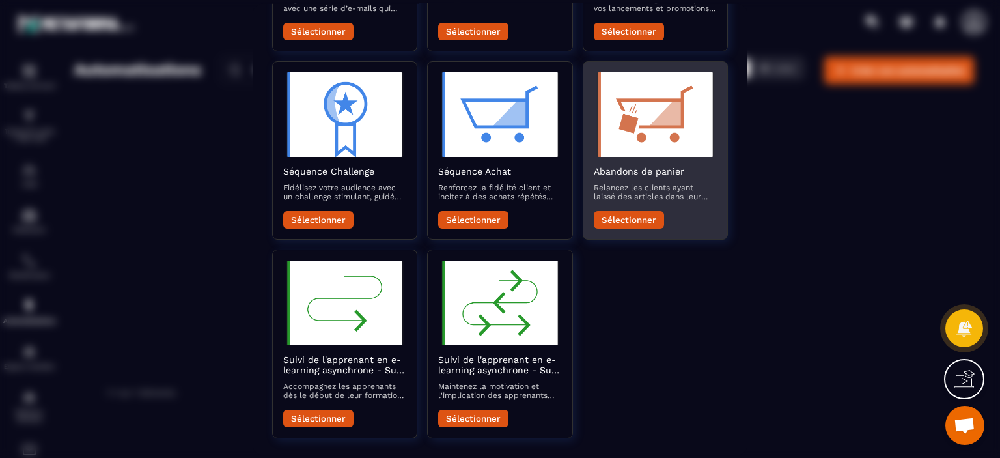
scroll to position [432, 0]
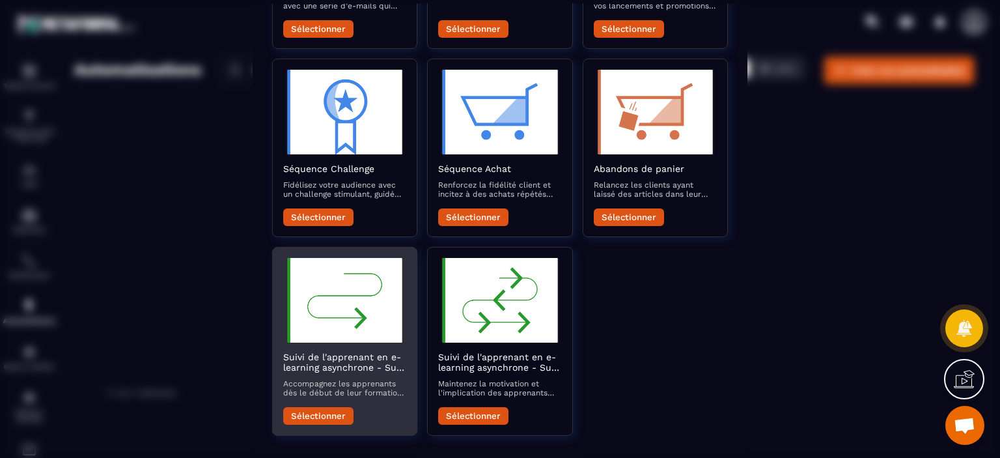
drag, startPoint x: 371, startPoint y: 369, endPoint x: 363, endPoint y: 398, distance: 29.7
click at [363, 398] on div "Suivi de l'apprenant en e-learning asynchrone - Suivi du démarrage Accompagnez …" at bounding box center [344, 377] width 123 height 52
click at [327, 410] on button "Sélectionner" at bounding box center [318, 415] width 70 height 18
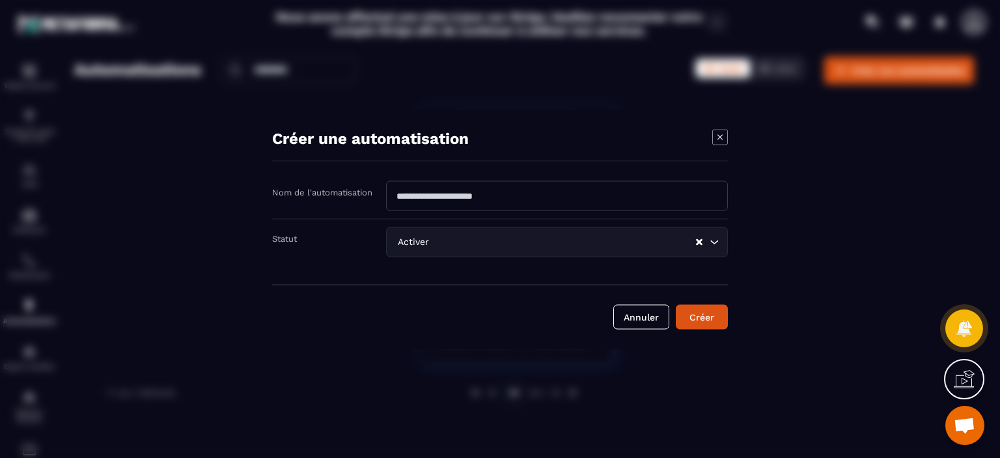
click at [501, 193] on input "Modal window" at bounding box center [557, 195] width 342 height 30
type input "**********"
click at [705, 321] on button "Créer" at bounding box center [702, 316] width 52 height 25
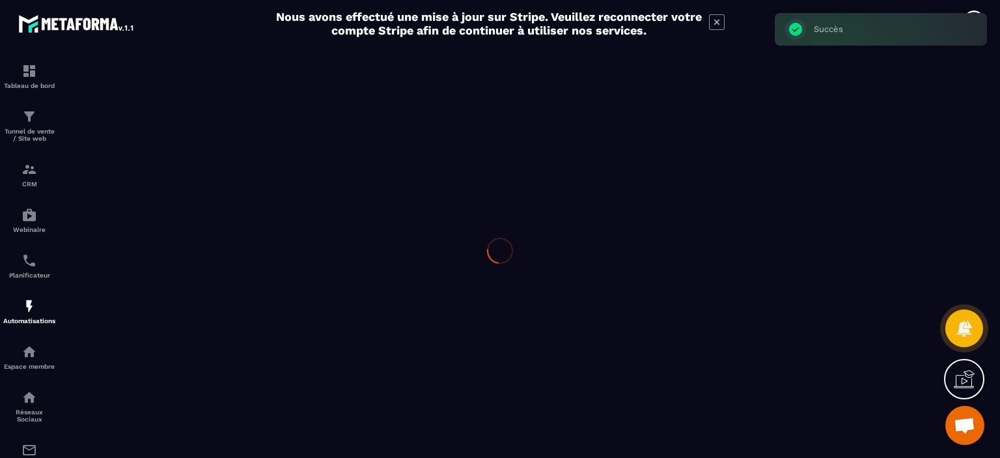
type input "**********"
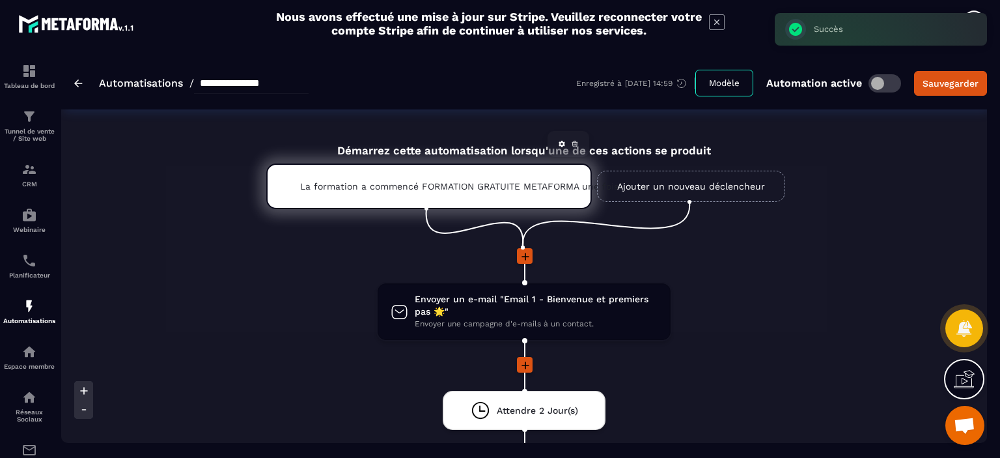
click at [491, 189] on p "La formation a commencé FORMATION GRATUITE METAFORMA une fois" at bounding box center [429, 186] width 258 height 10
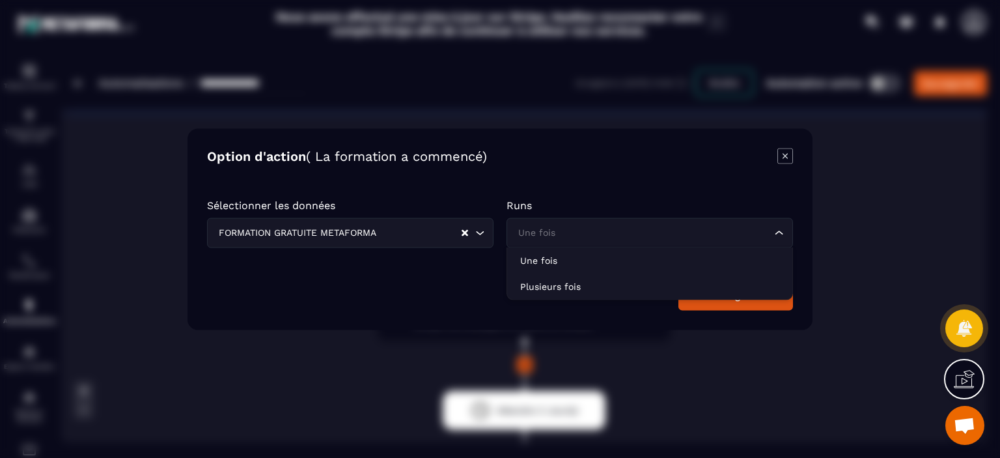
drag, startPoint x: 785, startPoint y: 225, endPoint x: 826, endPoint y: 219, distance: 40.9
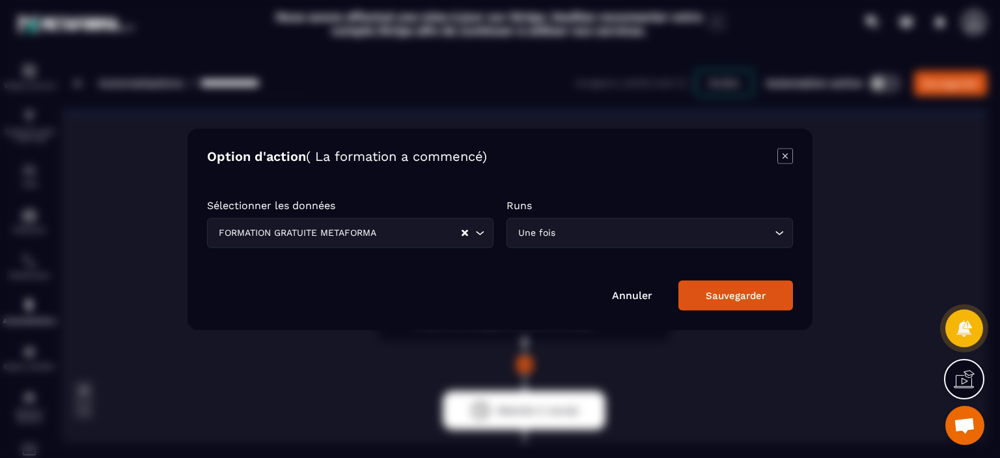
drag, startPoint x: 826, startPoint y: 219, endPoint x: 779, endPoint y: 156, distance: 78.7
click at [779, 156] on icon "Modal window" at bounding box center [785, 156] width 16 height 16
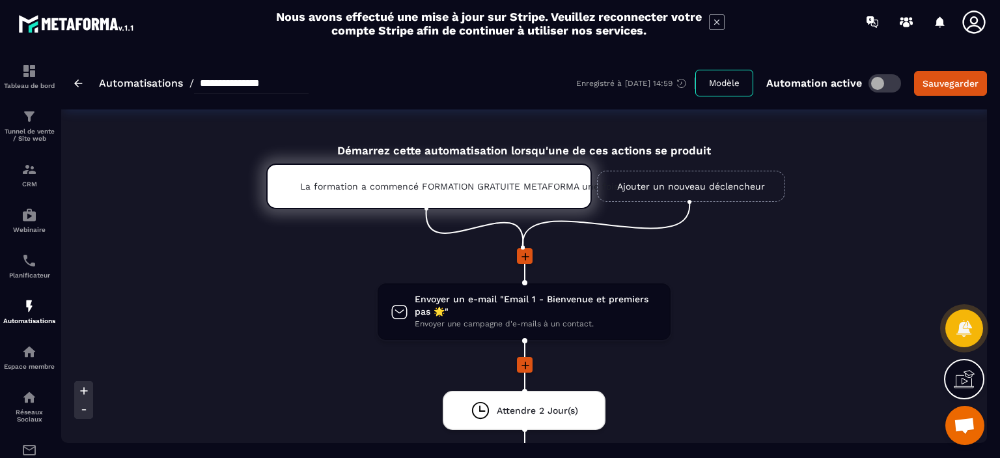
drag, startPoint x: 525, startPoint y: 249, endPoint x: 518, endPoint y: 254, distance: 8.5
click at [519, 254] on icon at bounding box center [525, 256] width 13 height 13
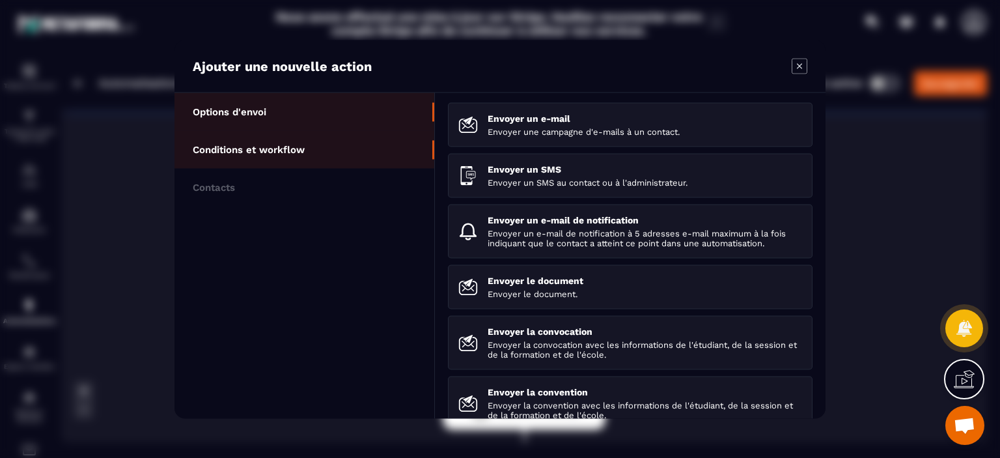
click at [297, 168] on li "Conditions et workflow" at bounding box center [305, 187] width 260 height 38
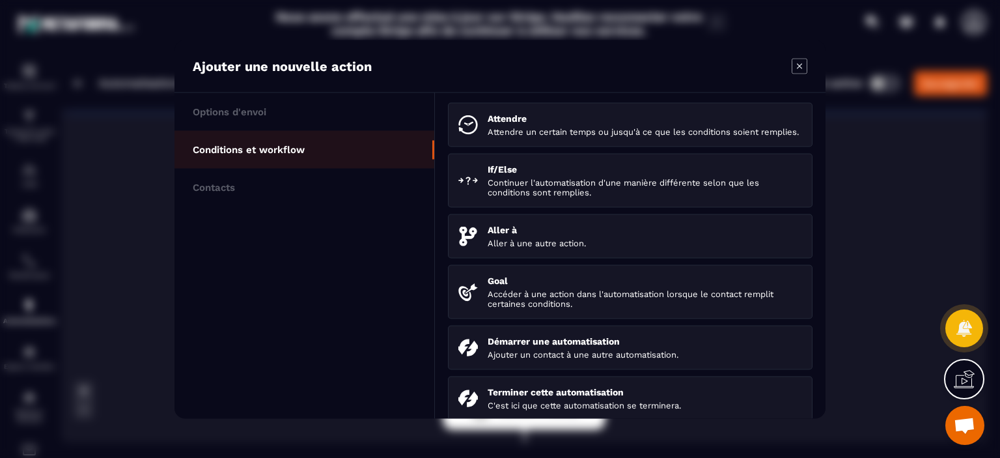
click at [798, 67] on icon "Modal window" at bounding box center [799, 65] width 5 height 5
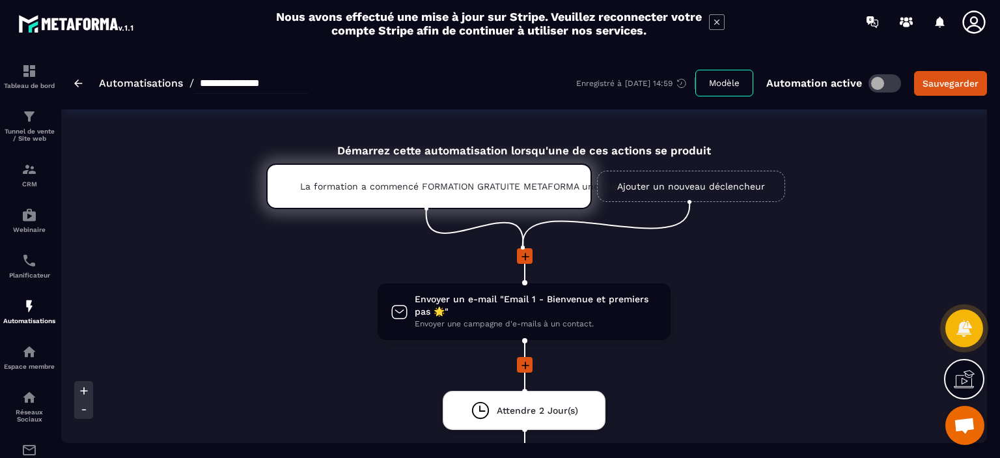
click at [81, 83] on img at bounding box center [78, 83] width 8 height 8
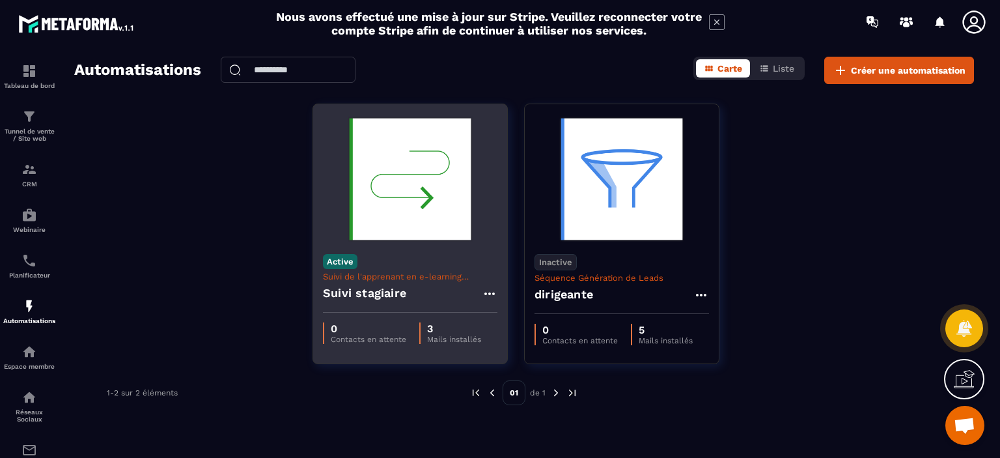
click at [404, 292] on h4 "Suivi stagiaire" at bounding box center [364, 293] width 83 height 18
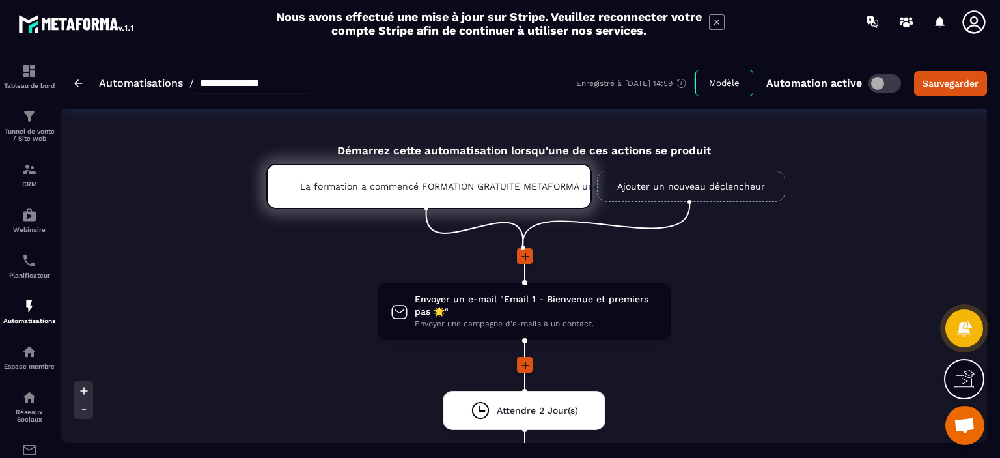
click at [881, 83] on span at bounding box center [885, 83] width 33 height 18
click at [78, 80] on img at bounding box center [78, 83] width 8 height 8
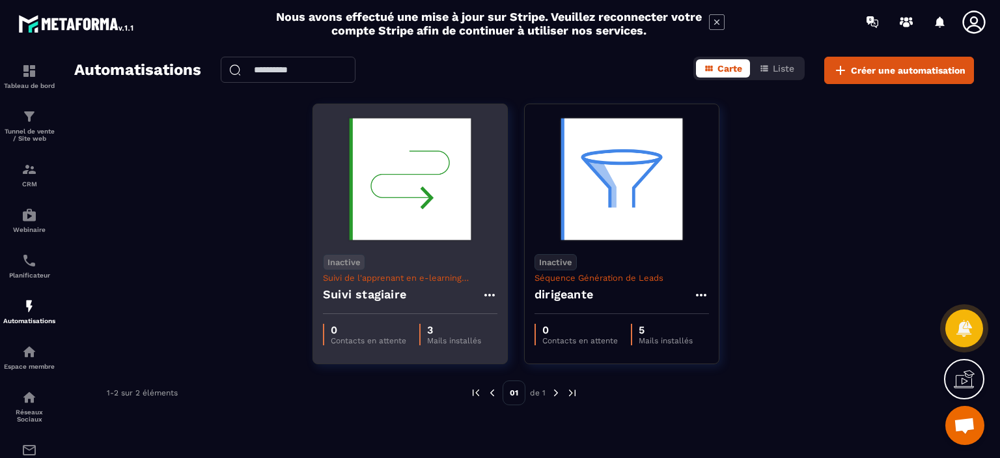
click at [493, 301] on icon at bounding box center [490, 295] width 16 height 16
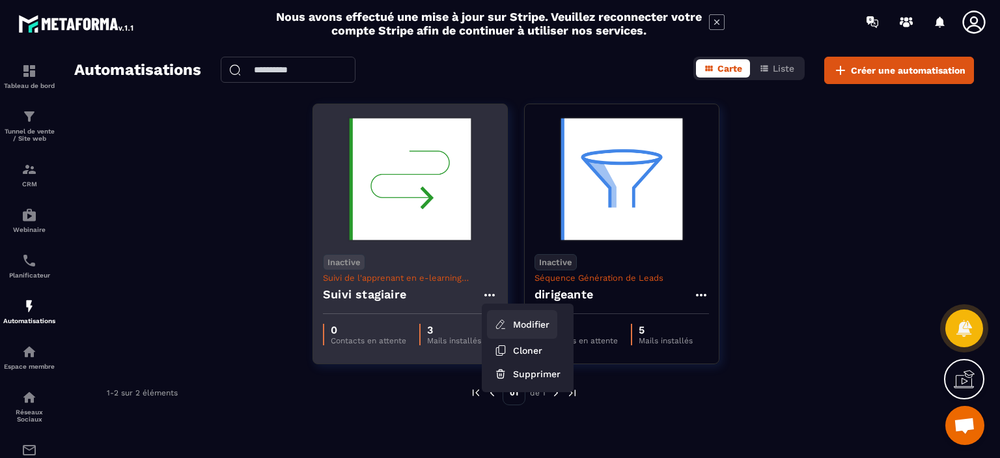
click at [505, 324] on icon at bounding box center [501, 324] width 12 height 12
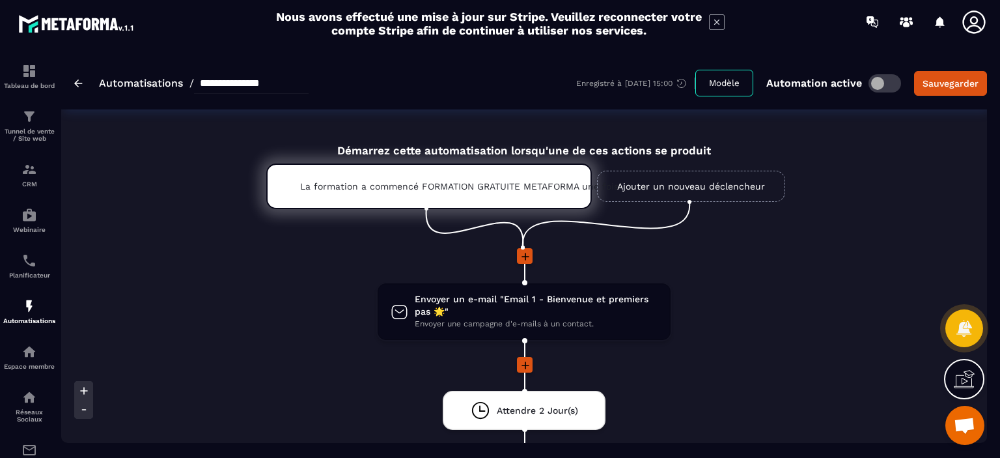
drag, startPoint x: 195, startPoint y: 88, endPoint x: 271, endPoint y: 87, distance: 75.5
click at [271, 87] on input "**********" at bounding box center [251, 83] width 115 height 21
type input "*"
type input "**********"
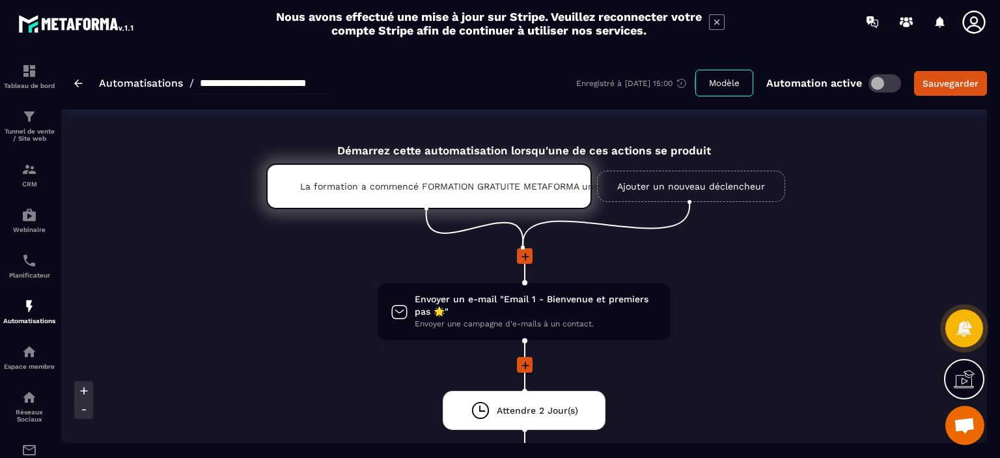
click at [320, 217] on ul "La formation a commencé FORMATION GRATUITE METAFORMA une fois Ajouter un nouvea…" at bounding box center [524, 202] width 581 height 91
click at [384, 181] on p "La formation a commencé FORMATION GRATUITE METAFORMA une fois" at bounding box center [429, 186] width 258 height 10
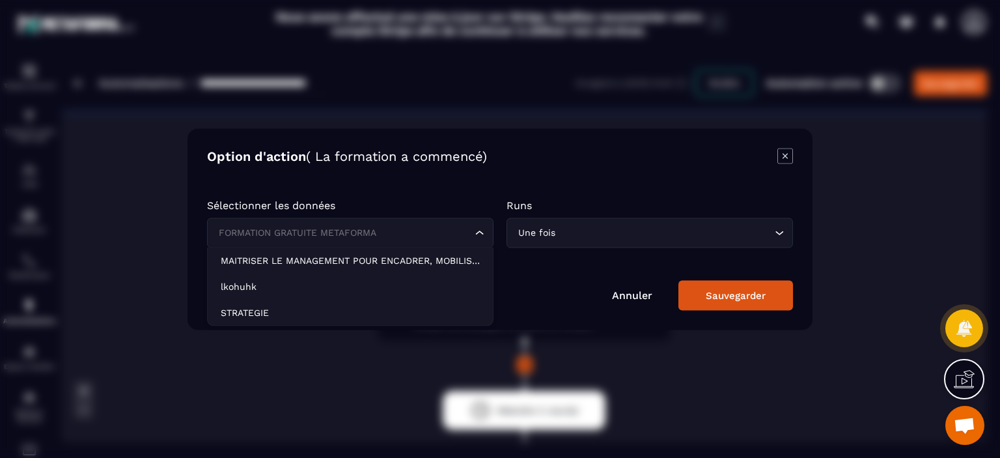
drag, startPoint x: 391, startPoint y: 229, endPoint x: 357, endPoint y: 231, distance: 34.6
click at [357, 231] on input "Search for option" at bounding box center [344, 232] width 257 height 14
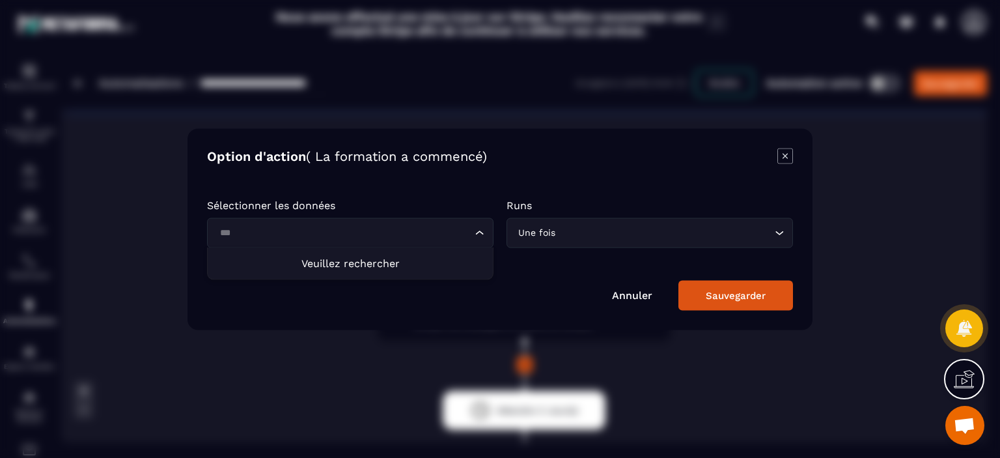
type input "***"
click at [499, 296] on div "Annuler Sauvegarder" at bounding box center [500, 295] width 586 height 30
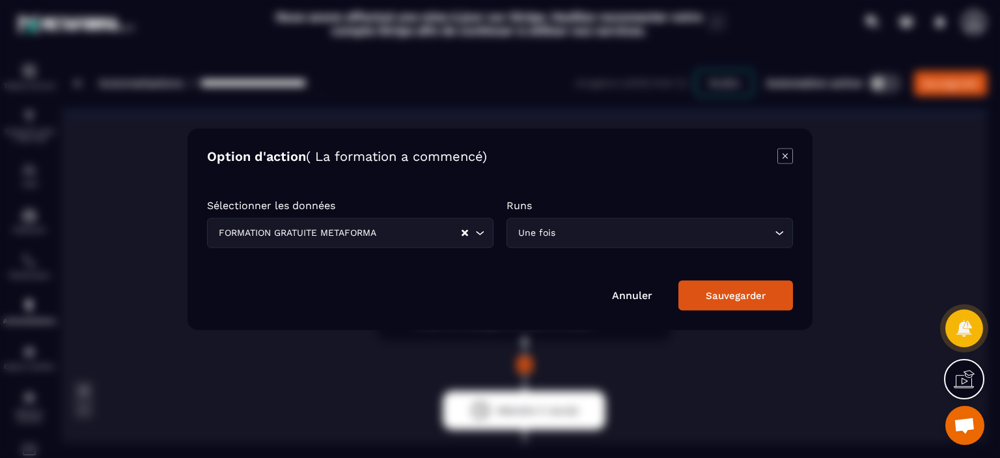
click at [393, 231] on input "Search for option" at bounding box center [419, 232] width 81 height 14
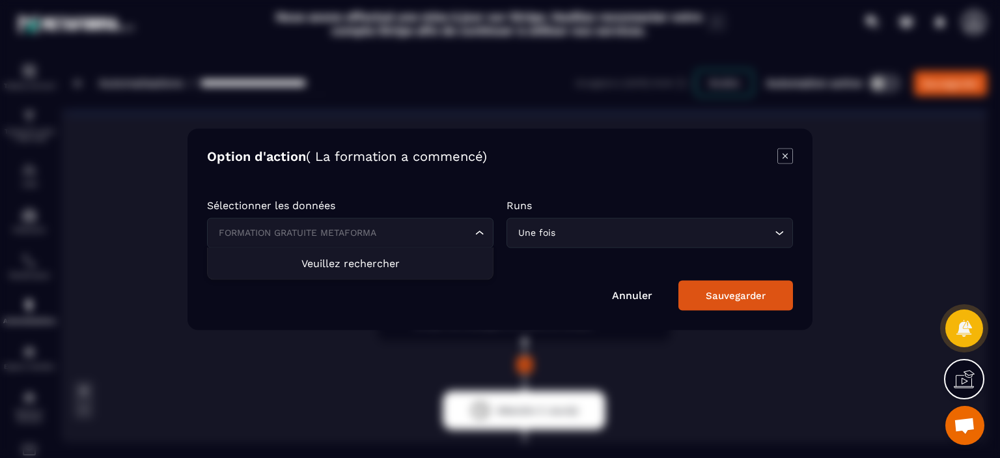
click at [545, 236] on div "Une fois" at bounding box center [643, 232] width 259 height 14
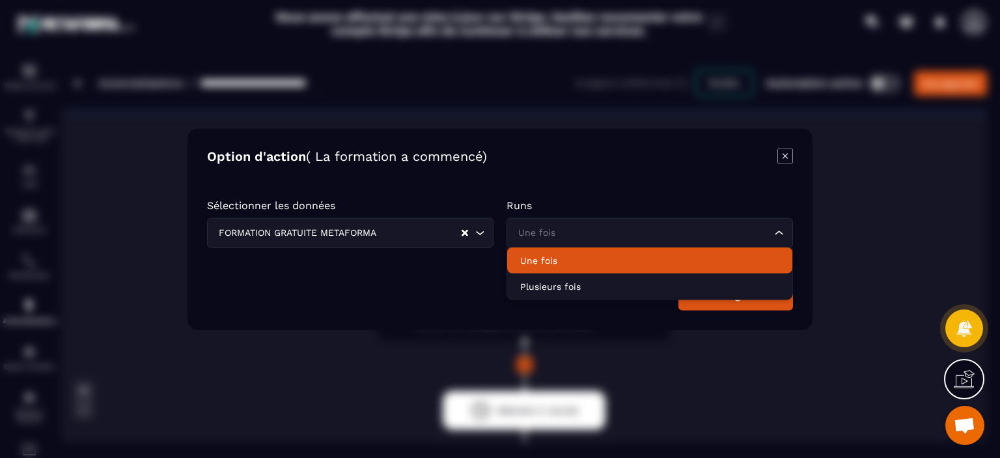
click at [550, 260] on p "Une fois" at bounding box center [649, 259] width 259 height 13
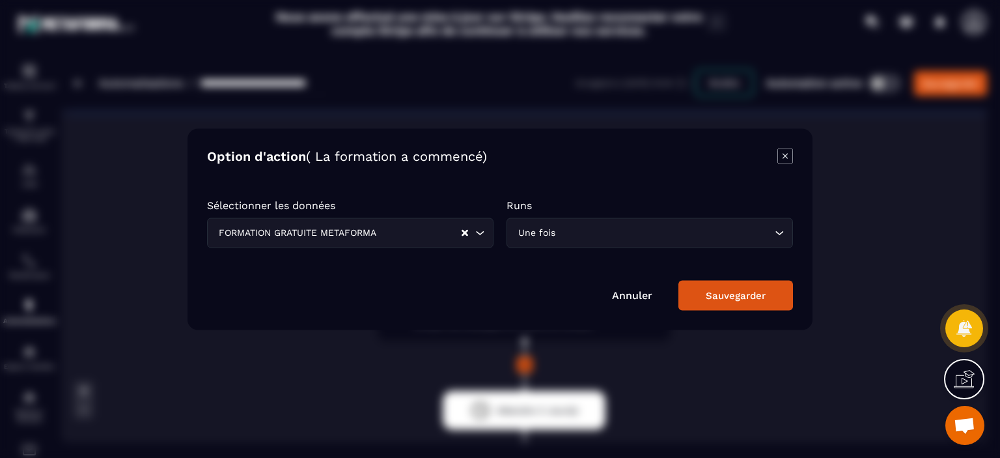
click at [435, 234] on input "Search for option" at bounding box center [419, 232] width 81 height 14
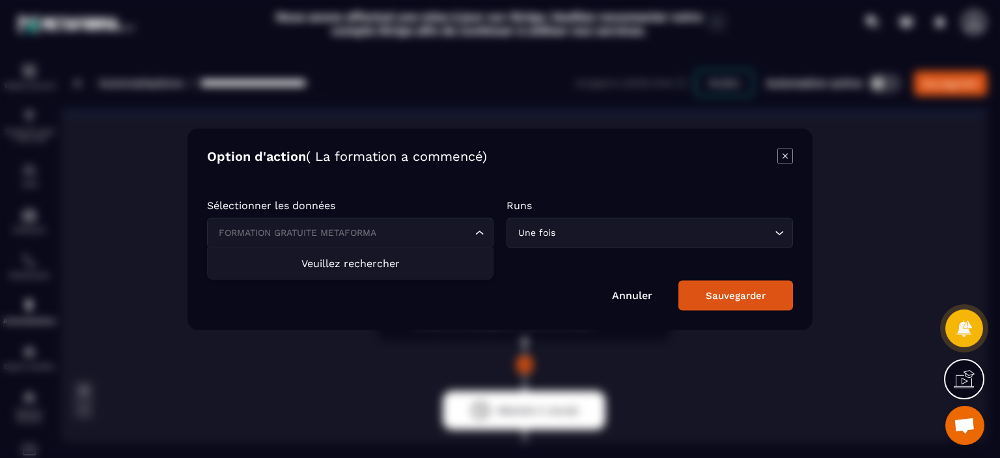
click at [348, 268] on span "Veuillez rechercher" at bounding box center [350, 263] width 98 height 12
click at [339, 258] on span "Veuillez rechercher" at bounding box center [350, 263] width 98 height 12
click at [480, 236] on icon "Search for option" at bounding box center [479, 232] width 13 height 13
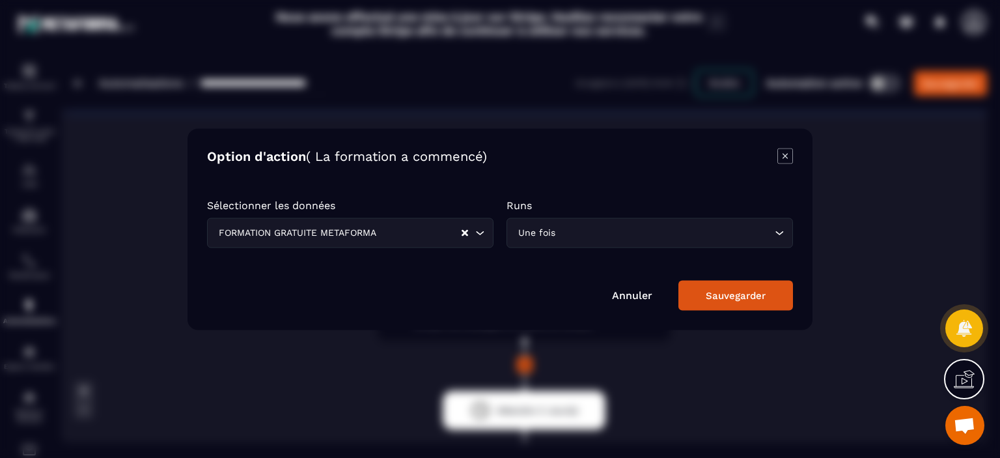
click at [479, 235] on icon "Search for option" at bounding box center [479, 232] width 13 height 13
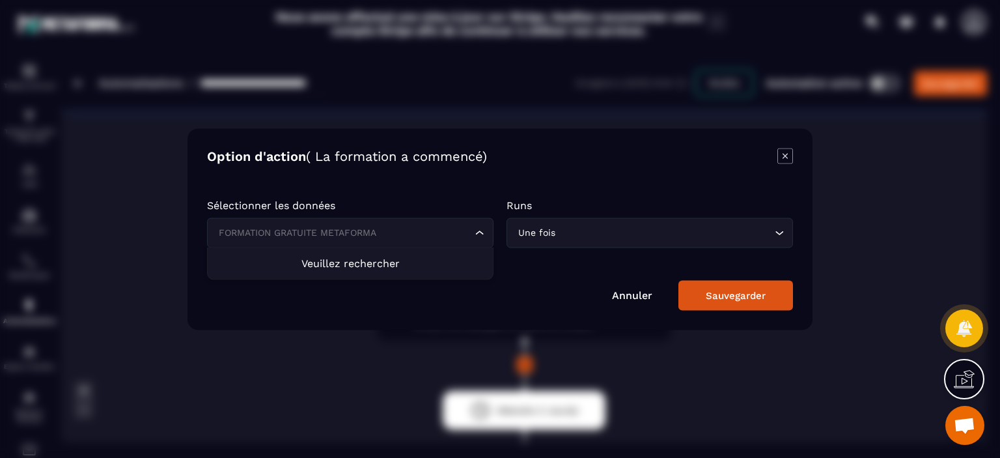
click at [382, 232] on input "Search for option" at bounding box center [344, 232] width 257 height 14
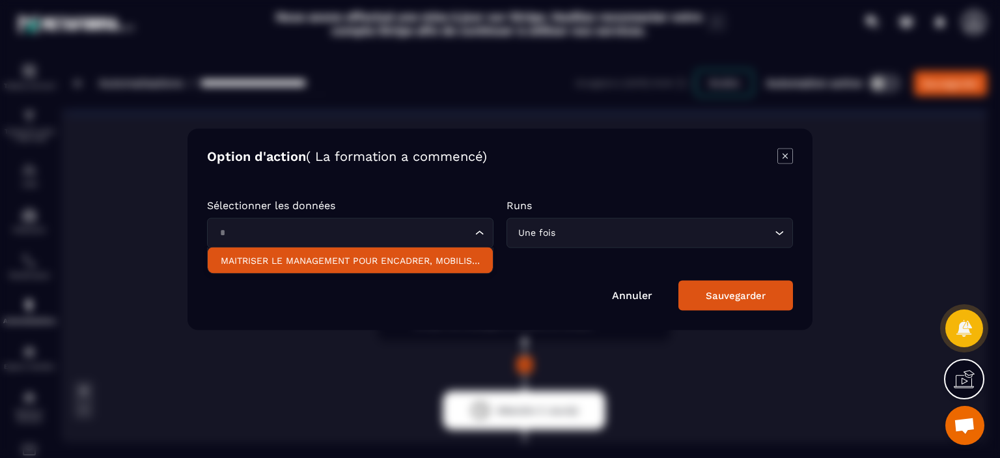
click at [380, 255] on p "MAITRISER LE MANAGEMENT POUR ENCADRER, MOBILISER ET TRANSFORMER" at bounding box center [350, 259] width 259 height 13
type input "*"
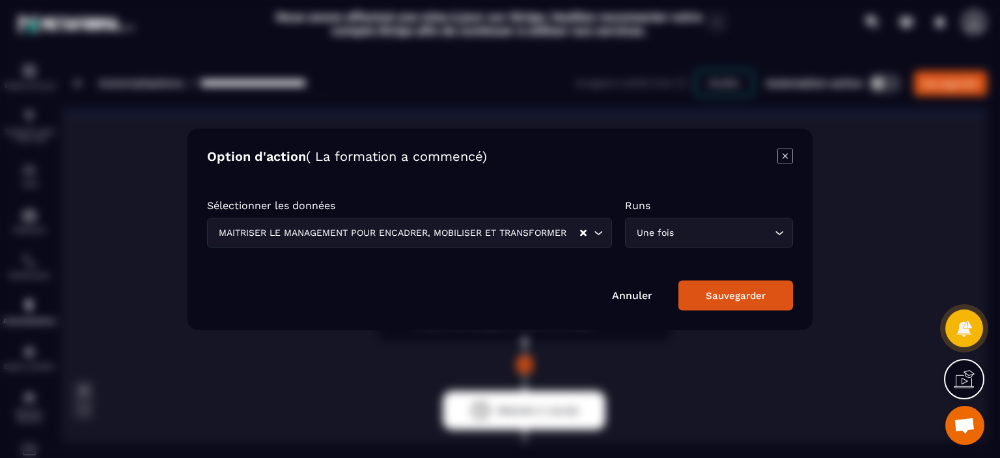
click at [769, 292] on button "Sauvegarder" at bounding box center [736, 295] width 115 height 30
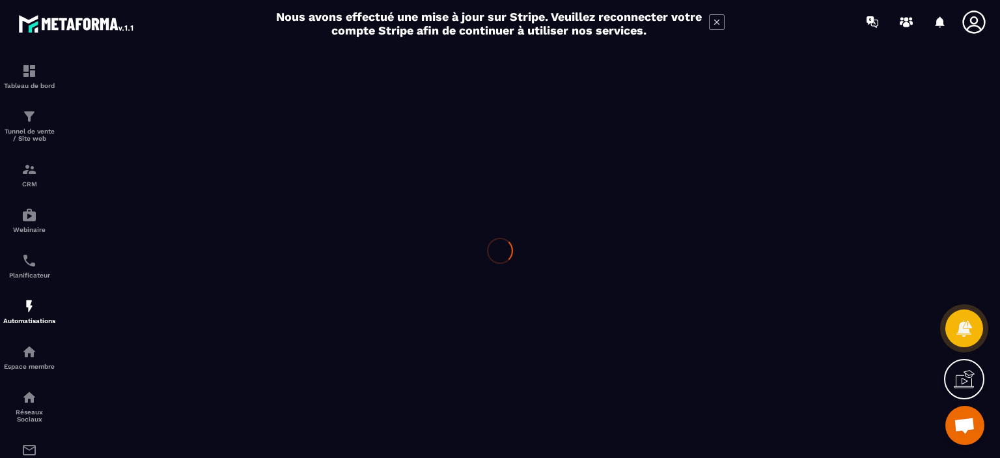
type input "**********"
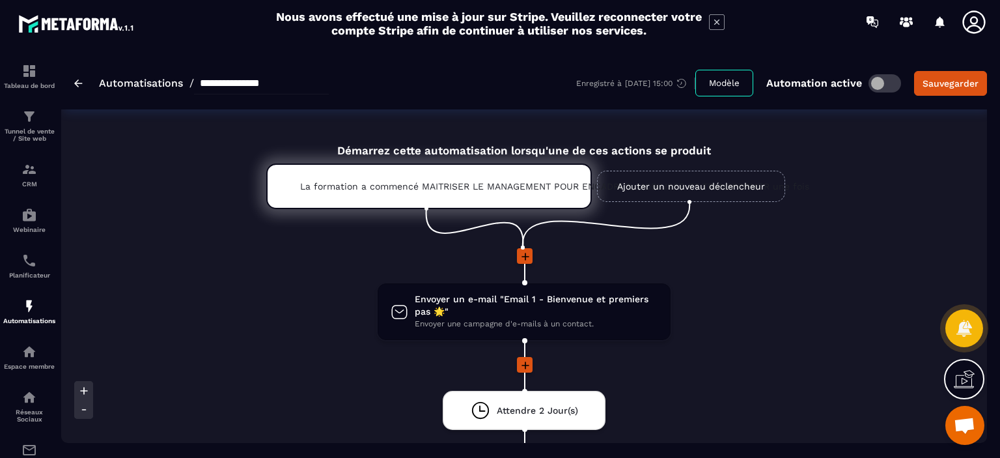
click at [669, 184] on link "Ajouter un nouveau déclencheur" at bounding box center [691, 186] width 188 height 31
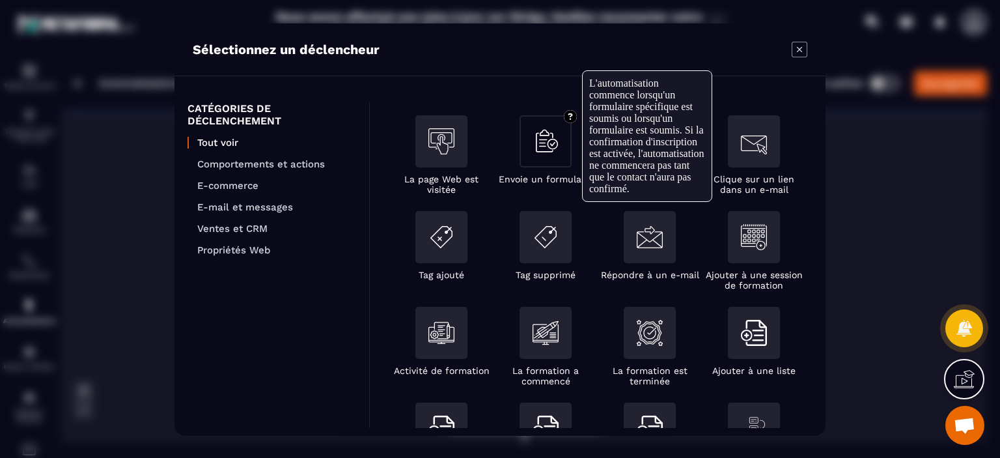
click at [550, 156] on div "Modal window" at bounding box center [546, 141] width 52 height 52
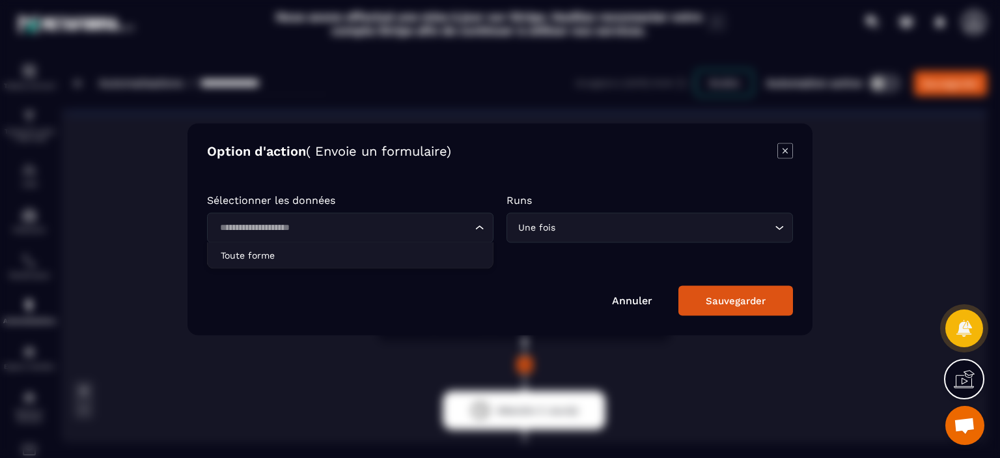
click at [458, 230] on input "Search for option" at bounding box center [344, 227] width 257 height 14
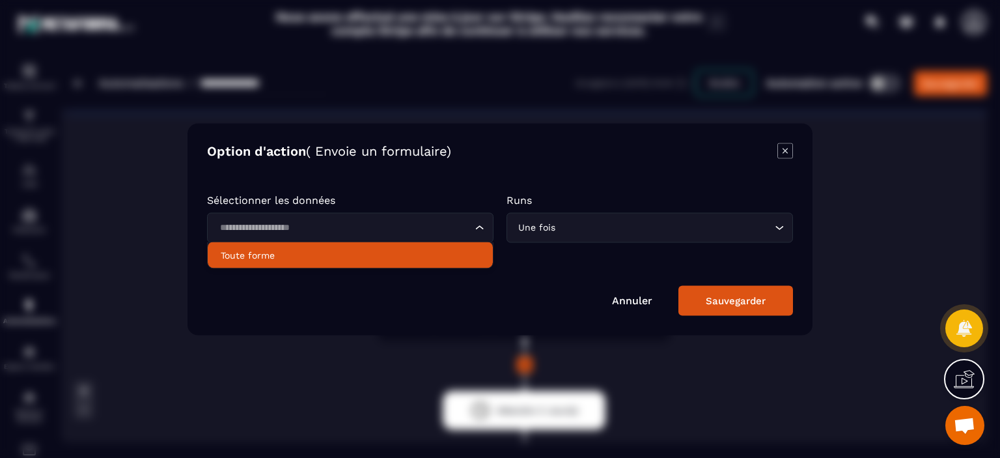
click at [456, 254] on p "Toute forme" at bounding box center [350, 254] width 259 height 13
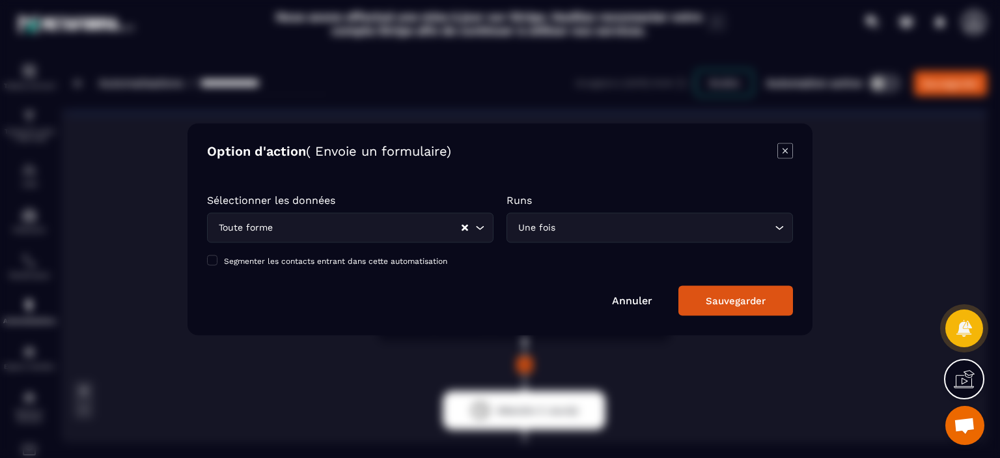
click at [698, 294] on button "Sauvegarder" at bounding box center [736, 300] width 115 height 30
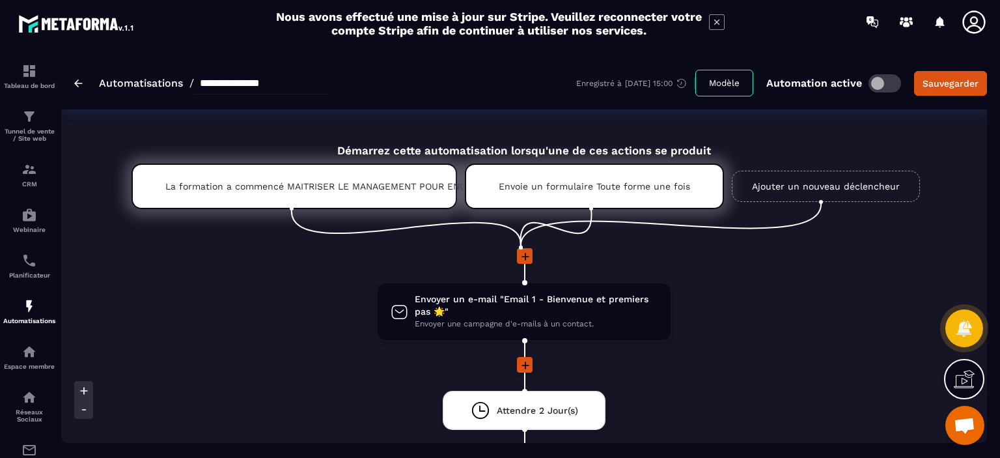
click at [81, 80] on img at bounding box center [78, 83] width 8 height 8
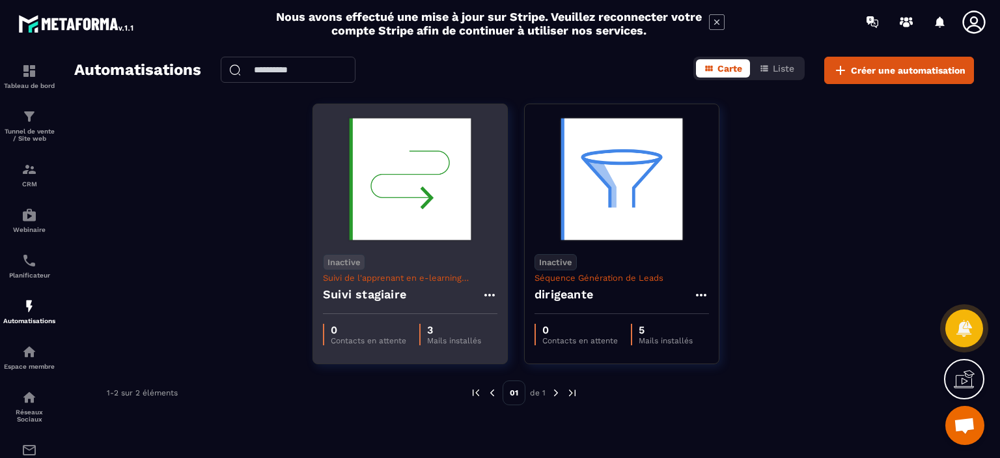
click at [490, 295] on icon at bounding box center [489, 295] width 10 height 3
click at [523, 377] on button "Supprimer" at bounding box center [527, 373] width 81 height 23
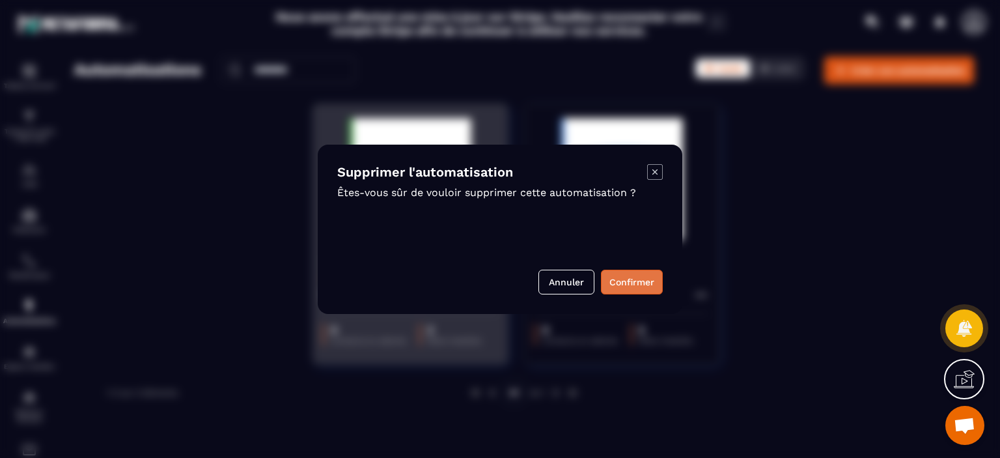
click at [652, 278] on button "Confirmer" at bounding box center [632, 282] width 62 height 25
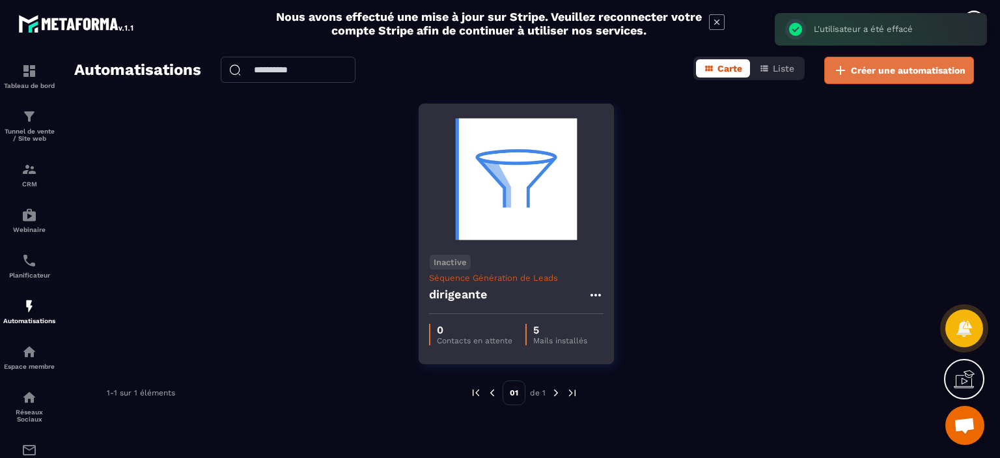
click at [932, 67] on span "Créer une automatisation" at bounding box center [908, 70] width 115 height 13
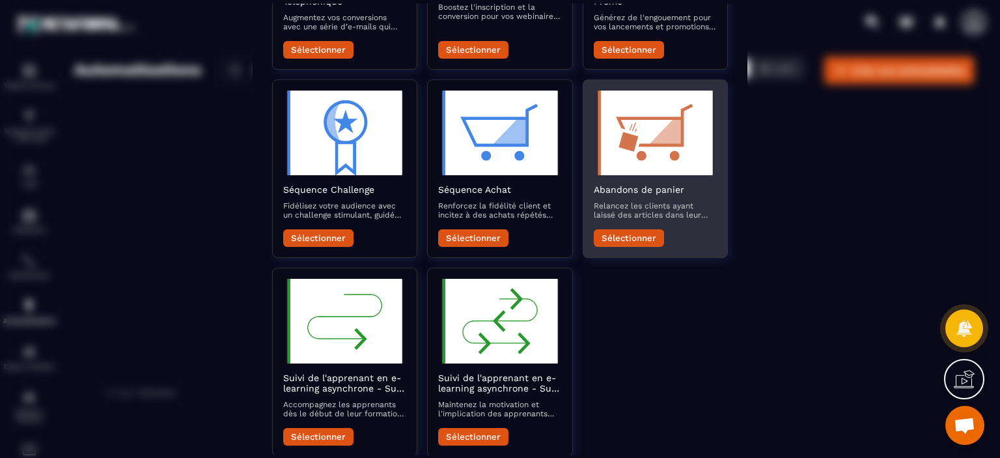
scroll to position [432, 0]
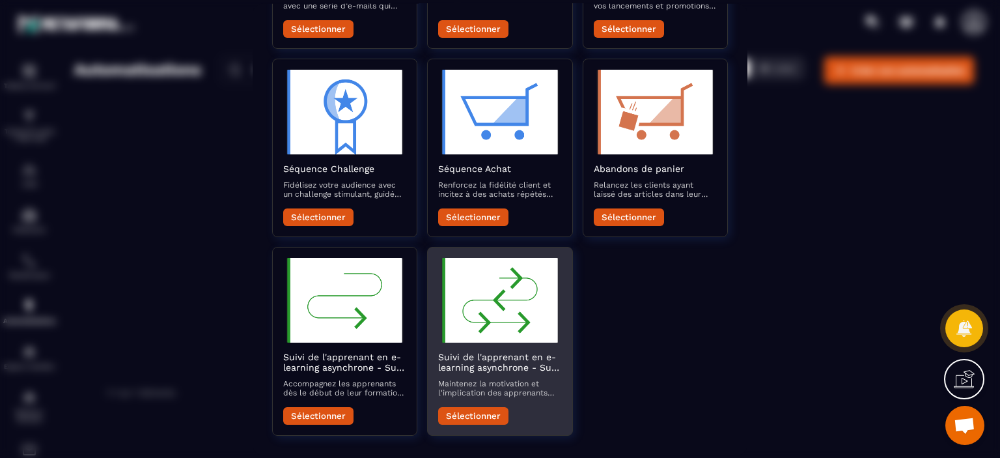
click at [481, 413] on button "Sélectionner" at bounding box center [473, 415] width 70 height 18
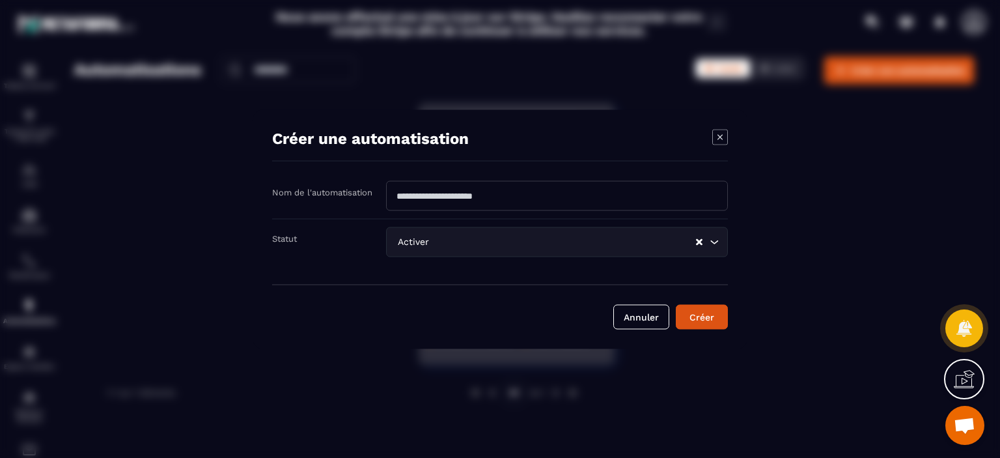
drag, startPoint x: 714, startPoint y: 307, endPoint x: 685, endPoint y: 320, distance: 31.2
click at [685, 320] on button "Créer" at bounding box center [702, 316] width 52 height 25
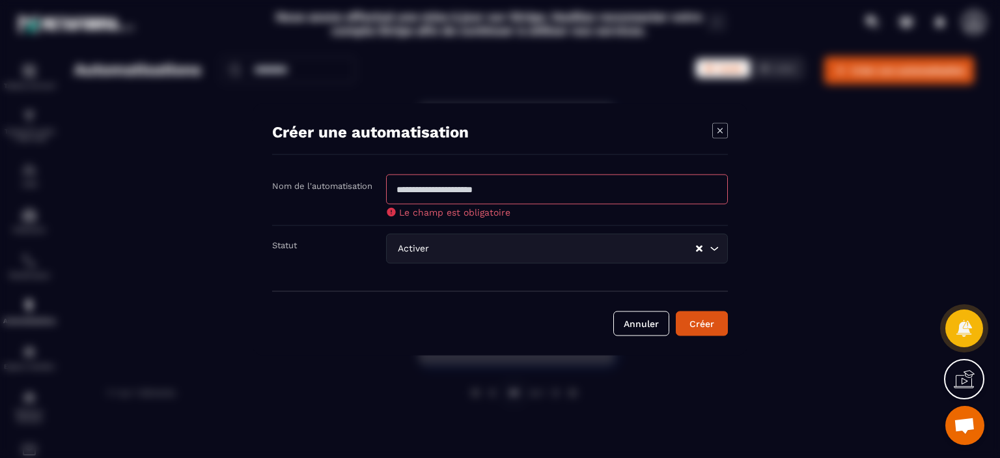
click at [471, 182] on input "Modal window" at bounding box center [557, 189] width 342 height 30
type input "******"
click at [712, 322] on button "Créer" at bounding box center [702, 323] width 52 height 25
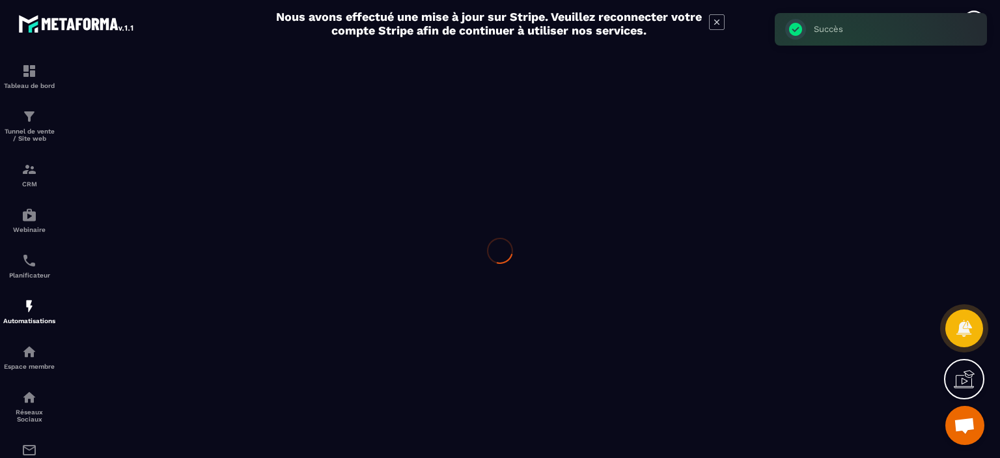
type input "******"
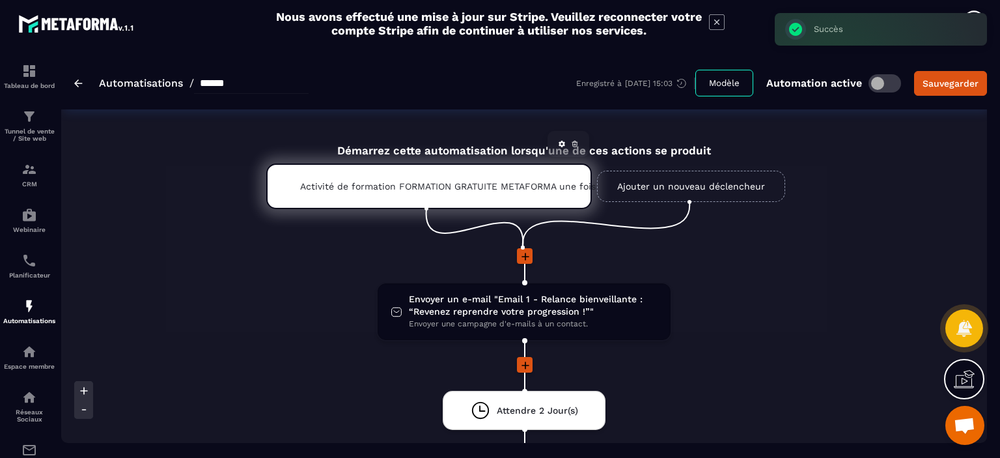
click at [473, 184] on p "Activité de formation FORMATION GRATUITE METAFORMA une fois" at bounding box center [429, 186] width 258 height 10
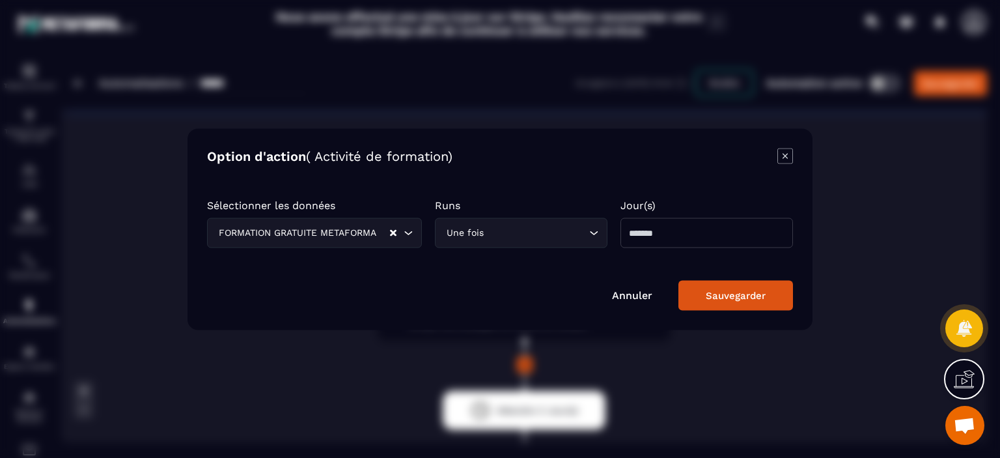
click at [784, 160] on icon "Modal window" at bounding box center [785, 156] width 16 height 16
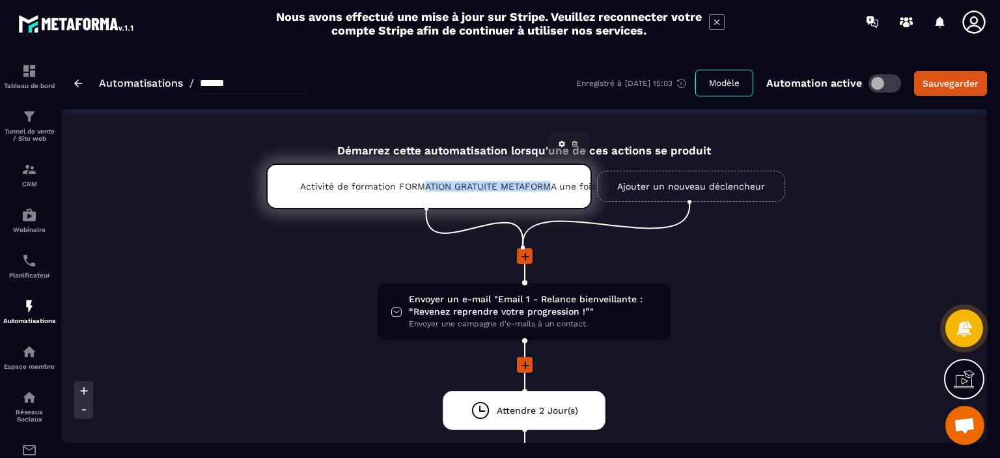
drag, startPoint x: 550, startPoint y: 190, endPoint x: 424, endPoint y: 183, distance: 126.5
click at [424, 183] on p "Activité de formation FORMATION GRATUITE METAFORMA une fois" at bounding box center [429, 186] width 258 height 10
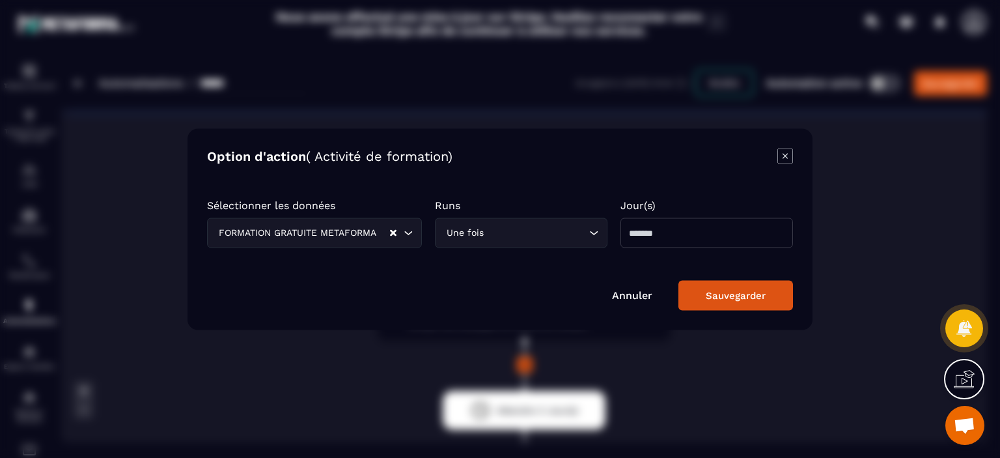
click at [790, 158] on icon "Modal window" at bounding box center [785, 156] width 16 height 16
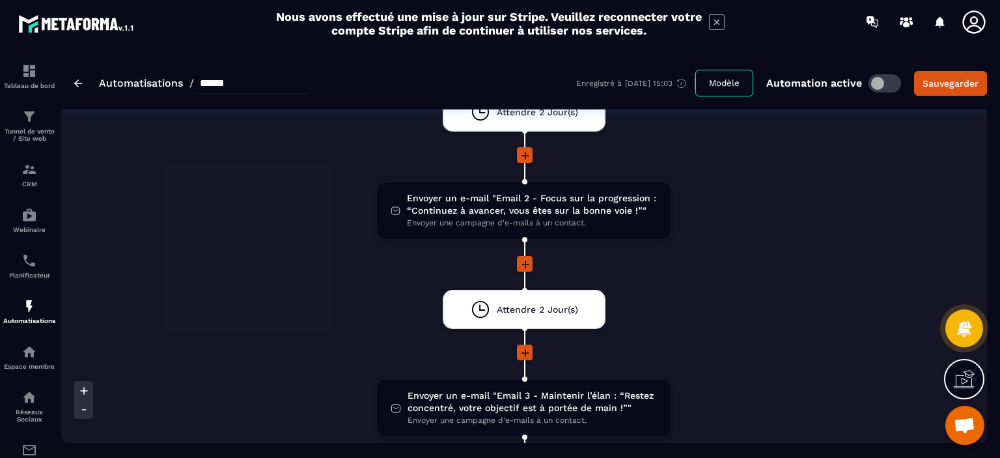
scroll to position [299, 0]
click at [575, 214] on span "Envoyer un e-mail "Email 2 - Focus sur la progression : “Continuez à avancer, v…" at bounding box center [532, 203] width 251 height 25
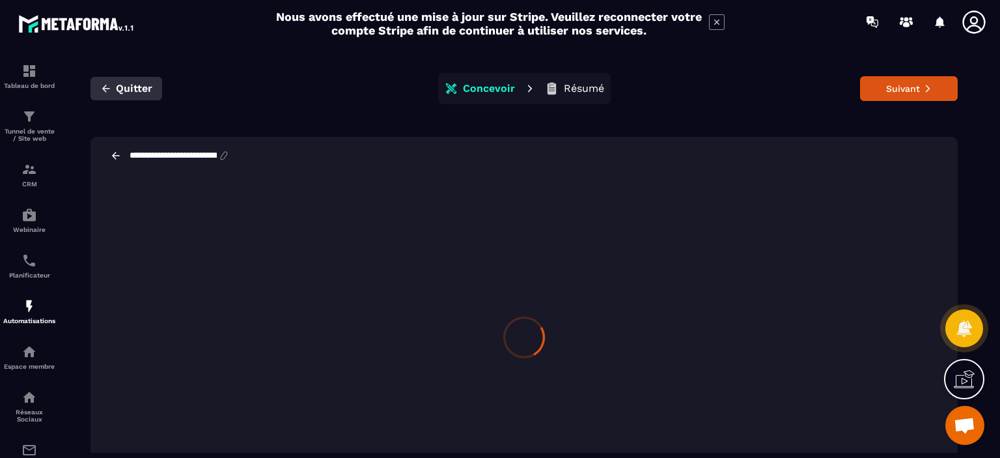
click at [135, 85] on span "Quitter" at bounding box center [134, 88] width 36 height 13
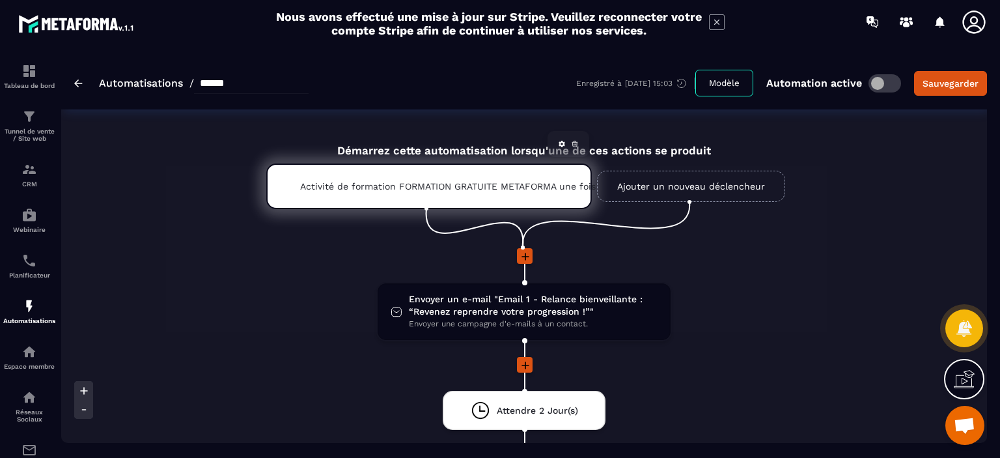
click at [489, 190] on p "Activité de formation FORMATION GRATUITE METAFORMA une fois" at bounding box center [429, 186] width 258 height 10
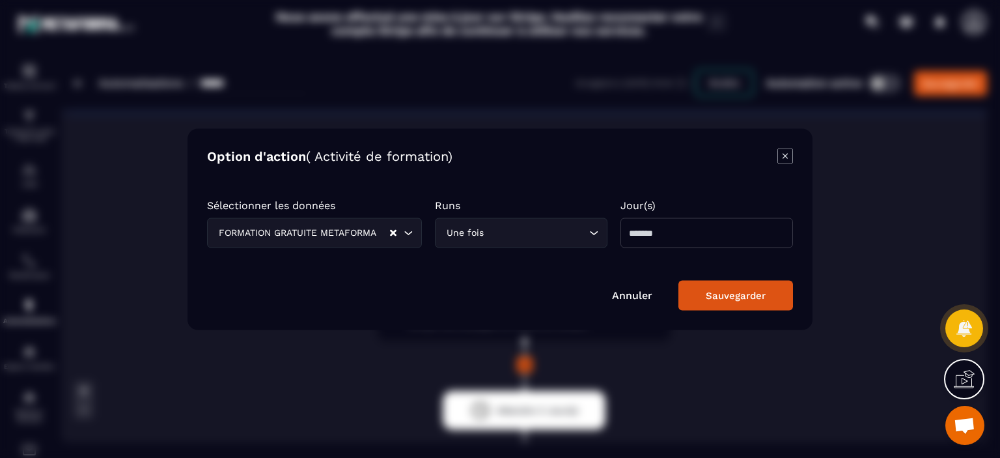
click at [787, 156] on icon "Modal window" at bounding box center [785, 156] width 16 height 16
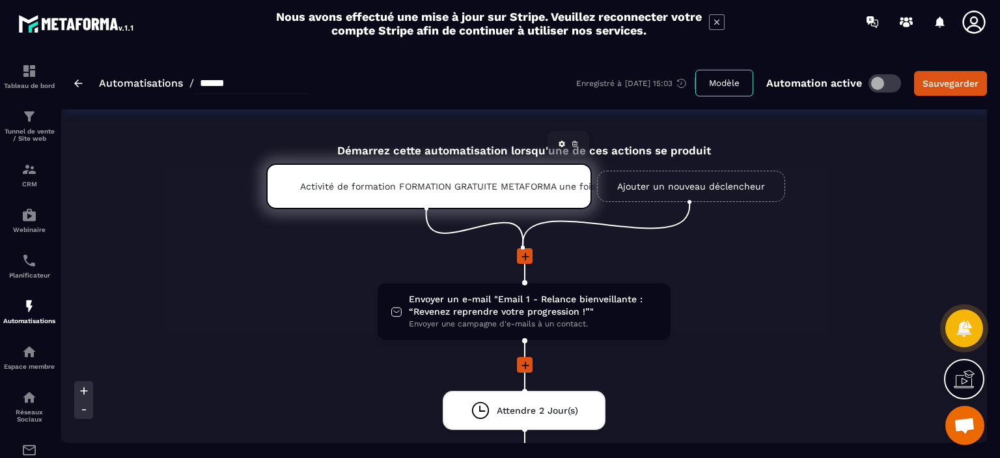
click at [576, 147] on icon at bounding box center [574, 144] width 5 height 3
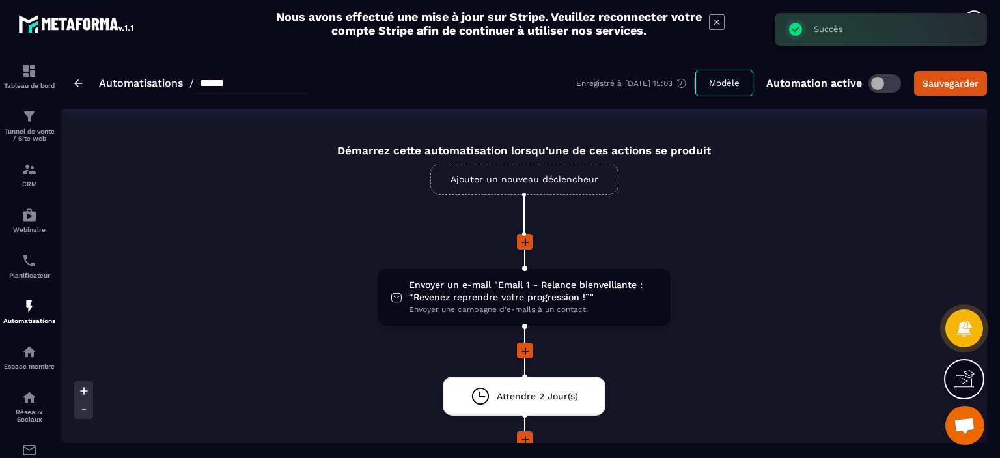
click at [569, 177] on link "Ajouter un nouveau déclencheur" at bounding box center [524, 178] width 188 height 31
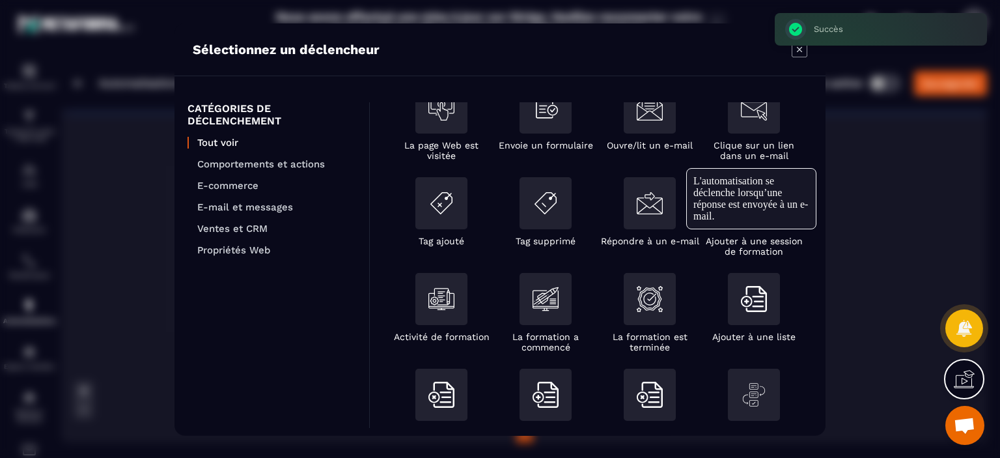
scroll to position [34, 0]
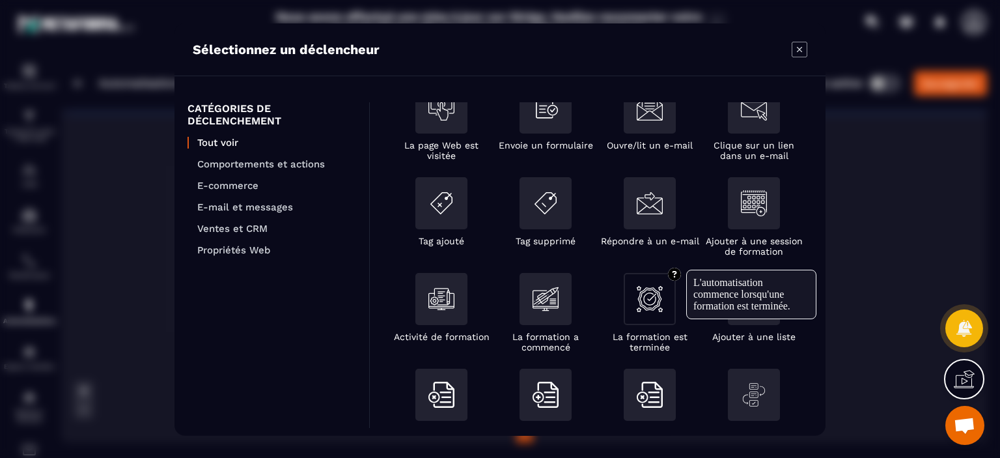
click at [643, 307] on img "Modal window" at bounding box center [650, 298] width 26 height 26
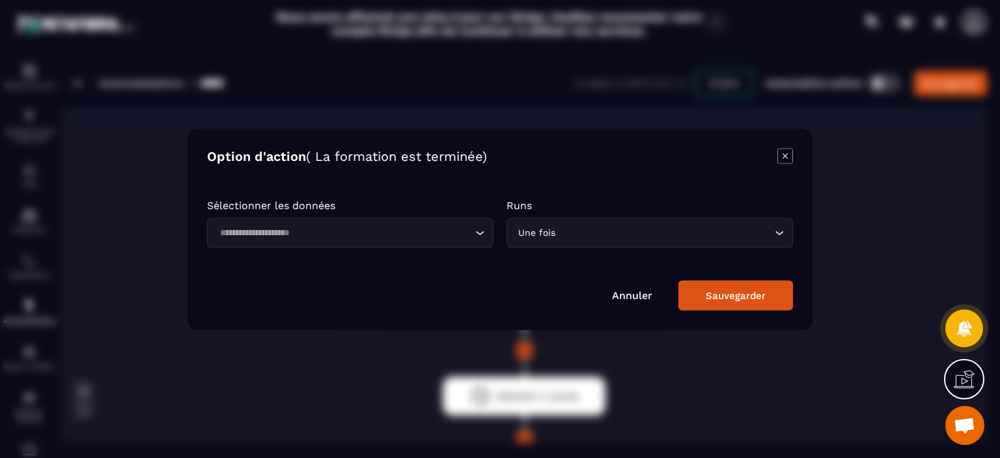
click at [380, 241] on div "Loading..." at bounding box center [350, 232] width 287 height 30
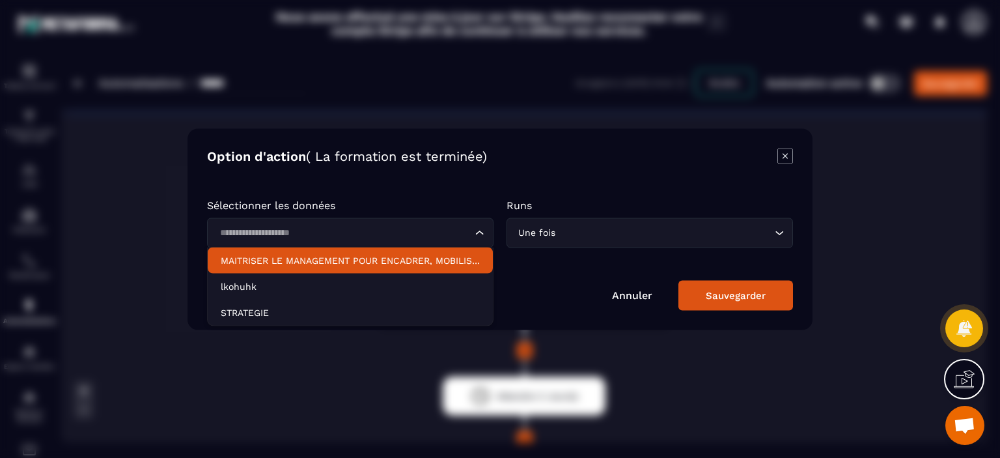
click at [375, 262] on p "MAITRISER LE MANAGEMENT POUR ENCADRER, MOBILISER ET TRANSFORMER" at bounding box center [350, 259] width 259 height 13
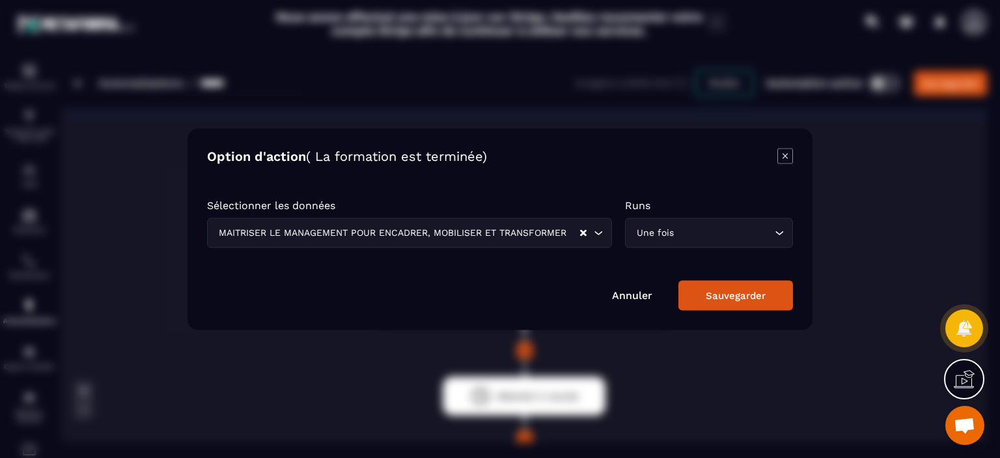
click at [759, 291] on div "Sauvegarder" at bounding box center [736, 295] width 60 height 12
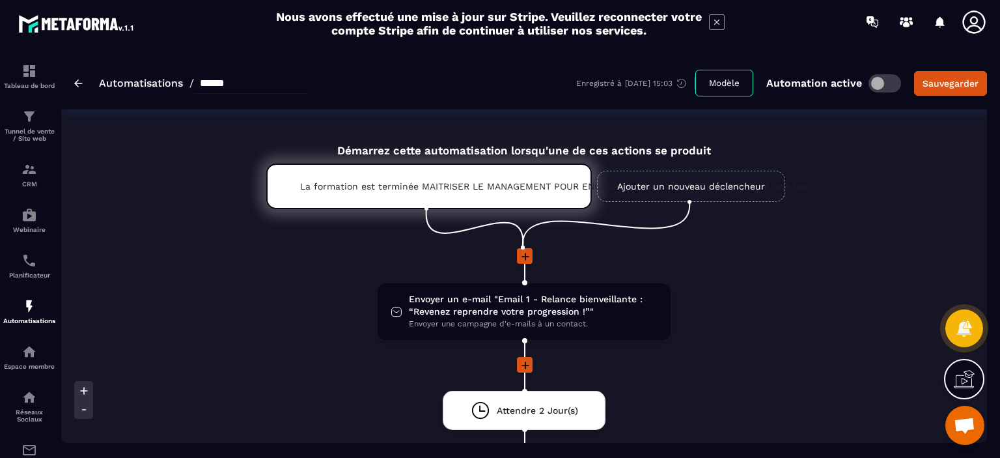
click at [746, 184] on link "Ajouter un nouveau déclencheur" at bounding box center [691, 186] width 188 height 31
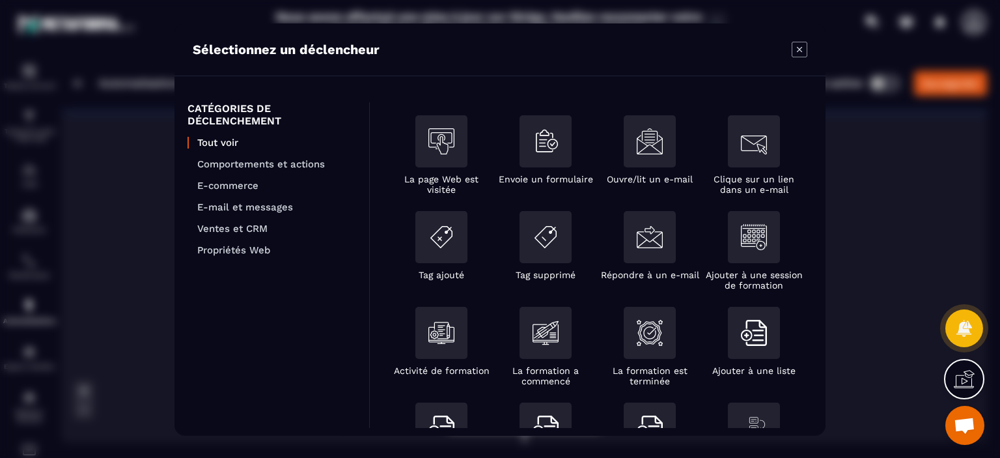
click at [797, 54] on icon "Modal window" at bounding box center [800, 49] width 16 height 16
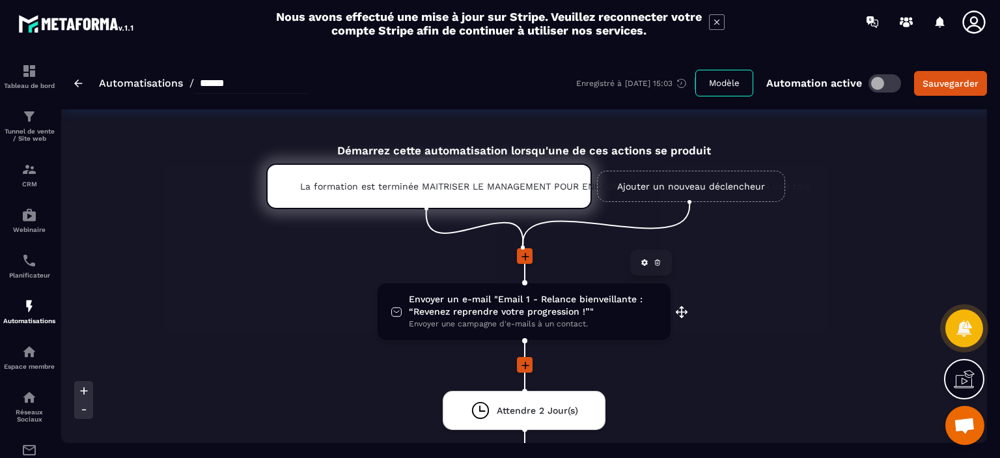
click at [572, 305] on span "Envoyer un e-mail "Email 1 - Relance bienveillante : “Revenez reprendre votre p…" at bounding box center [533, 305] width 249 height 25
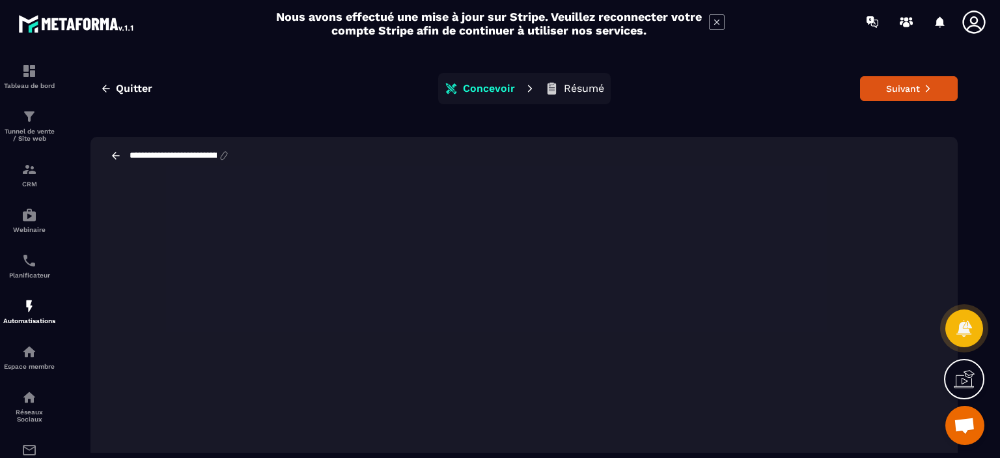
click at [640, 91] on div "Quitter Concevoir Résumé Suivant" at bounding box center [524, 88] width 867 height 31
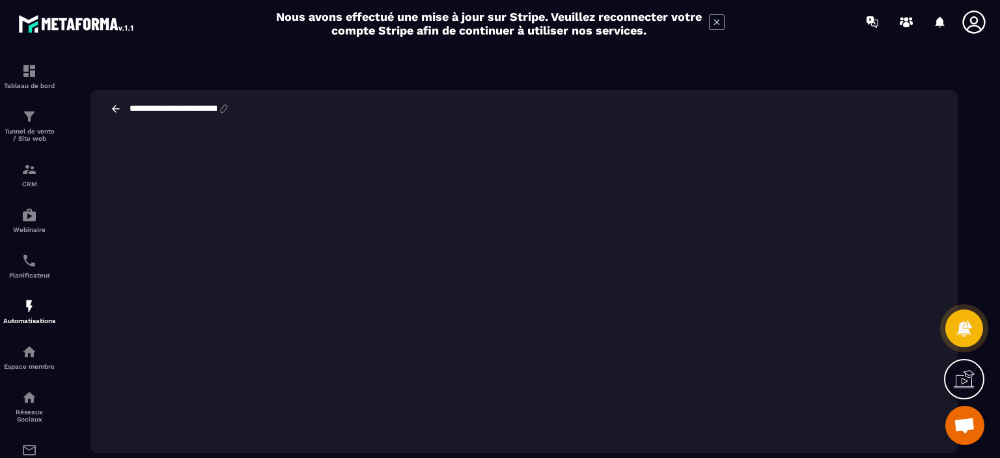
click at [230, 107] on icon at bounding box center [224, 109] width 12 height 12
click at [230, 106] on icon at bounding box center [224, 109] width 12 height 12
click at [218, 106] on input "**********" at bounding box center [173, 109] width 90 height 10
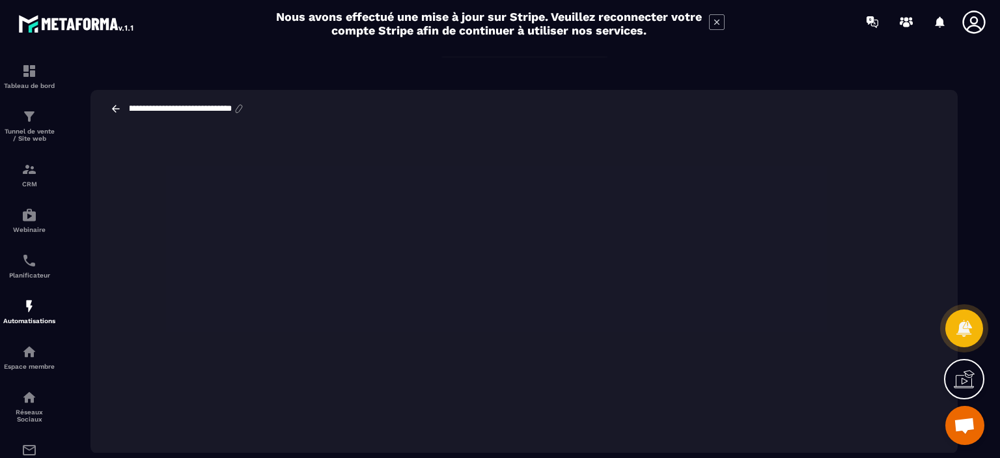
drag, startPoint x: 171, startPoint y: 106, endPoint x: 255, endPoint y: 114, distance: 84.4
click at [255, 114] on div "**********" at bounding box center [524, 109] width 867 height 38
type input "**********"
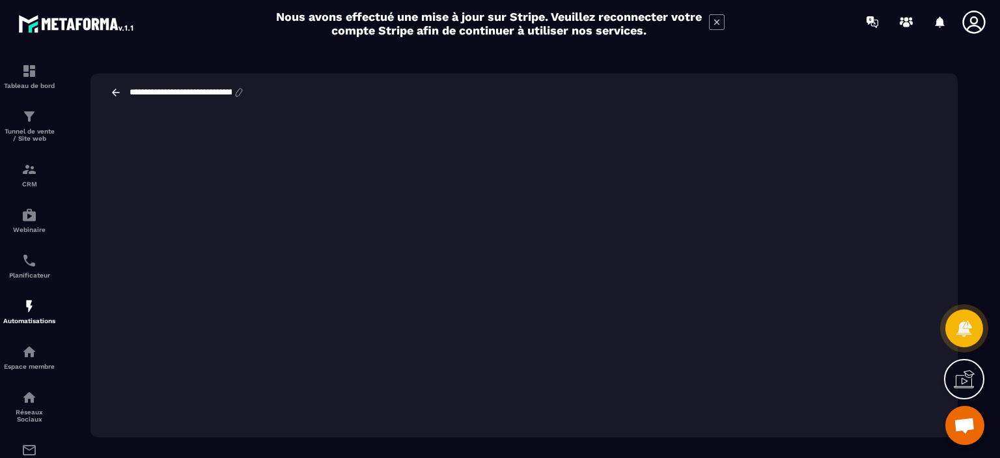
scroll to position [29, 0]
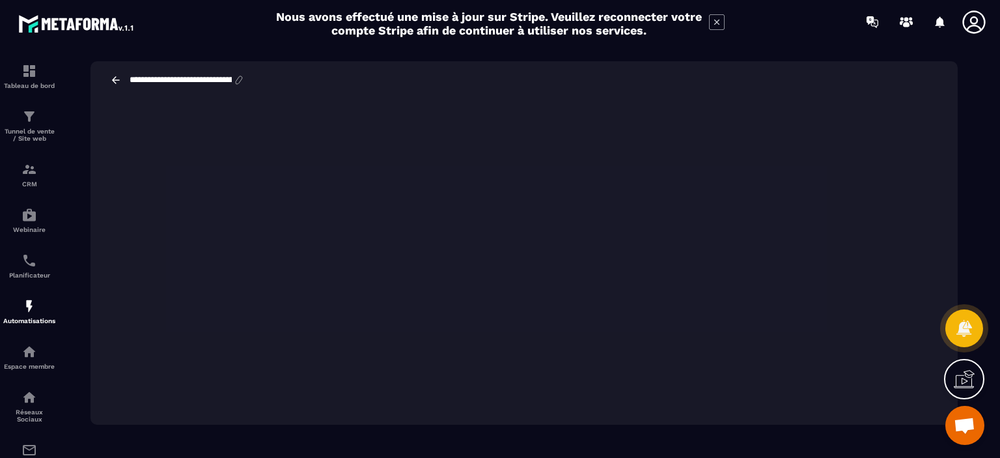
click at [613, 57] on div "**********" at bounding box center [524, 234] width 900 height 412
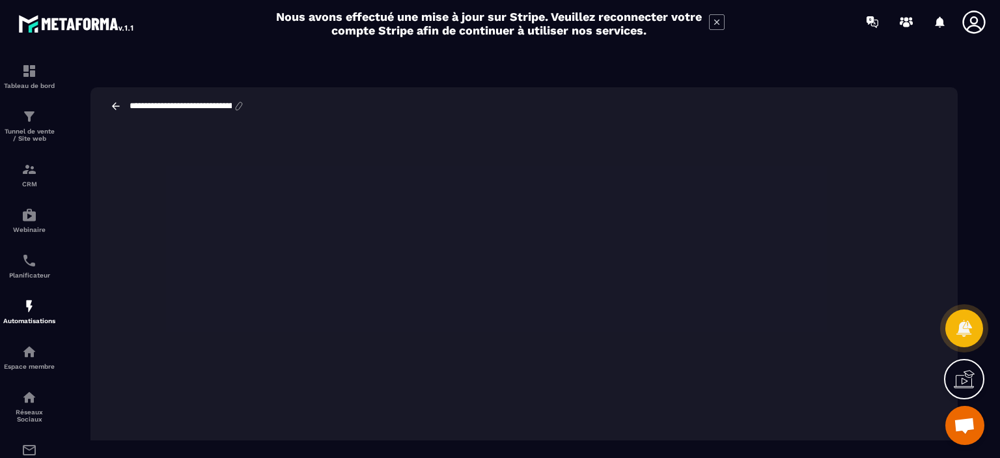
scroll to position [0, 0]
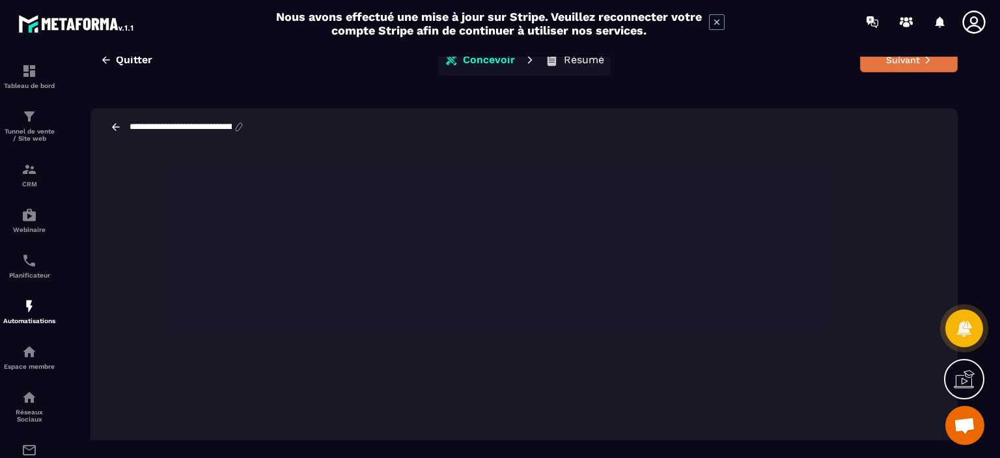
click at [923, 61] on icon at bounding box center [927, 59] width 9 height 9
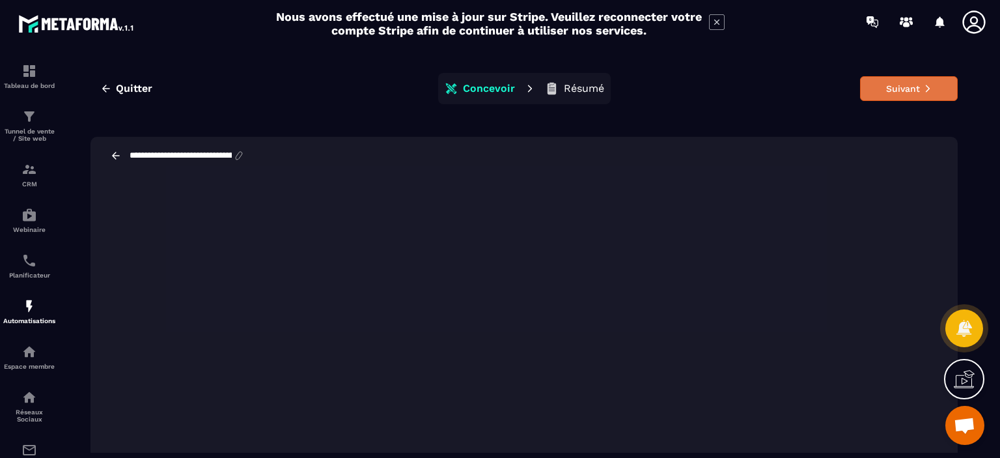
click at [881, 95] on button "Suivant" at bounding box center [909, 88] width 98 height 25
click at [117, 92] on span "Quitter" at bounding box center [134, 88] width 36 height 13
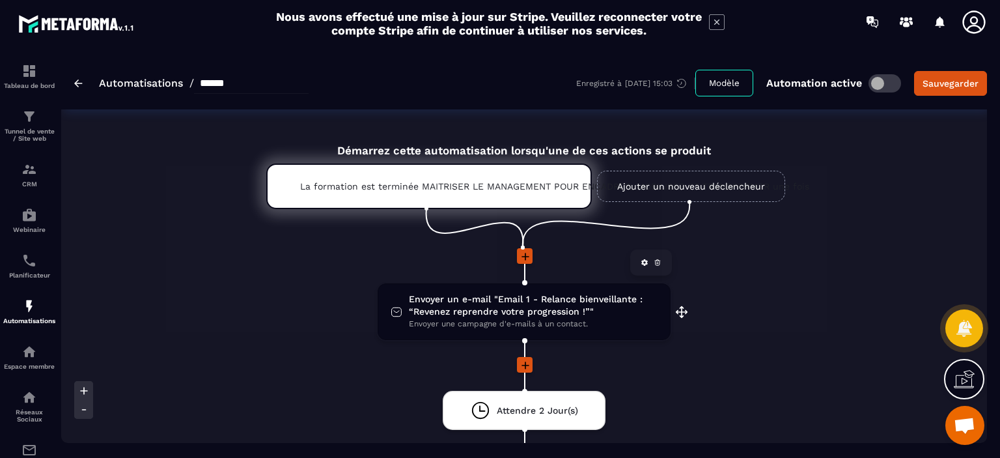
click at [585, 318] on span "Envoyer une campagne d'e-mails à un contact." at bounding box center [533, 324] width 249 height 12
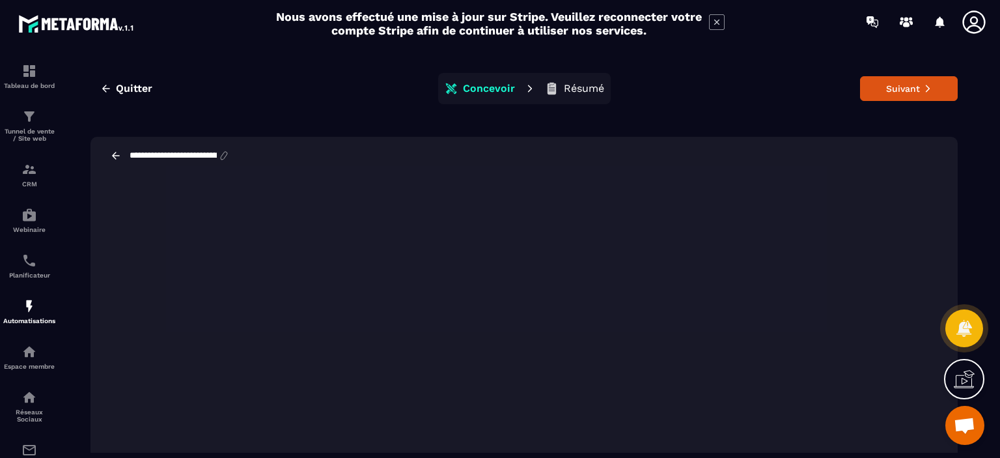
click at [591, 87] on p "Résumé" at bounding box center [584, 88] width 40 height 13
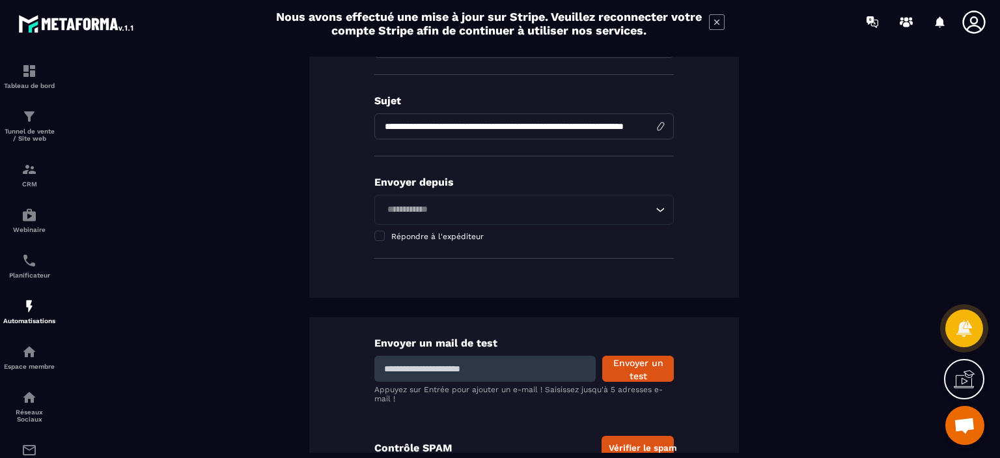
scroll to position [307, 0]
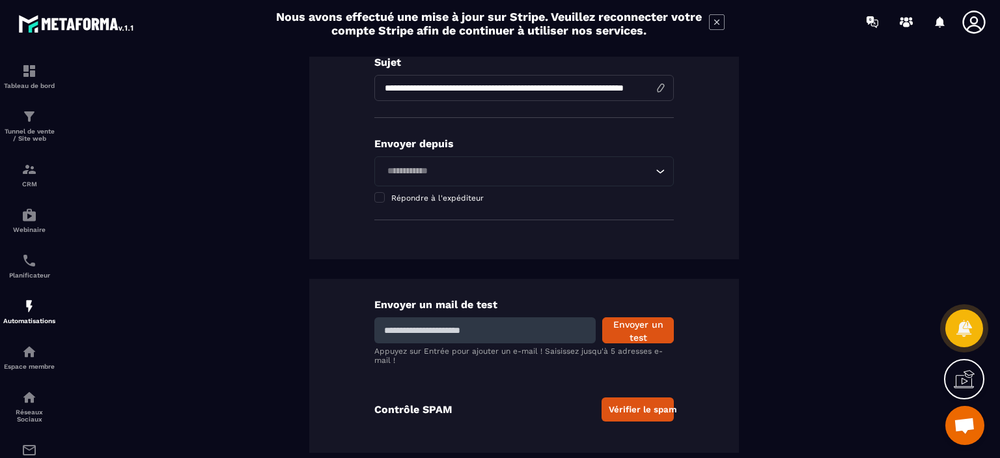
click at [490, 326] on input at bounding box center [484, 330] width 221 height 26
click at [570, 354] on p "Appuyez sur Entrée pour ajouter un e-mail ! Saisissez jusqu'à 5 adresses e-mail…" at bounding box center [524, 355] width 300 height 18
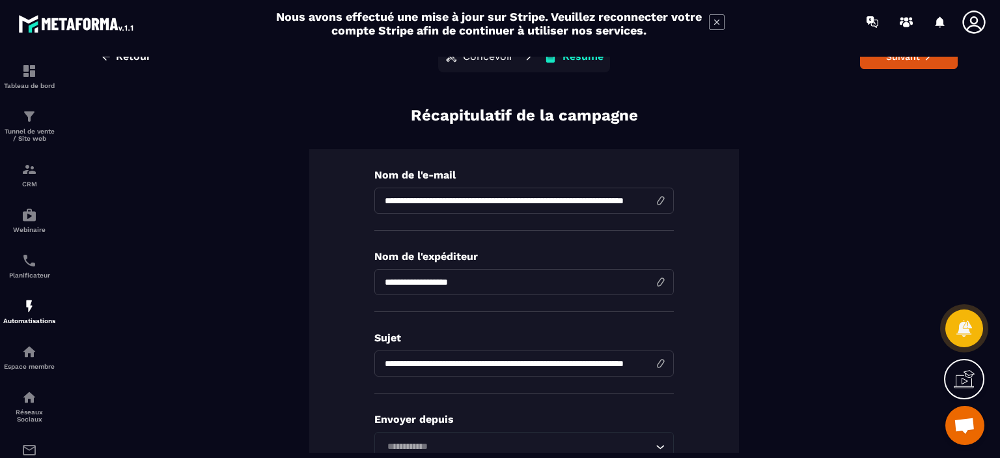
scroll to position [0, 0]
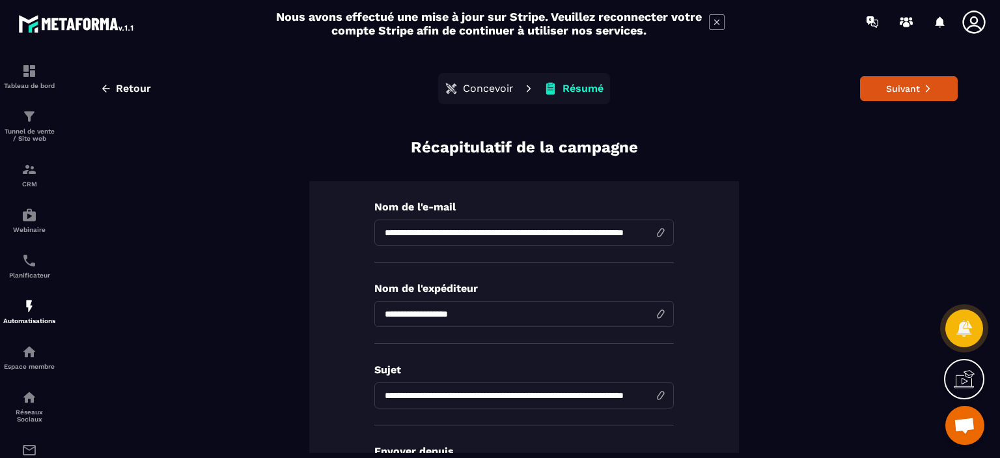
click at [468, 88] on p "Concevoir" at bounding box center [488, 88] width 51 height 13
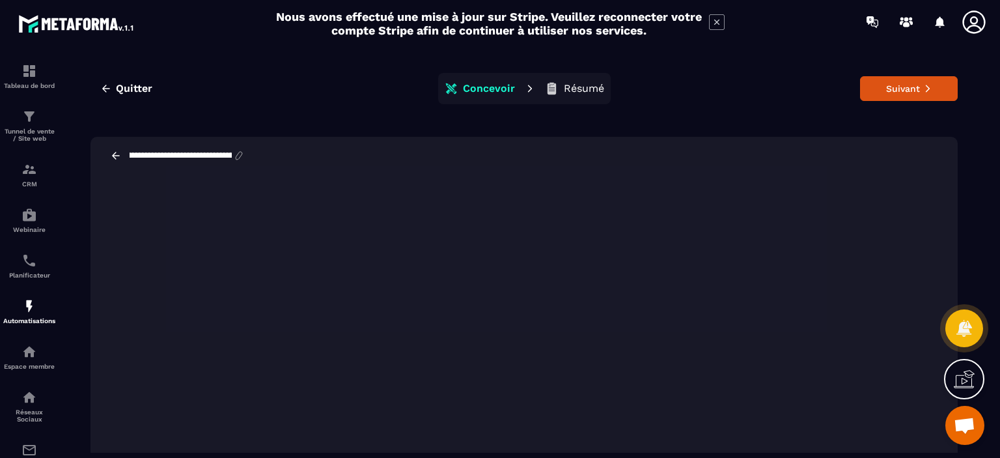
scroll to position [0, 237]
drag, startPoint x: 171, startPoint y: 154, endPoint x: 263, endPoint y: 158, distance: 92.5
click at [263, 158] on div "**********" at bounding box center [524, 156] width 867 height 38
type input "**********"
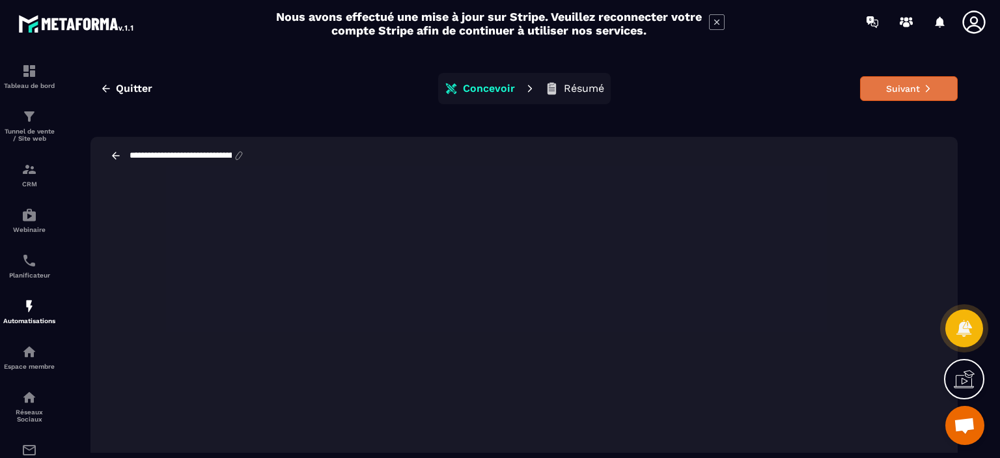
click at [883, 85] on button "Suivant" at bounding box center [909, 88] width 98 height 25
click at [573, 89] on p "Résumé" at bounding box center [584, 88] width 40 height 13
click at [770, 117] on div "**********" at bounding box center [524, 263] width 900 height 412
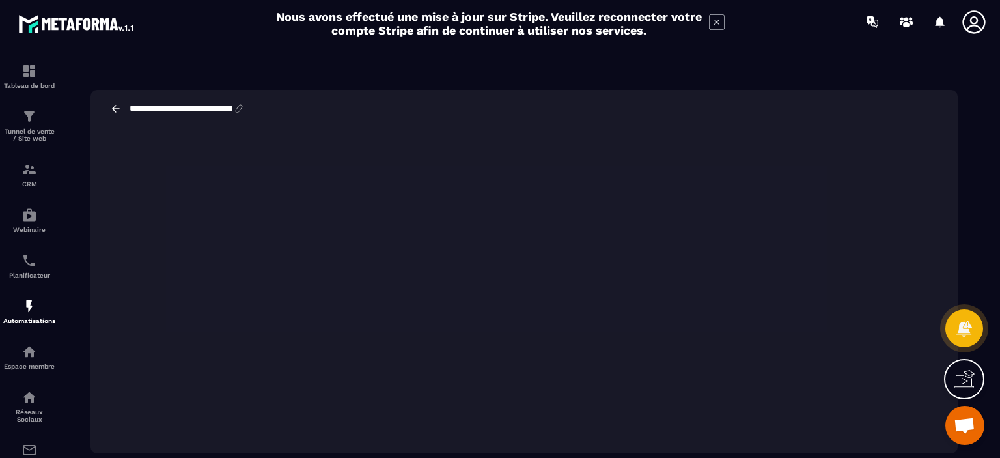
scroll to position [47, 0]
click at [115, 111] on icon at bounding box center [116, 108] width 8 height 7
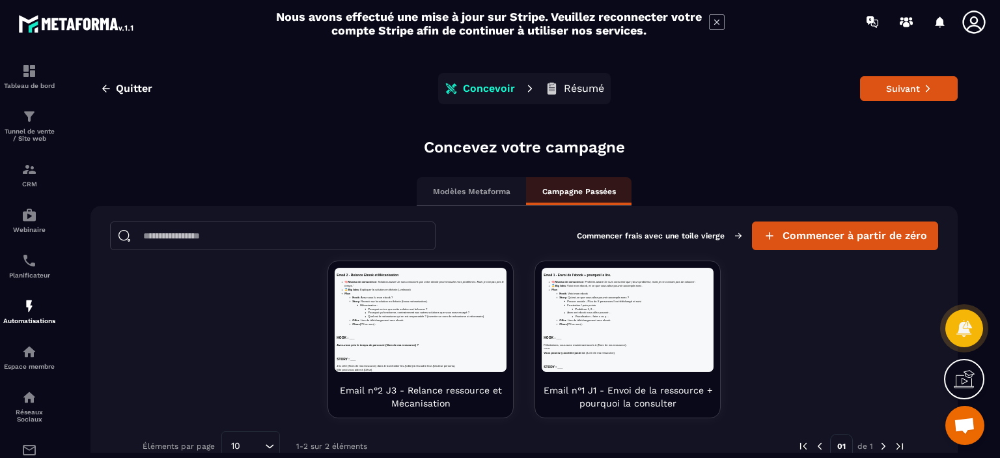
scroll to position [0, 0]
click at [484, 196] on p "Modèles Metaforma" at bounding box center [471, 191] width 77 height 10
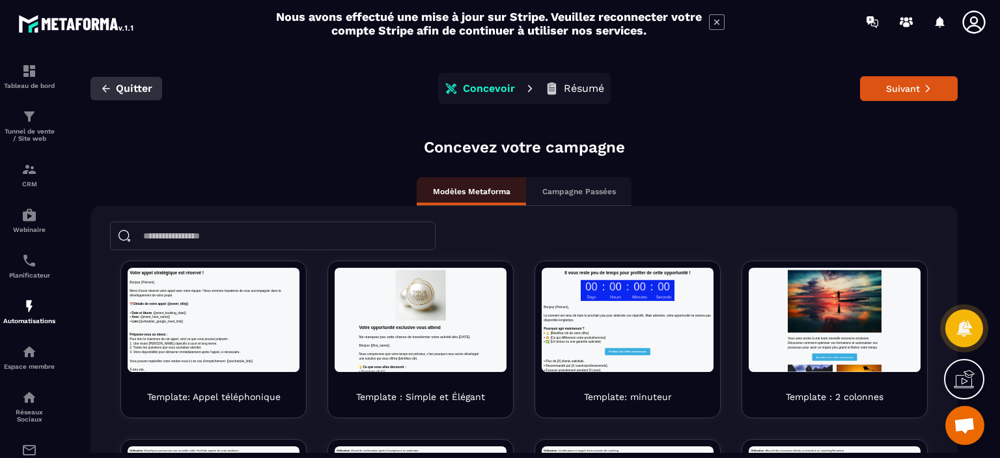
click at [125, 93] on span "Quitter" at bounding box center [134, 88] width 36 height 13
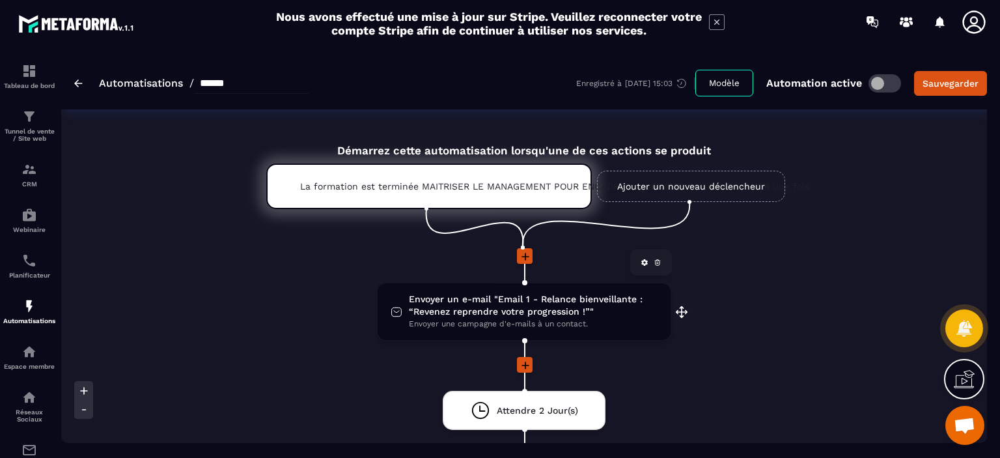
click at [471, 312] on span "Envoyer un e-mail "Email 1 - Relance bienveillante : “Revenez reprendre votre p…" at bounding box center [533, 305] width 249 height 25
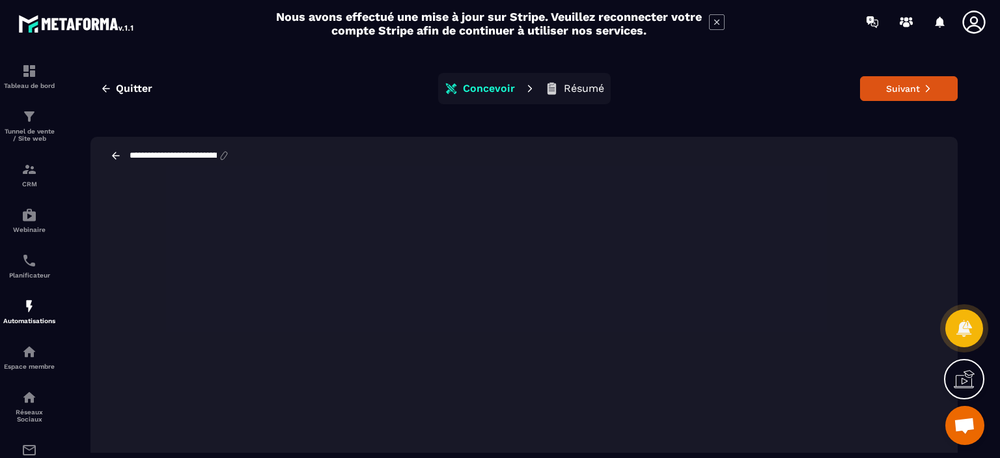
click at [206, 159] on input "**********" at bounding box center [173, 155] width 90 height 10
drag, startPoint x: 173, startPoint y: 155, endPoint x: 240, endPoint y: 153, distance: 67.7
click at [240, 153] on div "**********" at bounding box center [186, 156] width 117 height 12
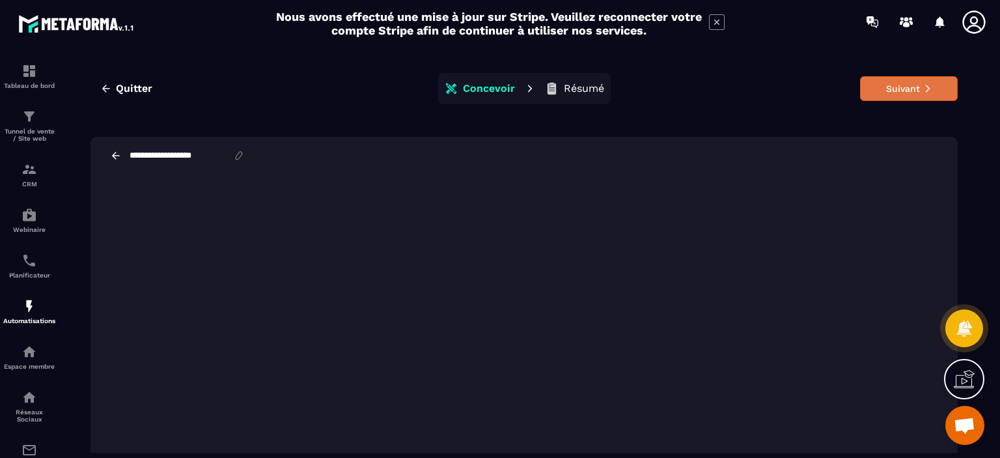
type input "**********"
click at [917, 93] on button "Suivant" at bounding box center [909, 88] width 98 height 25
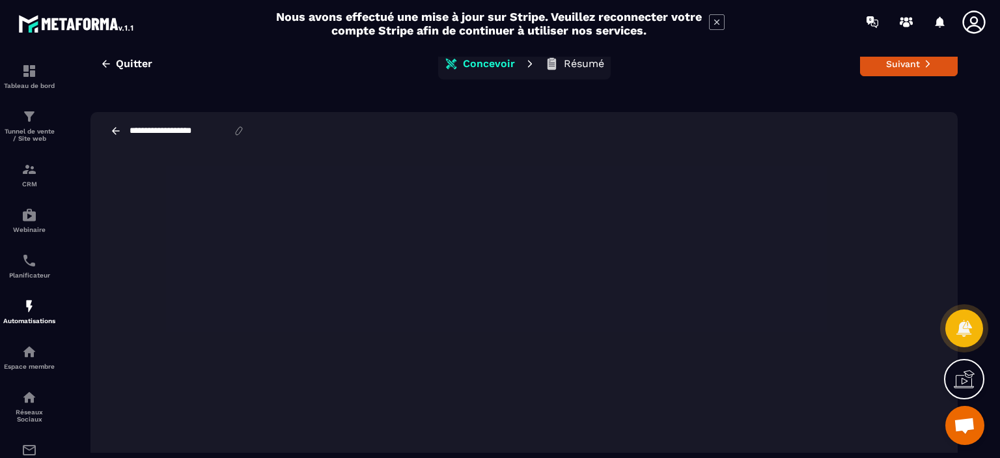
scroll to position [47, 0]
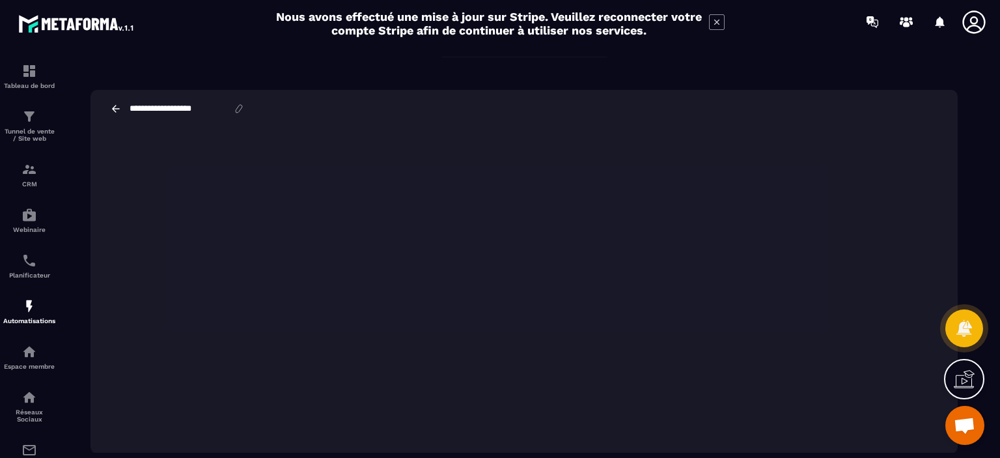
click at [115, 109] on icon at bounding box center [116, 109] width 12 height 12
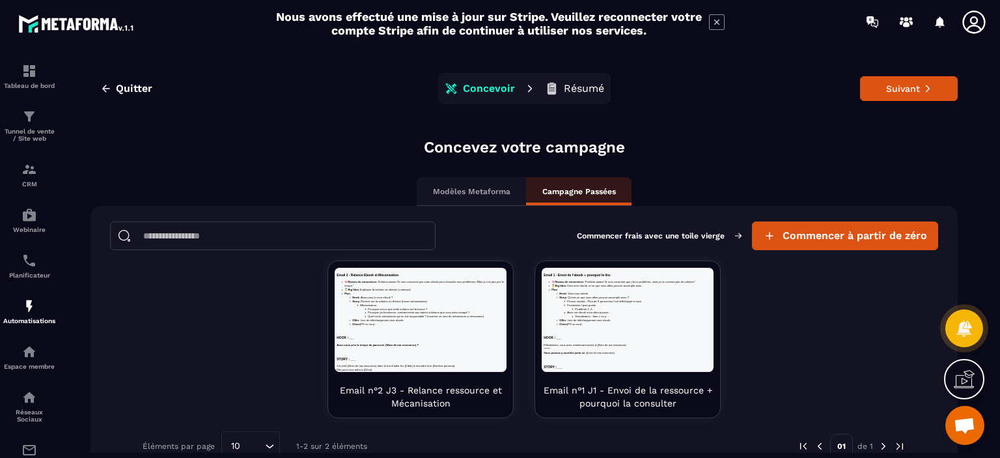
scroll to position [0, 0]
click at [783, 240] on span "Commencer à partir de zéro" at bounding box center [855, 235] width 145 height 13
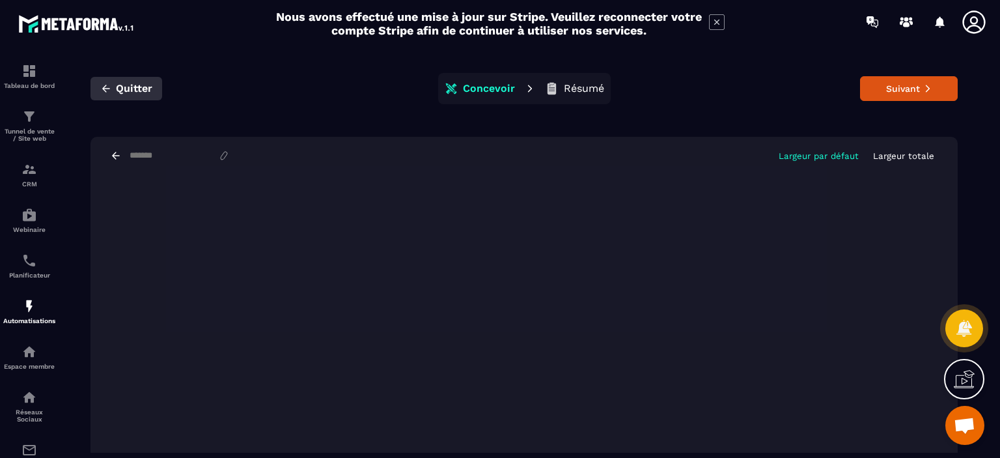
click at [96, 96] on button "Quitter" at bounding box center [127, 88] width 72 height 23
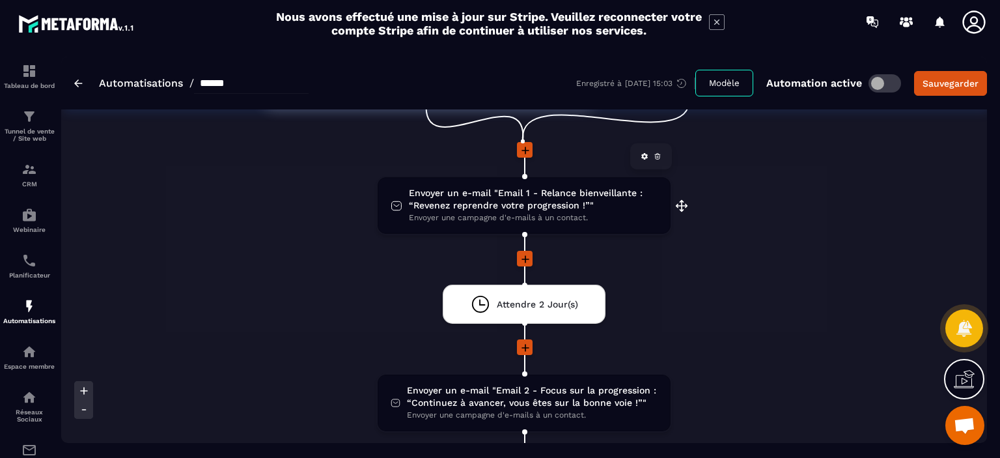
scroll to position [107, 0]
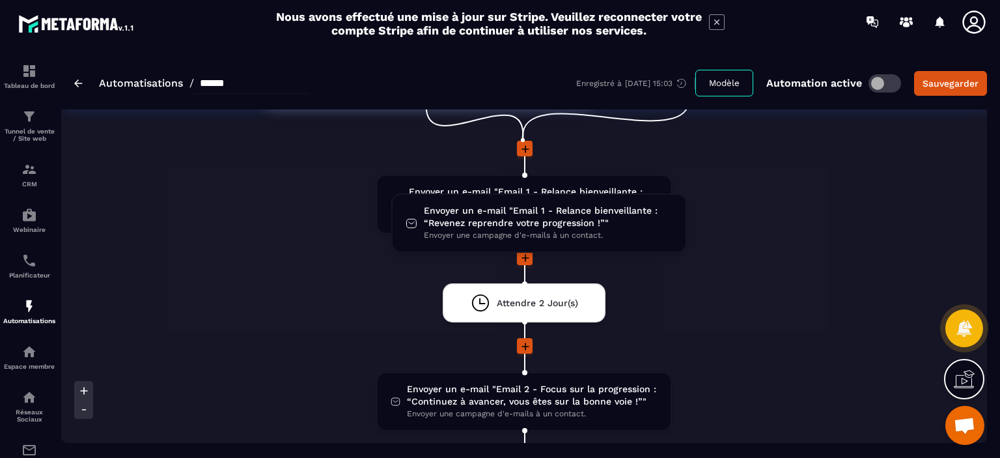
drag, startPoint x: 613, startPoint y: 198, endPoint x: 624, endPoint y: 210, distance: 16.6
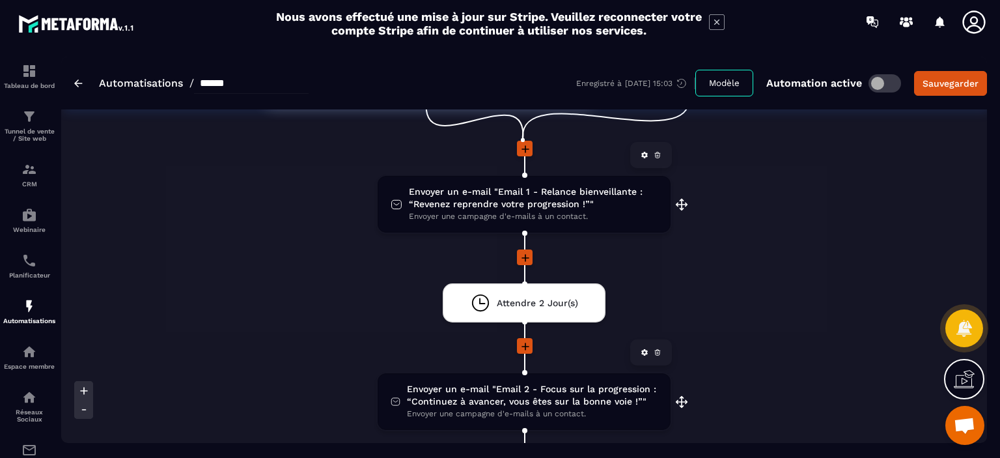
click at [525, 390] on span "Envoyer un e-mail "Email 2 - Focus sur la progression : “Continuez à avancer, v…" at bounding box center [532, 395] width 251 height 25
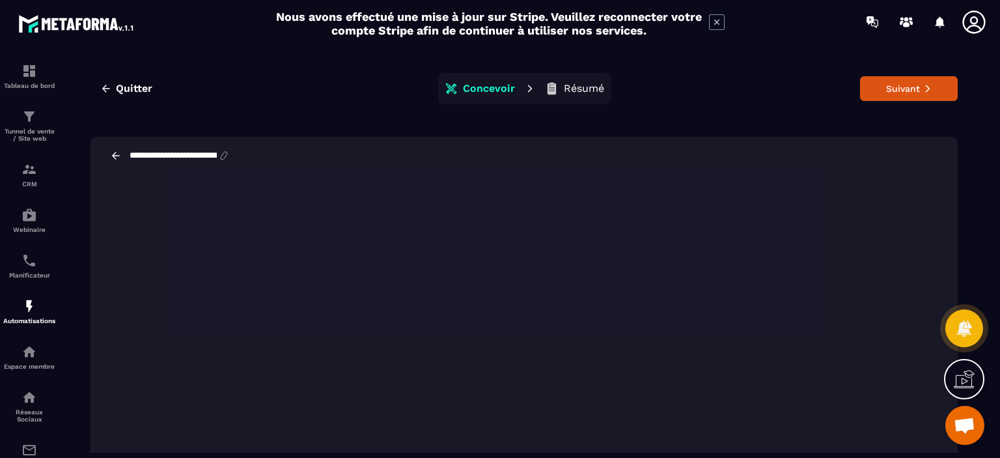
click at [585, 85] on p "Résumé" at bounding box center [584, 88] width 40 height 13
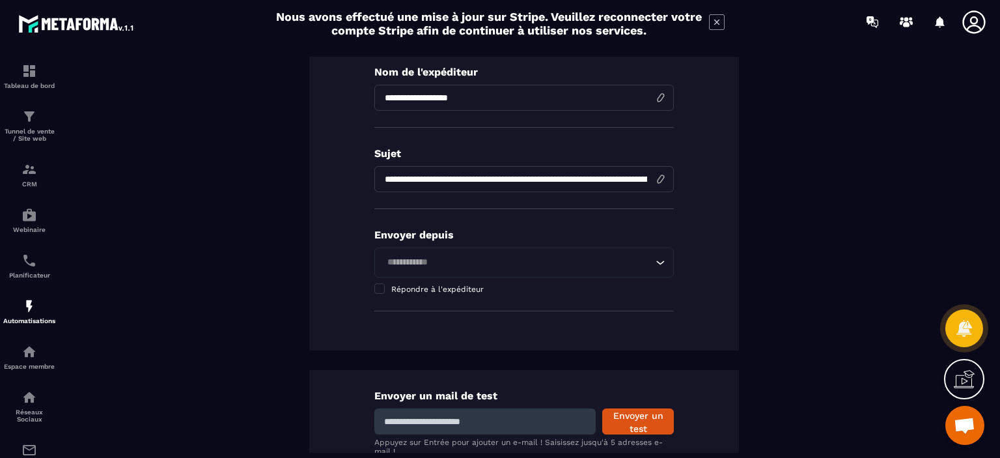
scroll to position [238, 0]
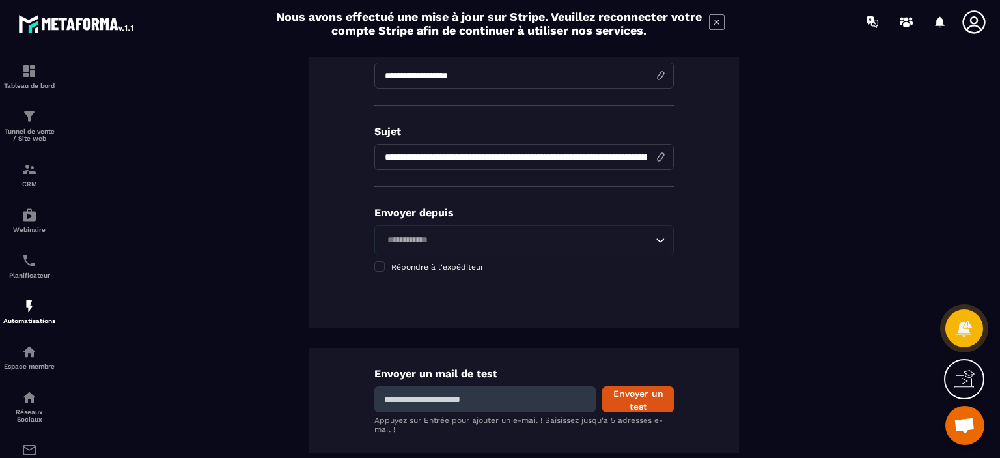
click at [652, 247] on div "Loading..." at bounding box center [524, 240] width 300 height 30
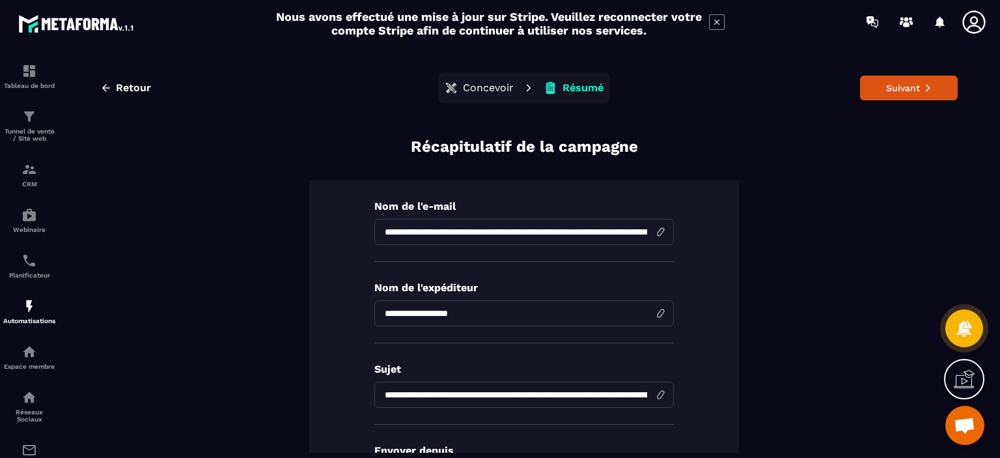
scroll to position [0, 0]
click at [102, 93] on icon "button" at bounding box center [106, 89] width 12 height 12
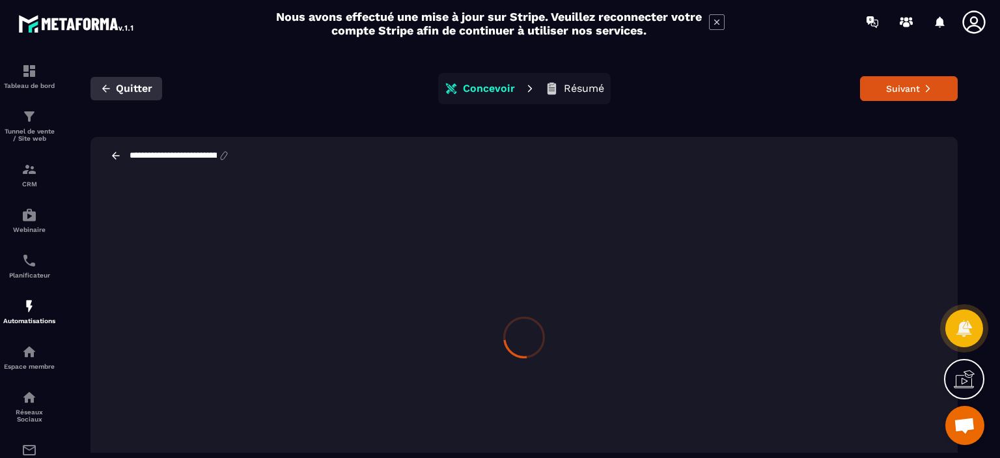
click at [98, 90] on button "Quitter" at bounding box center [127, 88] width 72 height 23
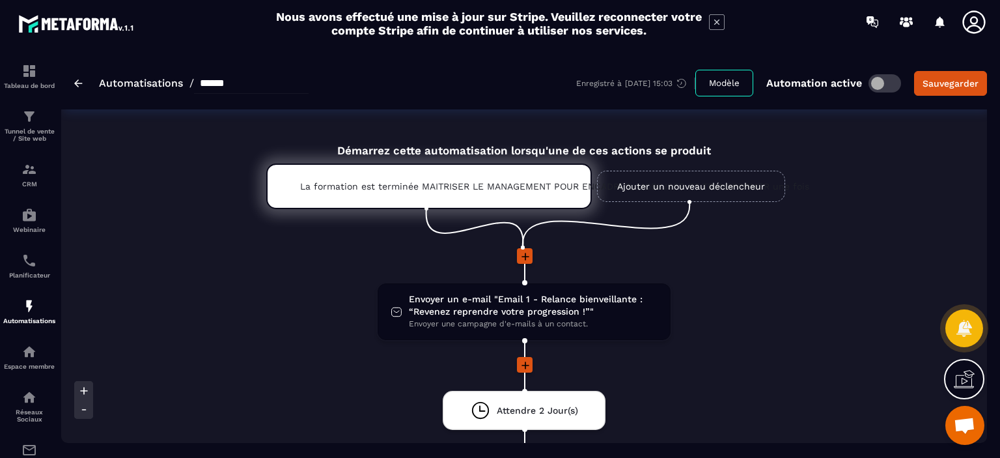
click at [98, 90] on div "Automatisations / ******" at bounding box center [191, 83] width 234 height 21
click at [135, 84] on link "Automatisations" at bounding box center [141, 83] width 84 height 12
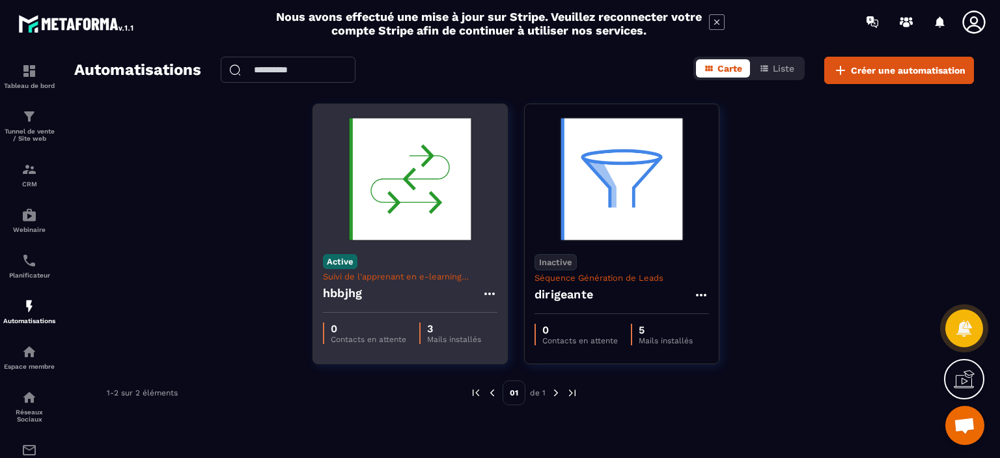
click at [492, 289] on icon at bounding box center [490, 294] width 16 height 16
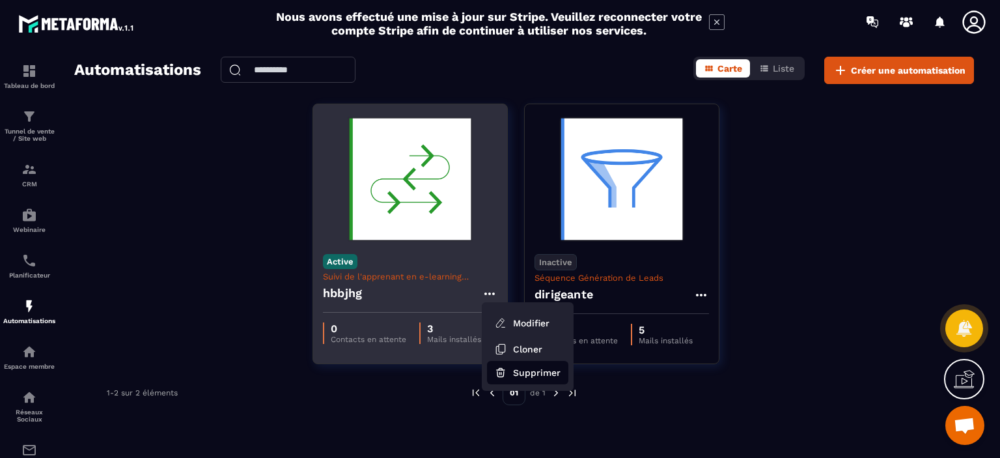
click at [527, 371] on button "Supprimer" at bounding box center [527, 372] width 81 height 23
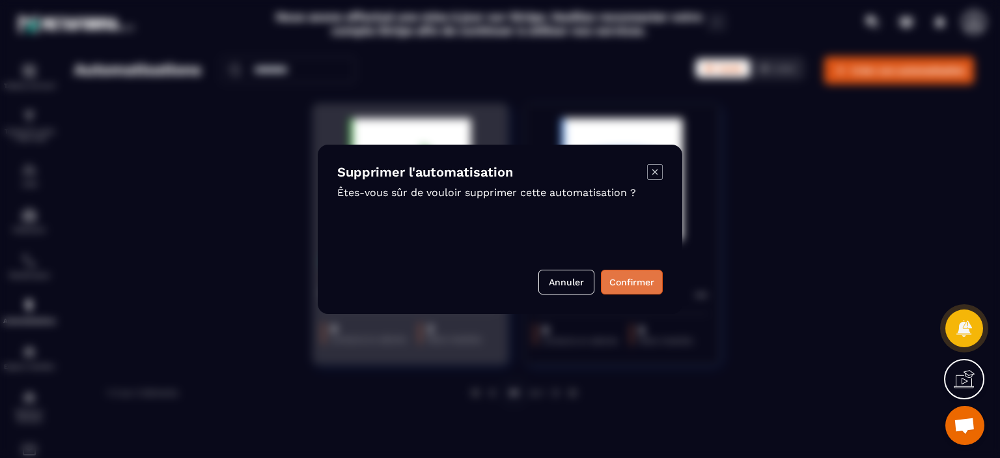
click at [624, 275] on button "Confirmer" at bounding box center [632, 282] width 62 height 25
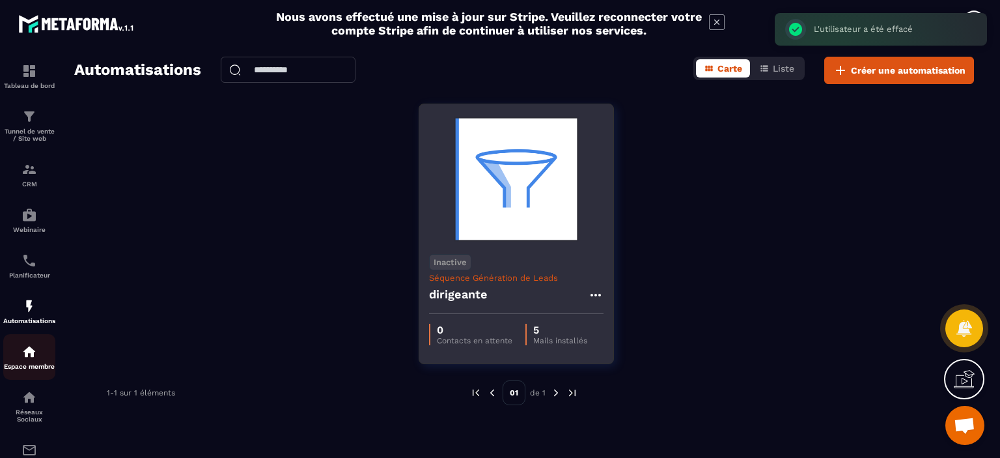
click at [29, 369] on p "Espace membre" at bounding box center [29, 366] width 52 height 7
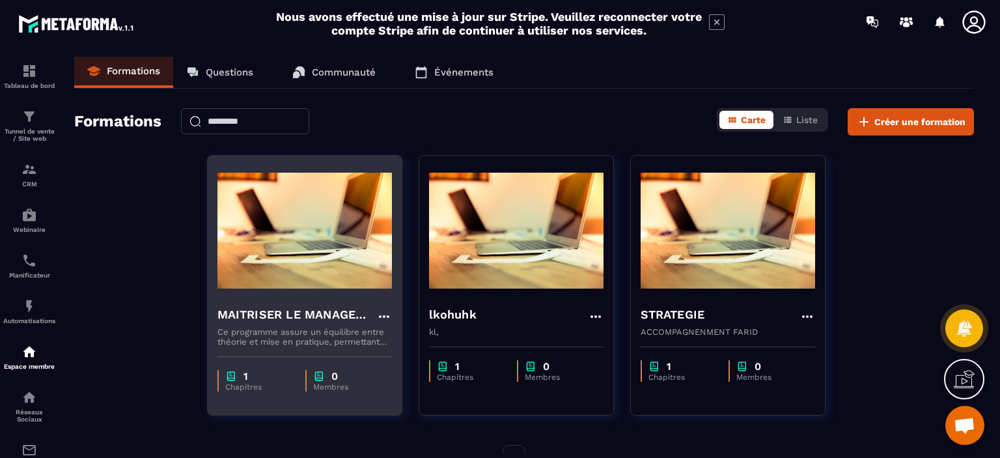
click at [248, 374] on div "1" at bounding box center [258, 376] width 67 height 12
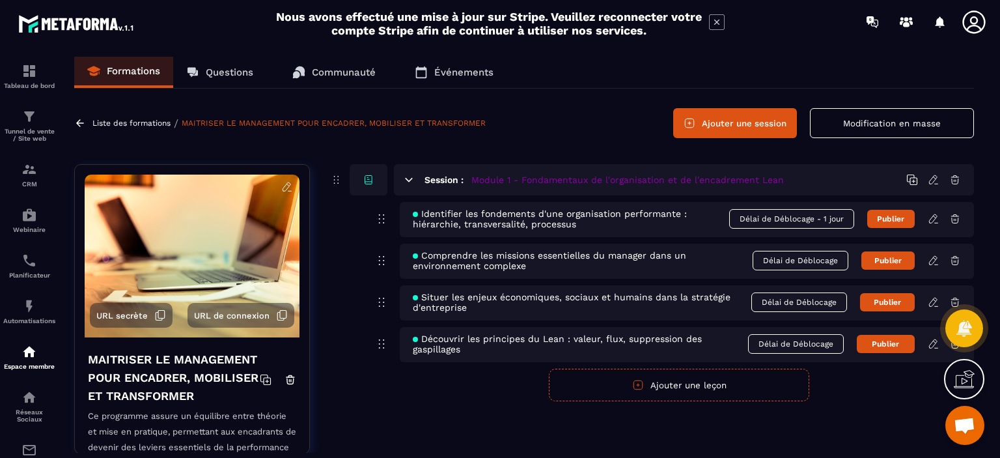
click at [591, 67] on div "Formations Questions Communauté Événements" at bounding box center [524, 73] width 900 height 32
click at [448, 80] on link "Événements" at bounding box center [454, 72] width 105 height 31
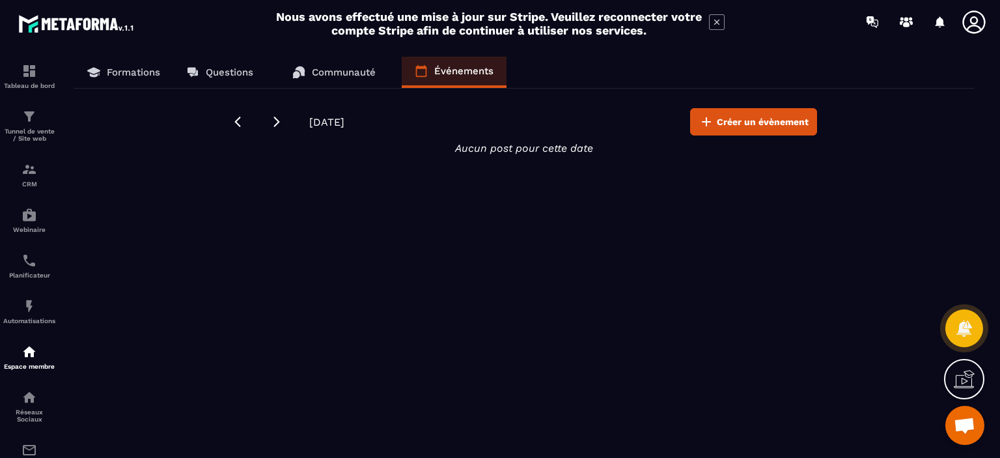
drag, startPoint x: 737, startPoint y: 122, endPoint x: 662, endPoint y: 205, distance: 112.5
click at [662, 205] on div "Formations Questions Communauté Événements [DATE] Créer un évènement Aucun post…" at bounding box center [524, 255] width 926 height 396
click at [279, 120] on icon at bounding box center [276, 121] width 13 height 13
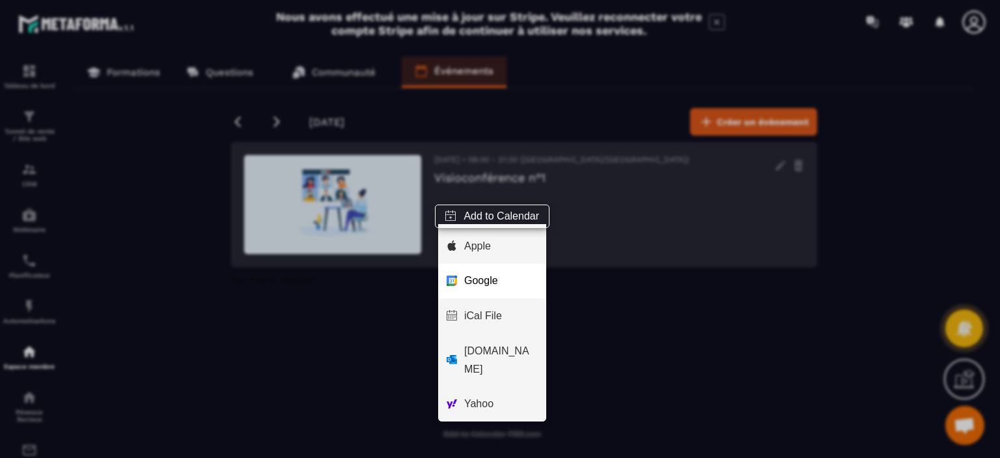
click at [504, 280] on span "Google" at bounding box center [501, 281] width 74 height 18
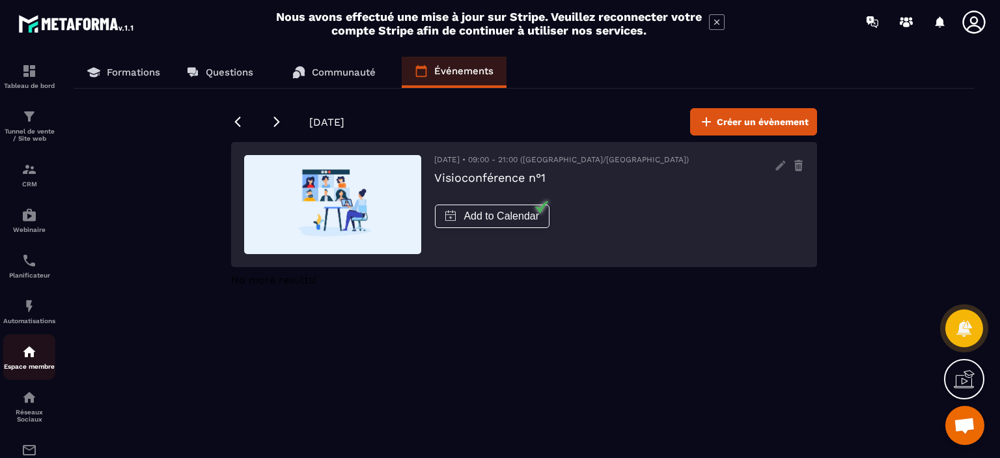
click at [28, 354] on img at bounding box center [29, 352] width 16 height 16
